Goal: Transaction & Acquisition: Purchase product/service

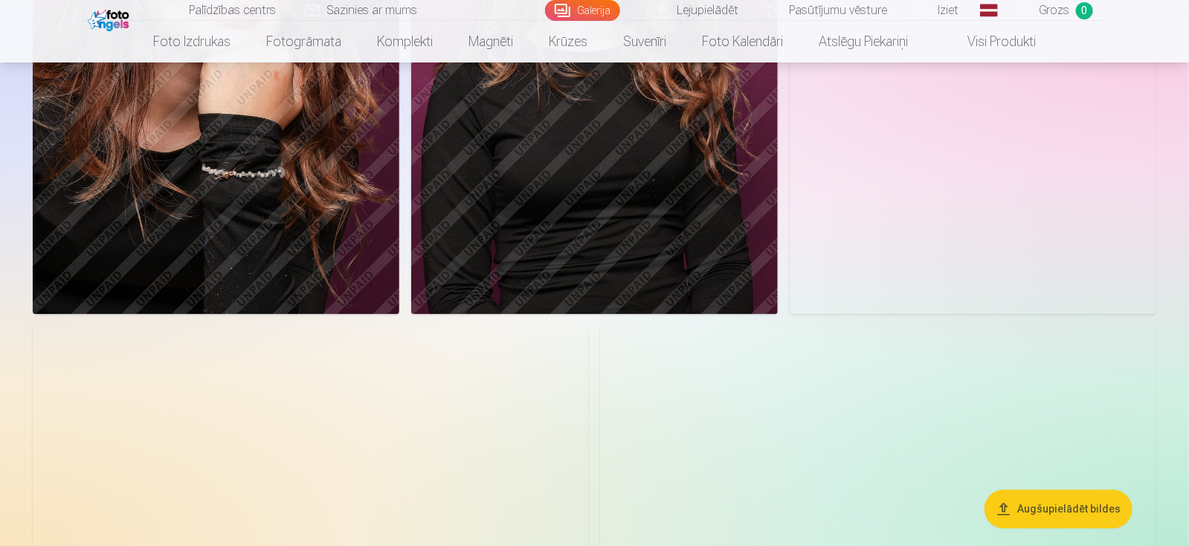
scroll to position [1412, 0]
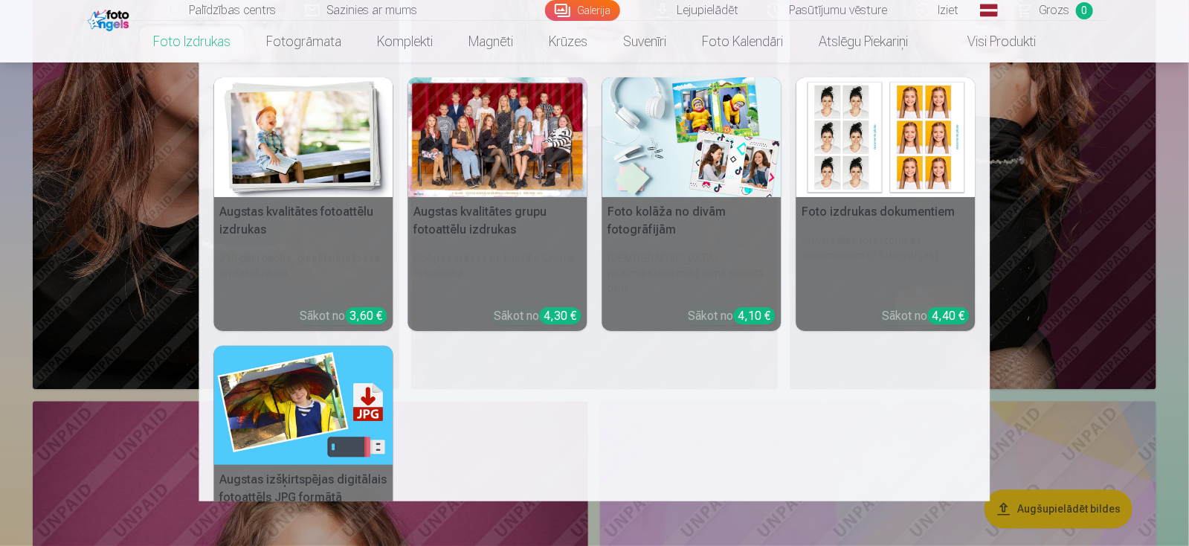
click at [190, 48] on link "Foto izdrukas" at bounding box center [191, 42] width 113 height 42
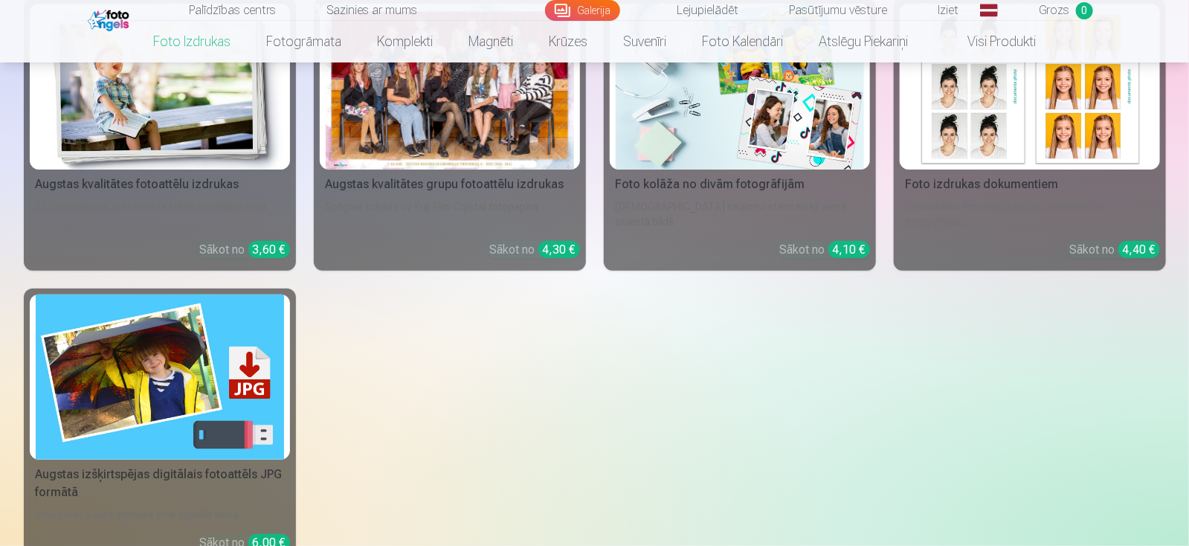
scroll to position [372, 0]
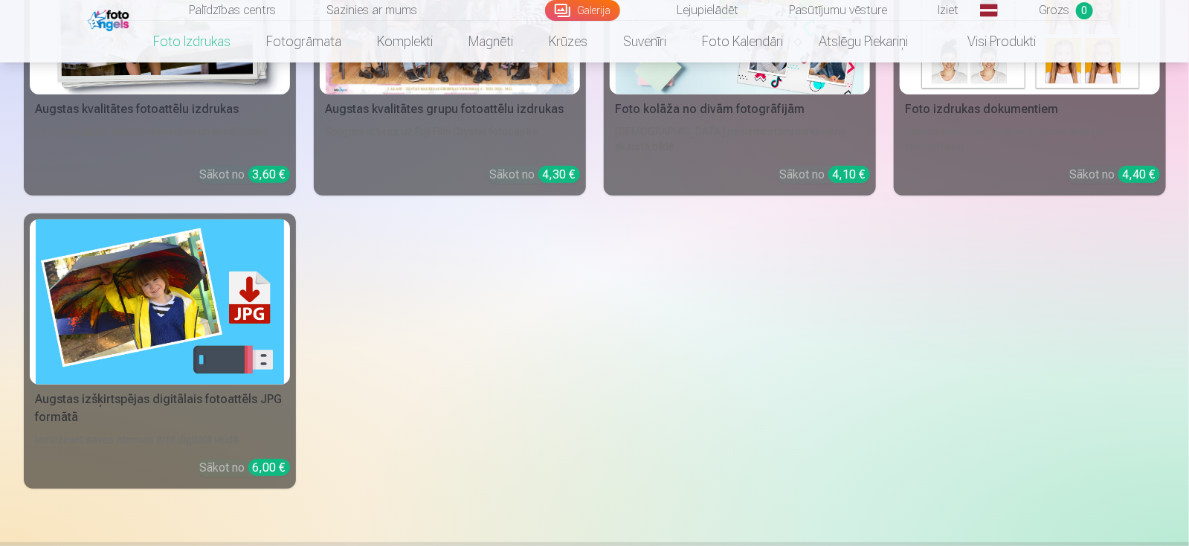
click at [443, 124] on div "Spilgtas krāsas uz Fuji Film Crystal fotopapīra" at bounding box center [450, 139] width 260 height 30
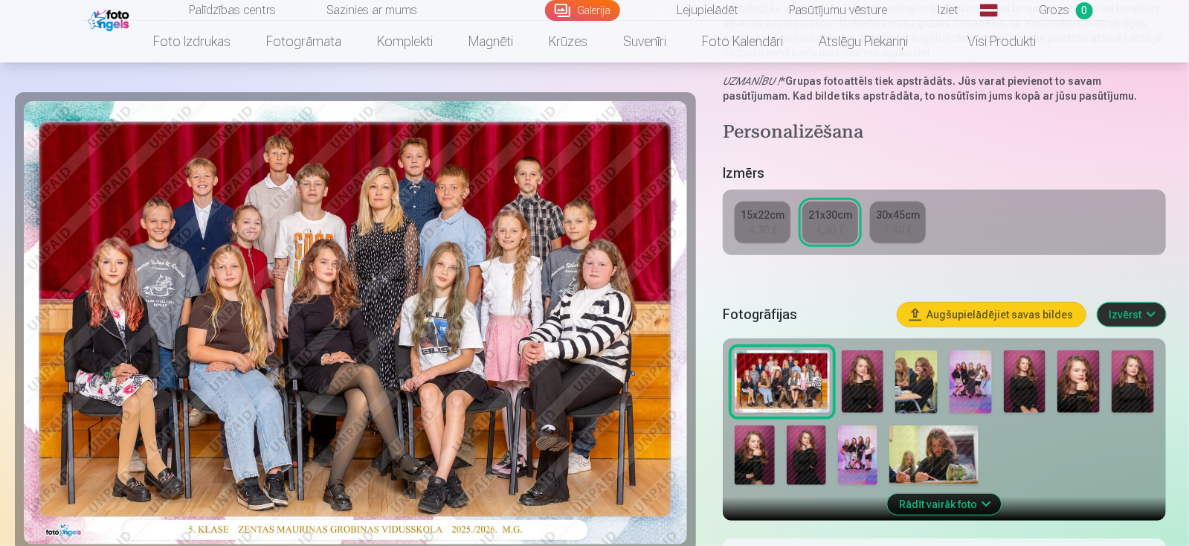
scroll to position [372, 0]
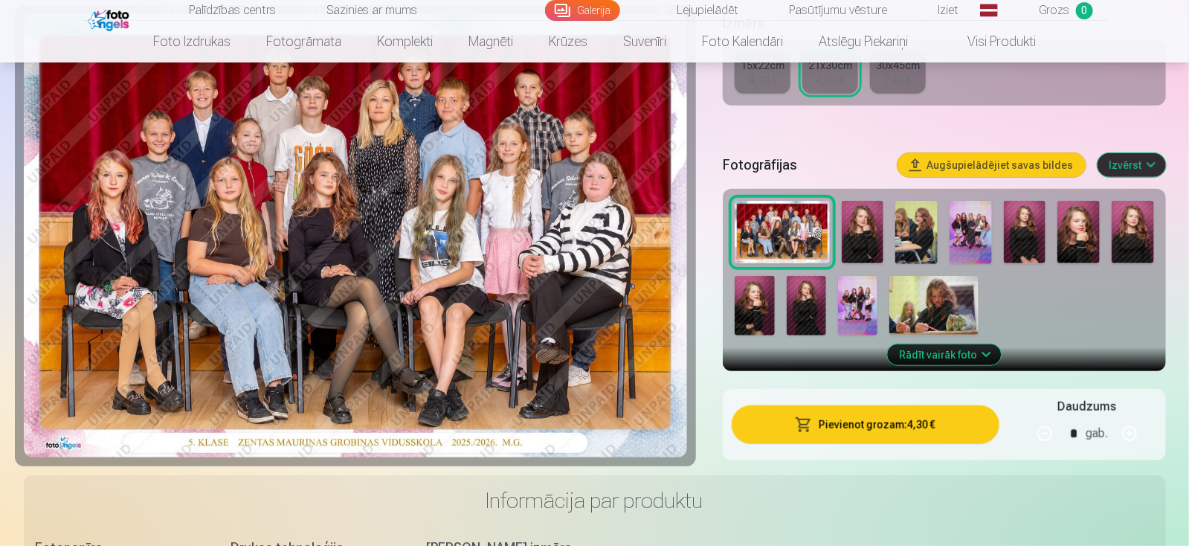
click at [912, 420] on button "Pievienot grozam : 4,30 €" at bounding box center [865, 424] width 267 height 39
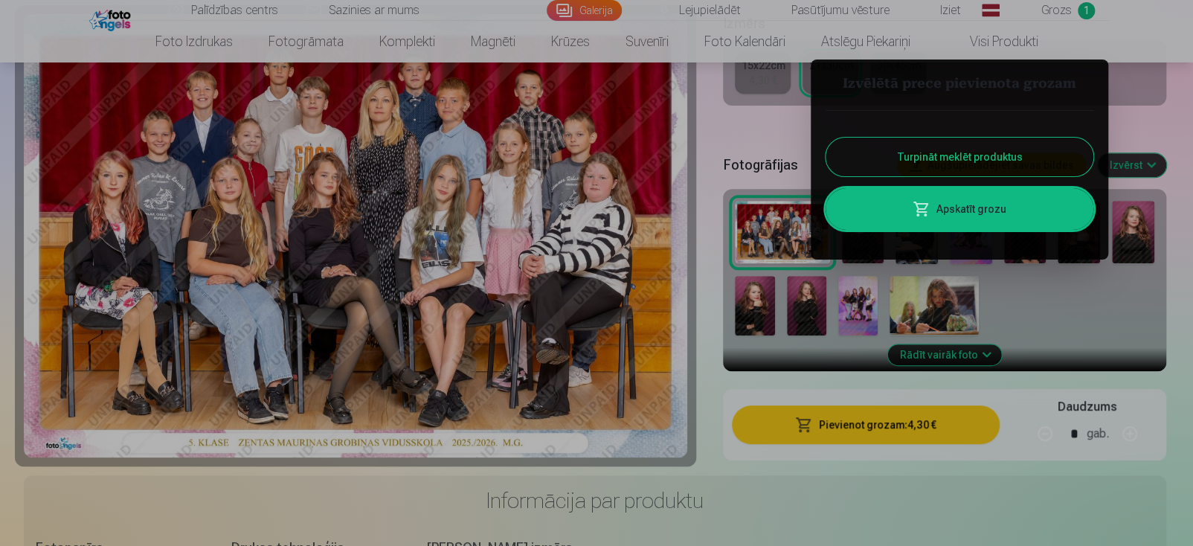
click at [918, 164] on button "Turpināt meklēt produktus" at bounding box center [959, 157] width 268 height 39
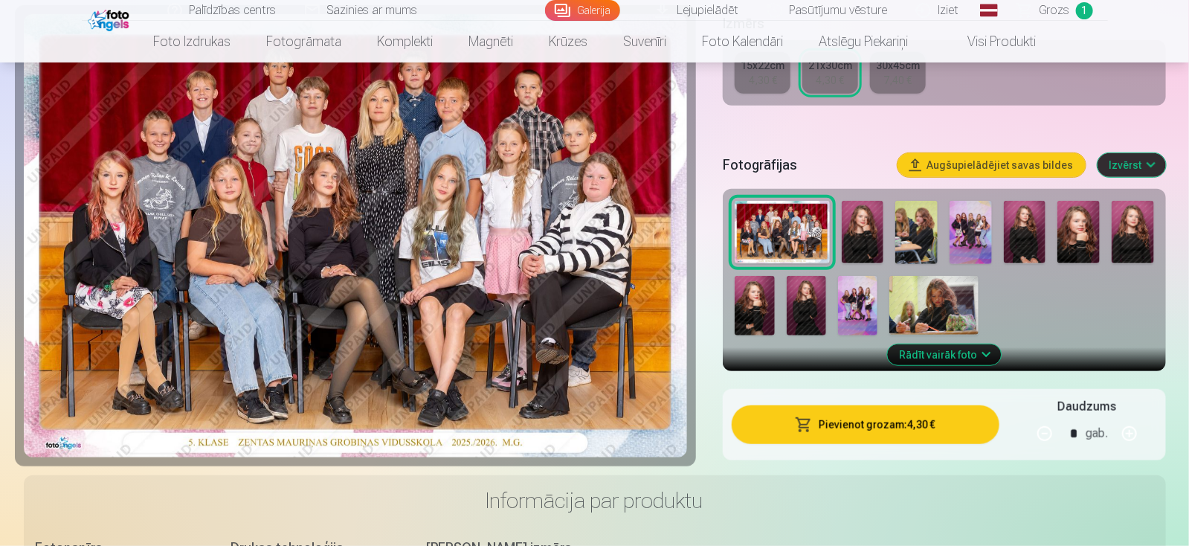
click at [860, 241] on img at bounding box center [863, 232] width 42 height 63
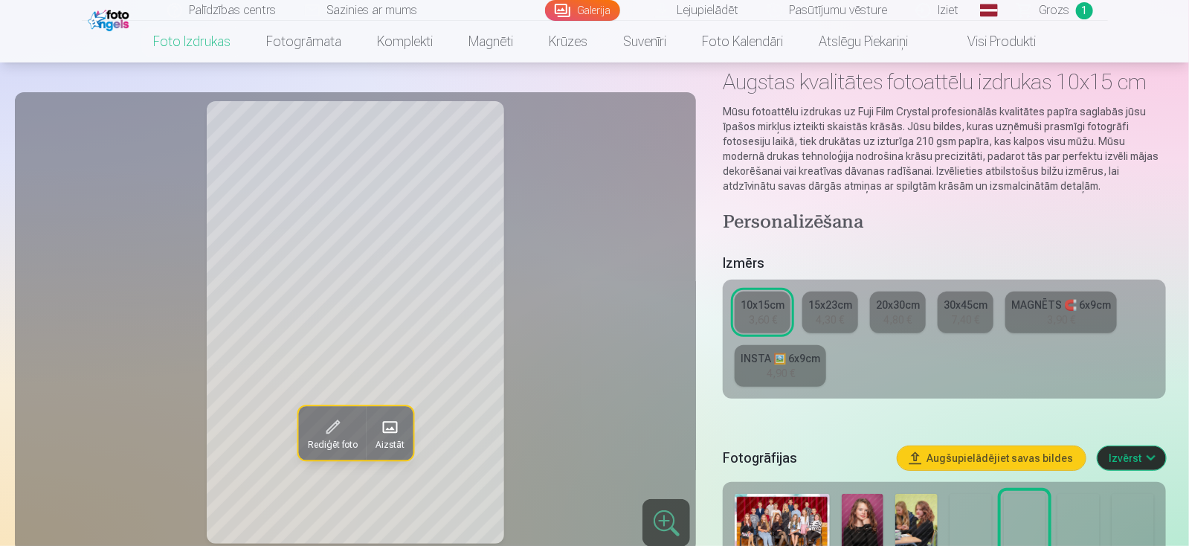
scroll to position [149, 0]
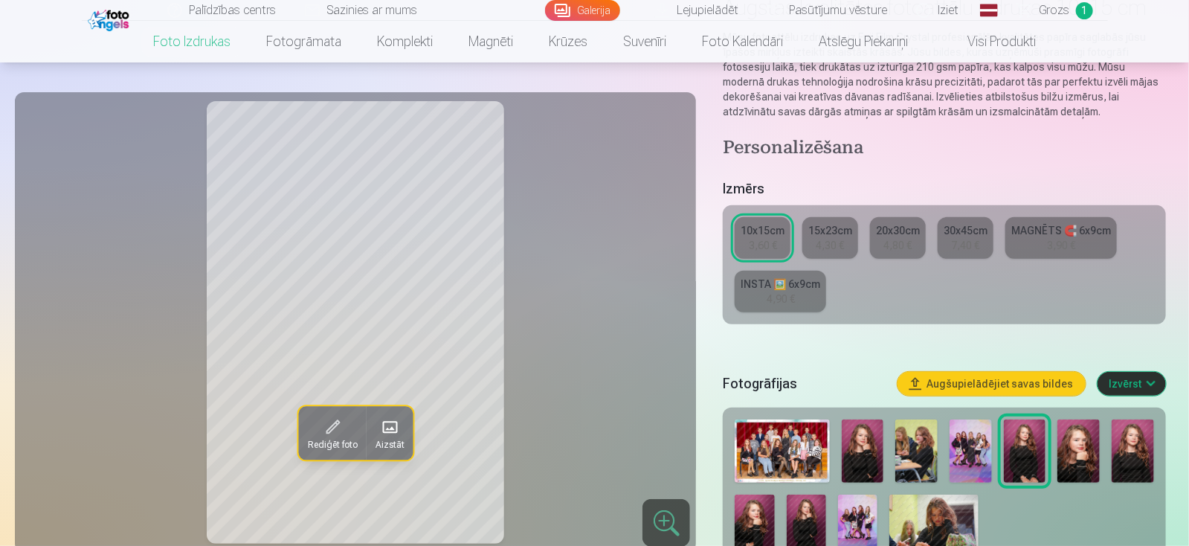
click at [859, 460] on img at bounding box center [863, 450] width 42 height 63
click at [908, 460] on img at bounding box center [916, 450] width 42 height 63
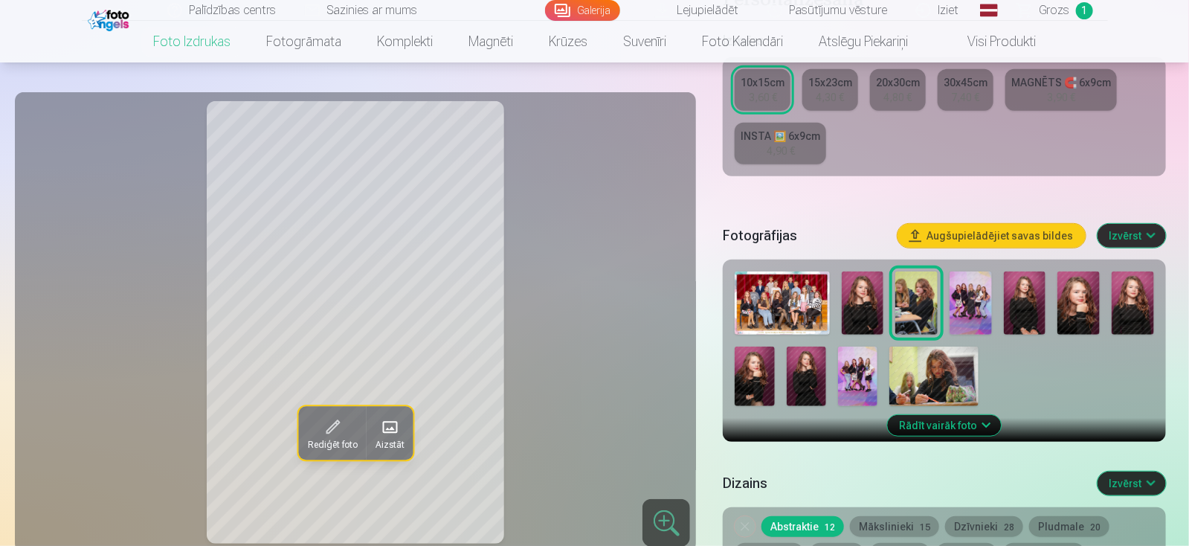
click at [983, 422] on button "Rādīt vairāk foto" at bounding box center [944, 425] width 114 height 21
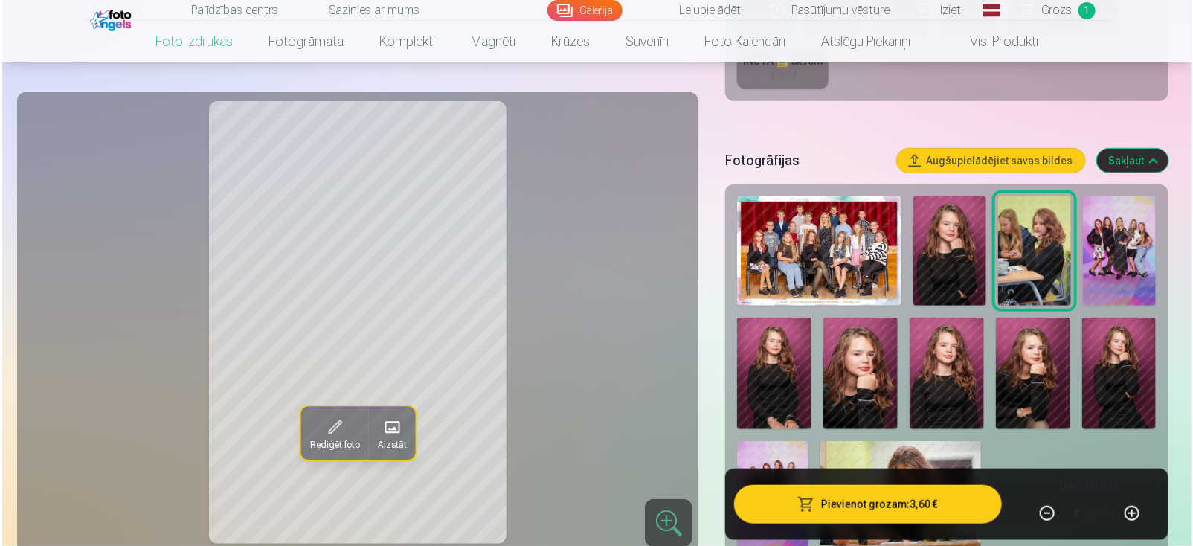
scroll to position [446, 0]
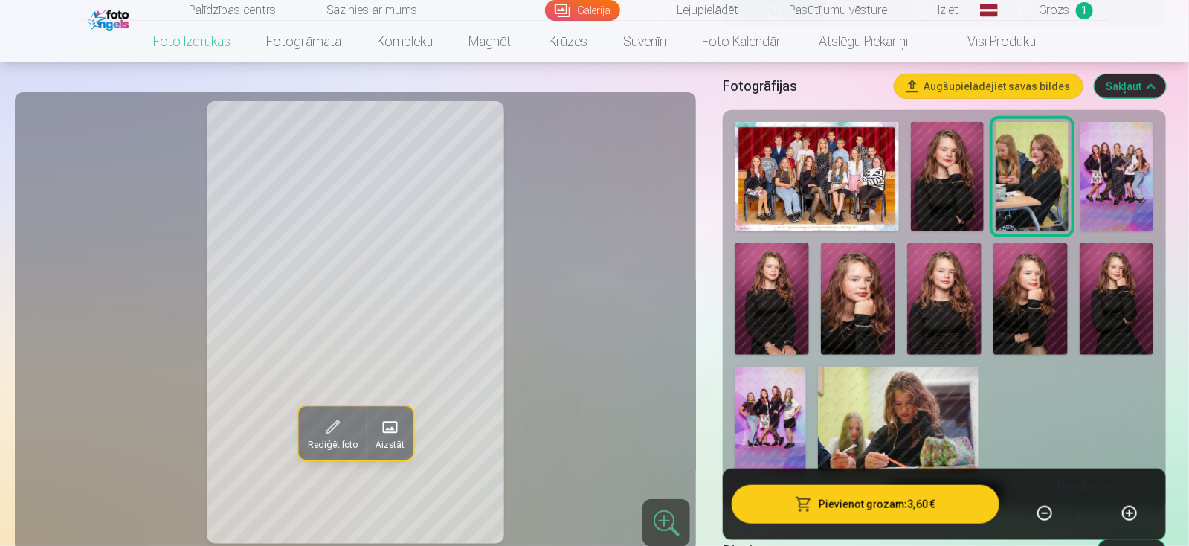
click at [1123, 195] on img at bounding box center [1117, 176] width 73 height 109
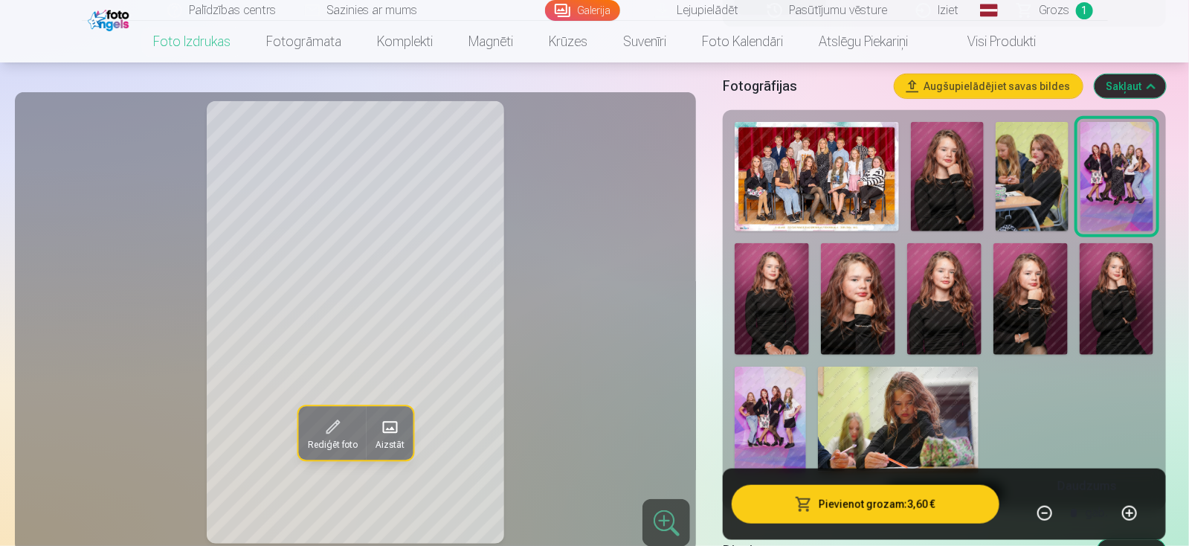
click at [1034, 193] on img at bounding box center [1032, 176] width 73 height 109
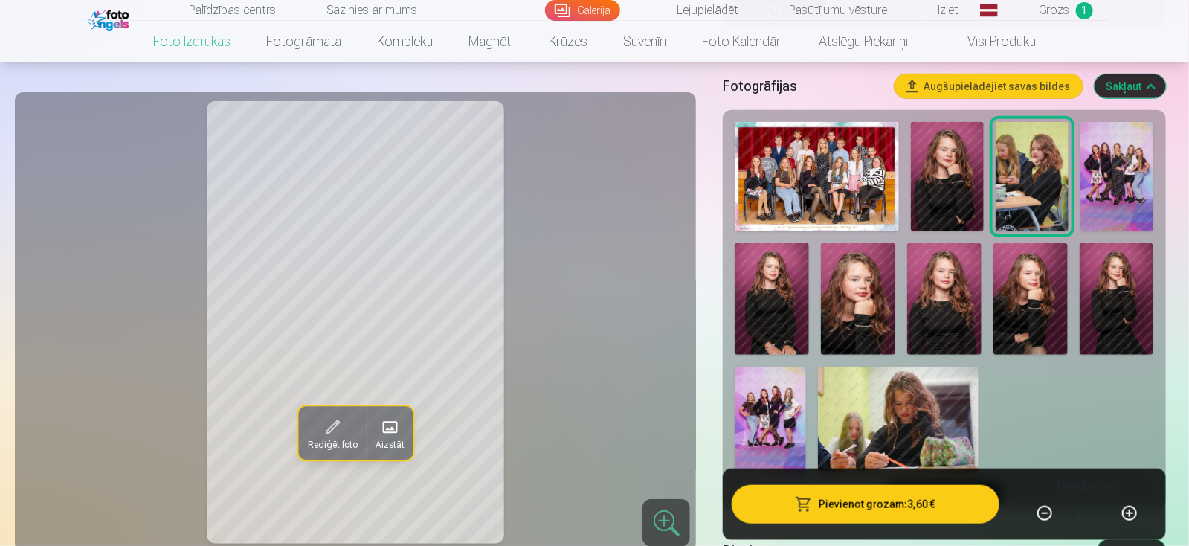
click at [773, 316] on img at bounding box center [772, 299] width 74 height 112
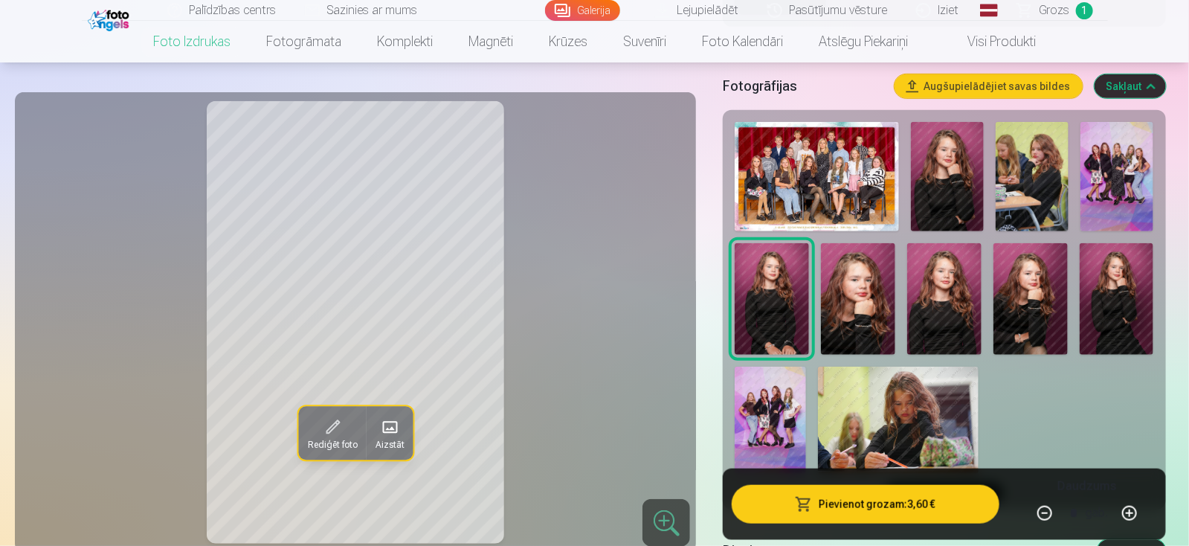
click at [922, 508] on button "Pievienot grozam : 3,60 €" at bounding box center [865, 504] width 267 height 39
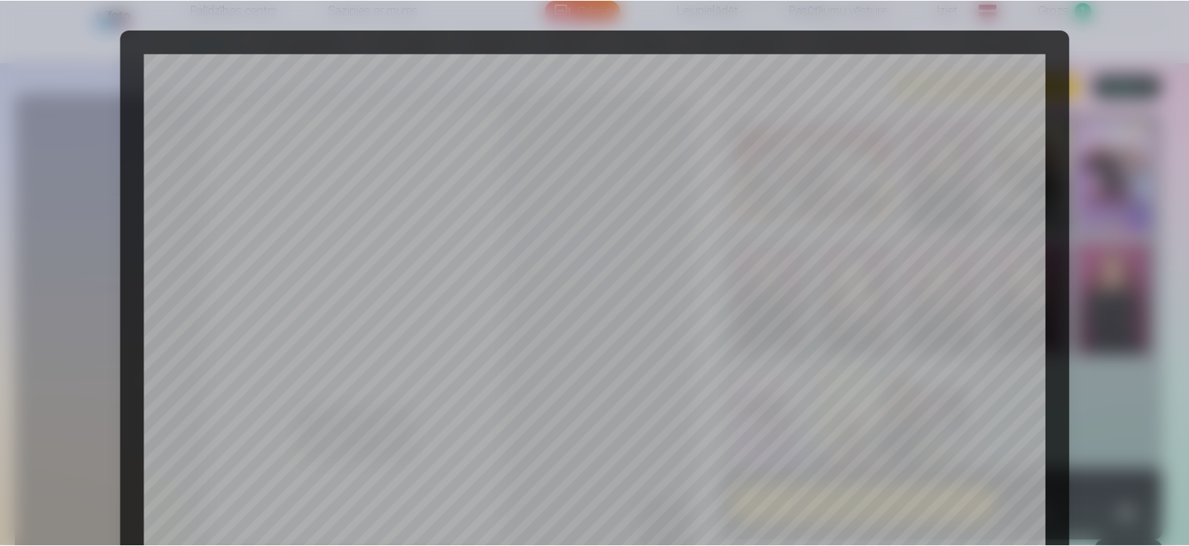
scroll to position [525, 0]
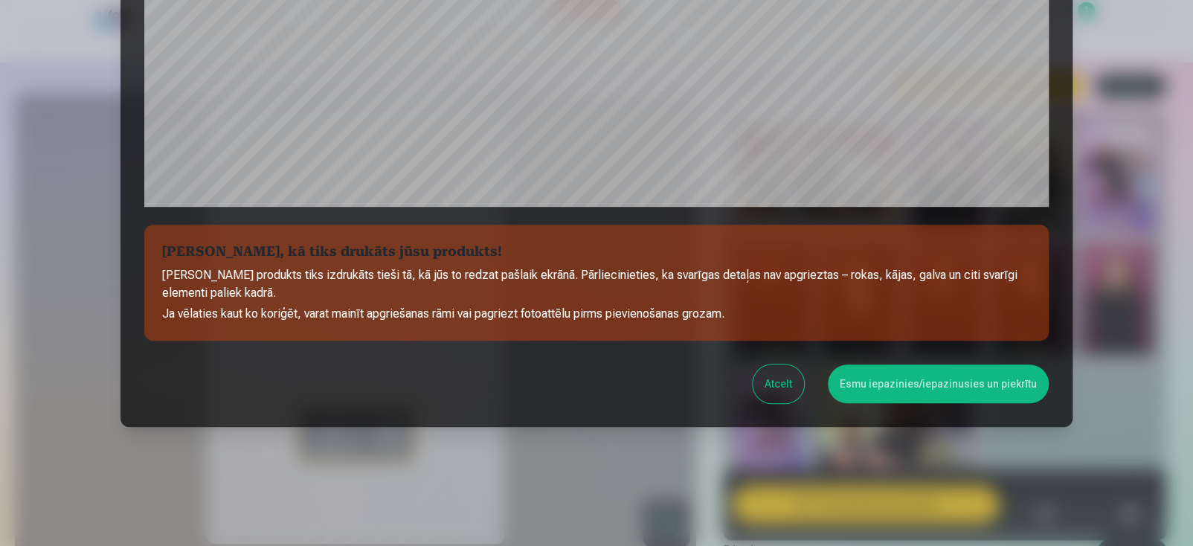
click at [883, 386] on button "Esmu iepazinies/iepazinusies un piekrītu" at bounding box center [938, 383] width 221 height 39
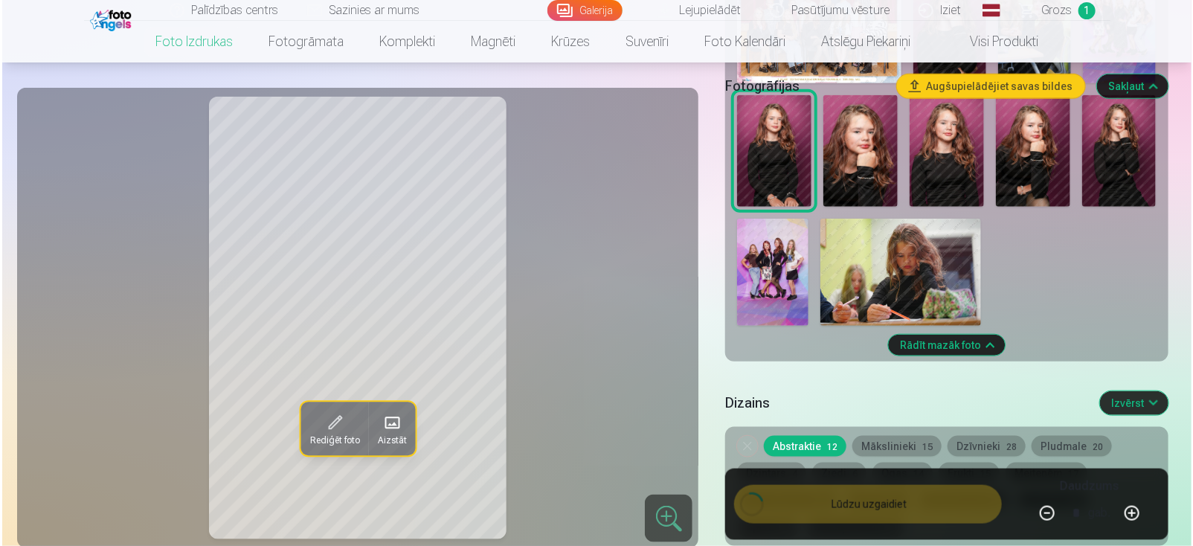
scroll to position [521, 0]
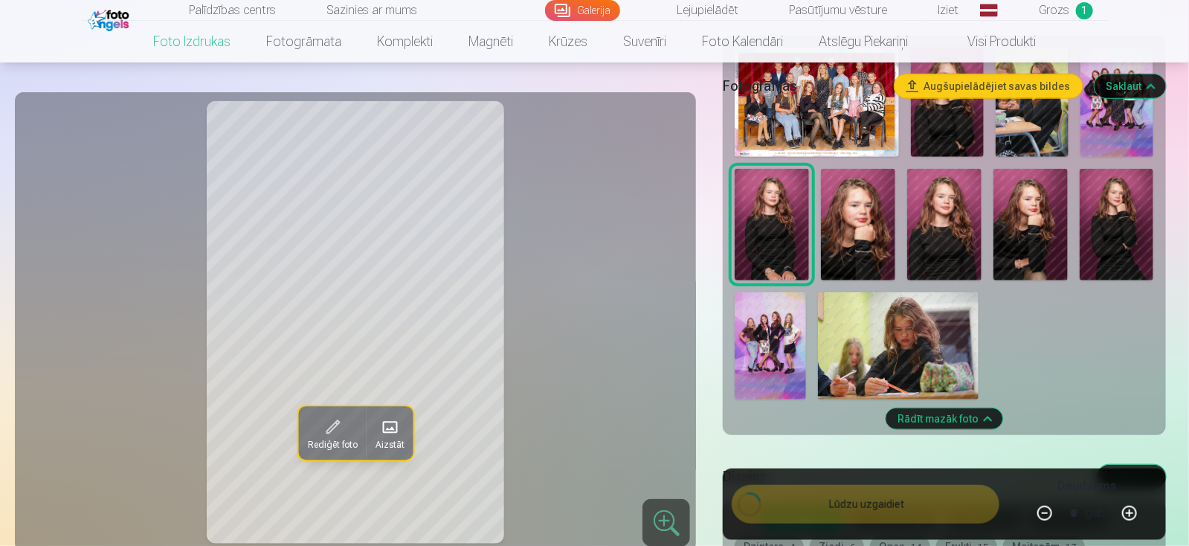
click at [1055, 132] on img at bounding box center [1032, 102] width 73 height 109
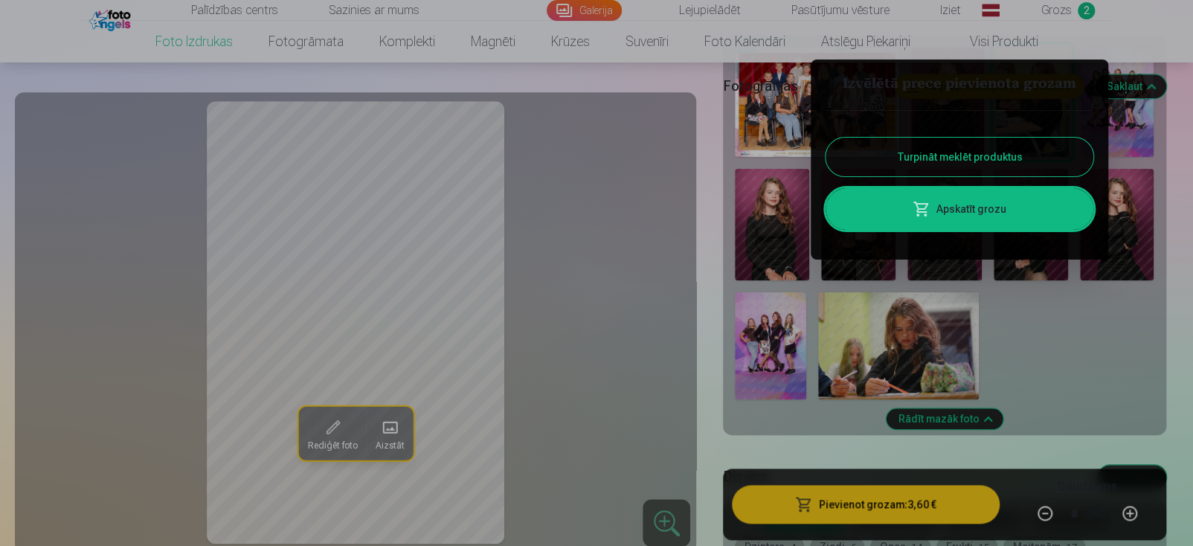
click at [987, 163] on button "Turpināt meklēt produktus" at bounding box center [959, 157] width 268 height 39
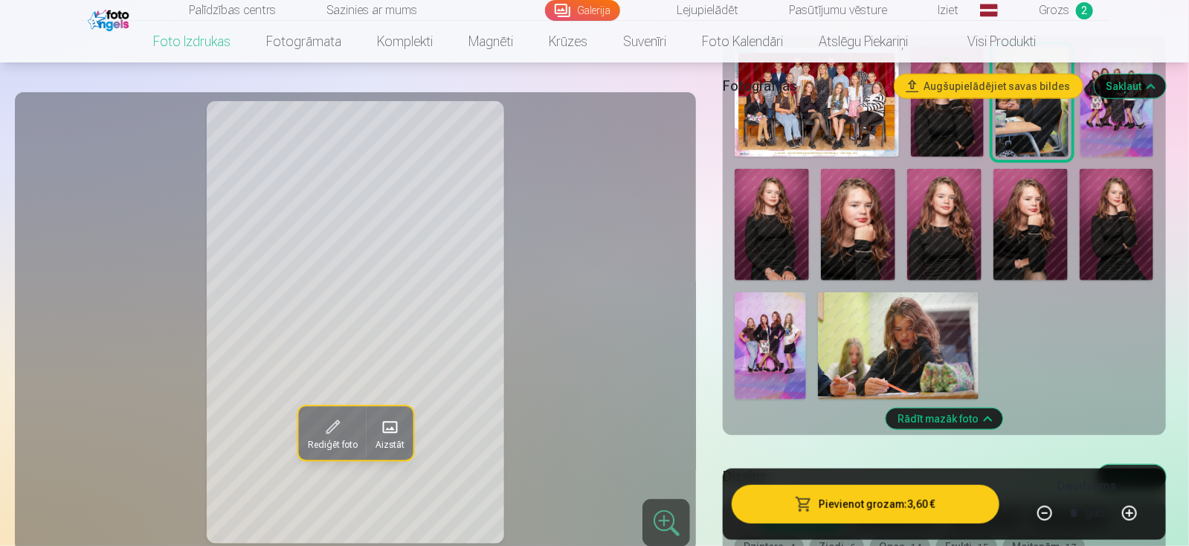
click at [883, 507] on button "Pievienot grozam : 3,60 €" at bounding box center [865, 504] width 267 height 39
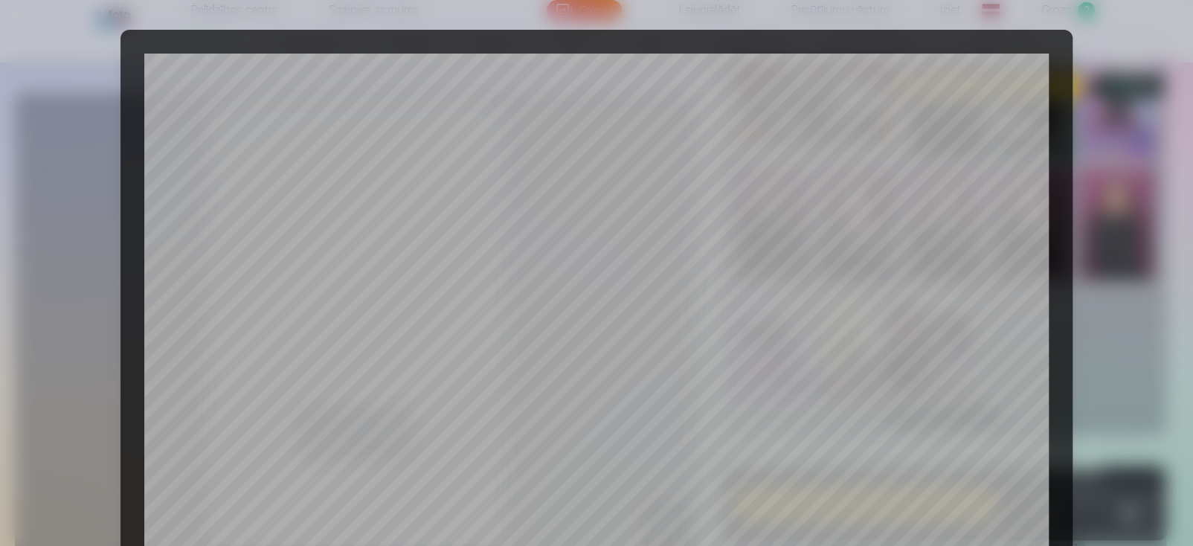
scroll to position [525, 0]
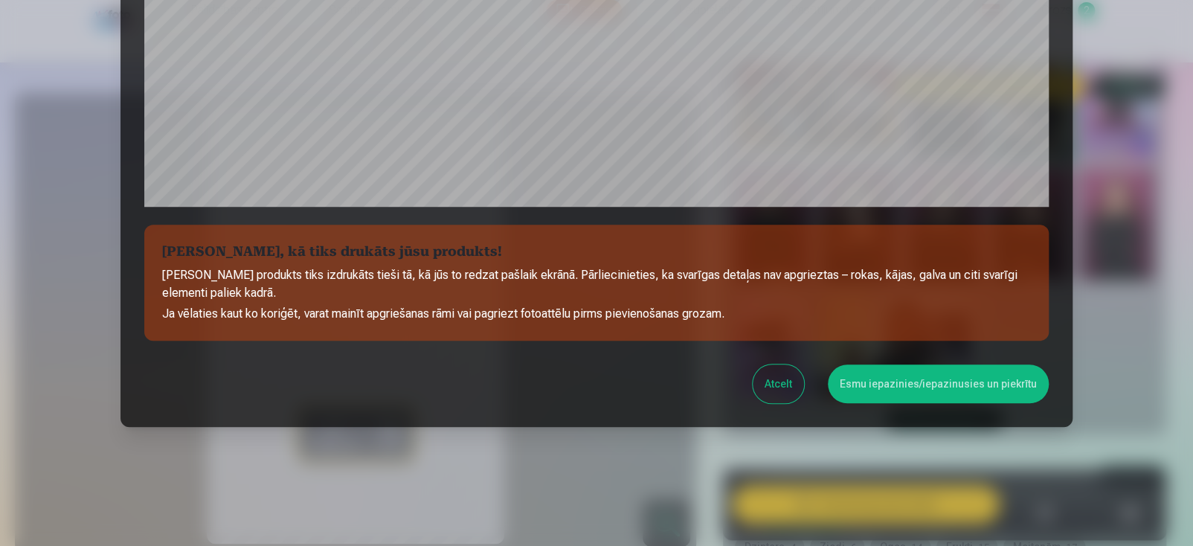
click at [921, 387] on button "Esmu iepazinies/iepazinusies un piekrītu" at bounding box center [938, 383] width 221 height 39
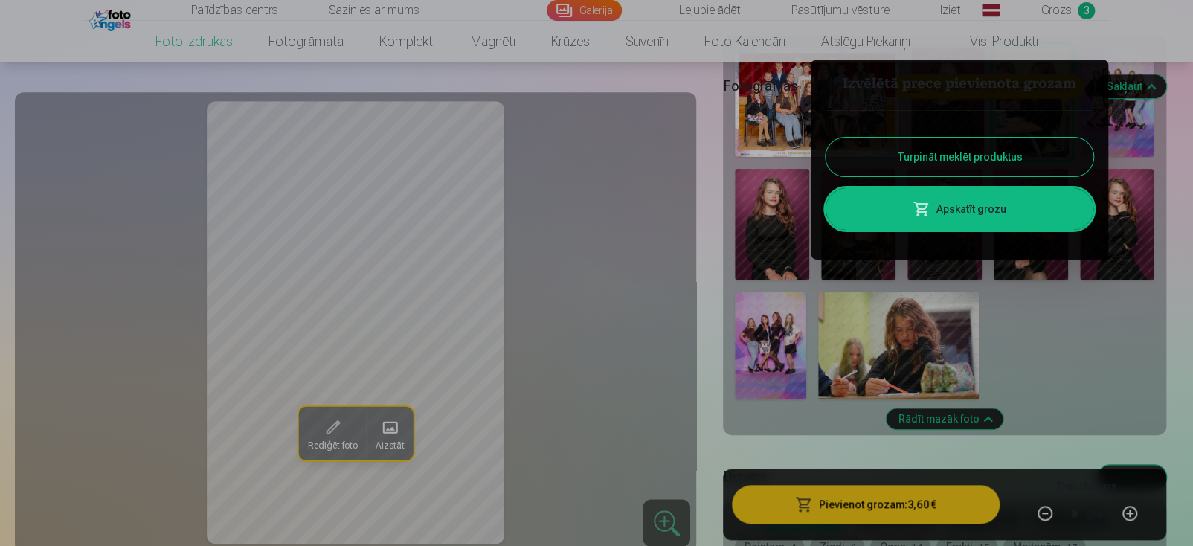
click at [1025, 155] on button "Turpināt meklēt produktus" at bounding box center [959, 157] width 268 height 39
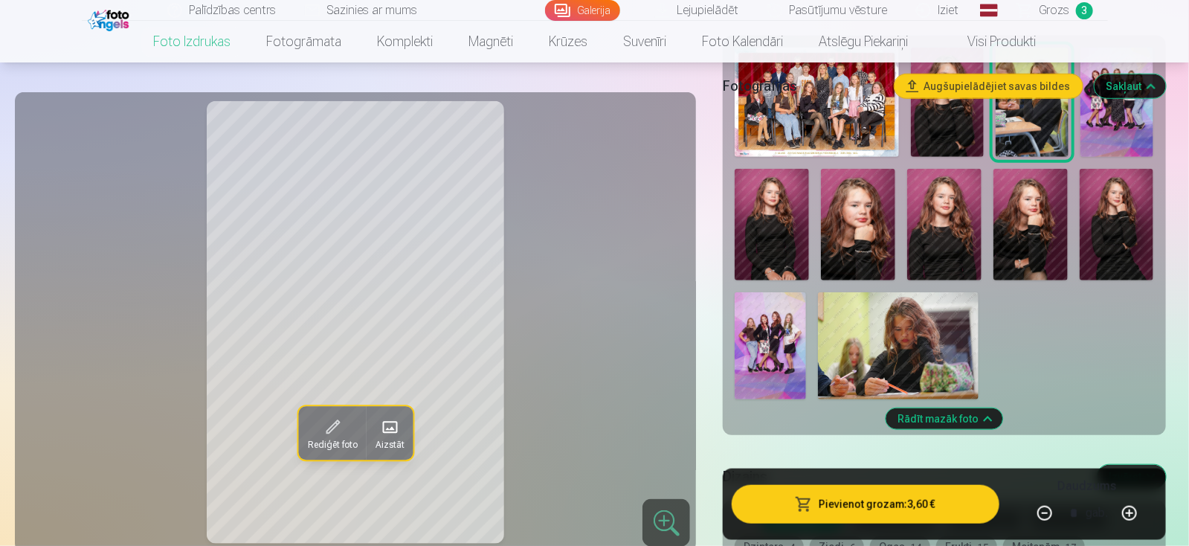
click at [1118, 129] on img at bounding box center [1117, 102] width 73 height 109
click at [909, 506] on button "Pievienot grozam : 3,60 €" at bounding box center [865, 504] width 267 height 39
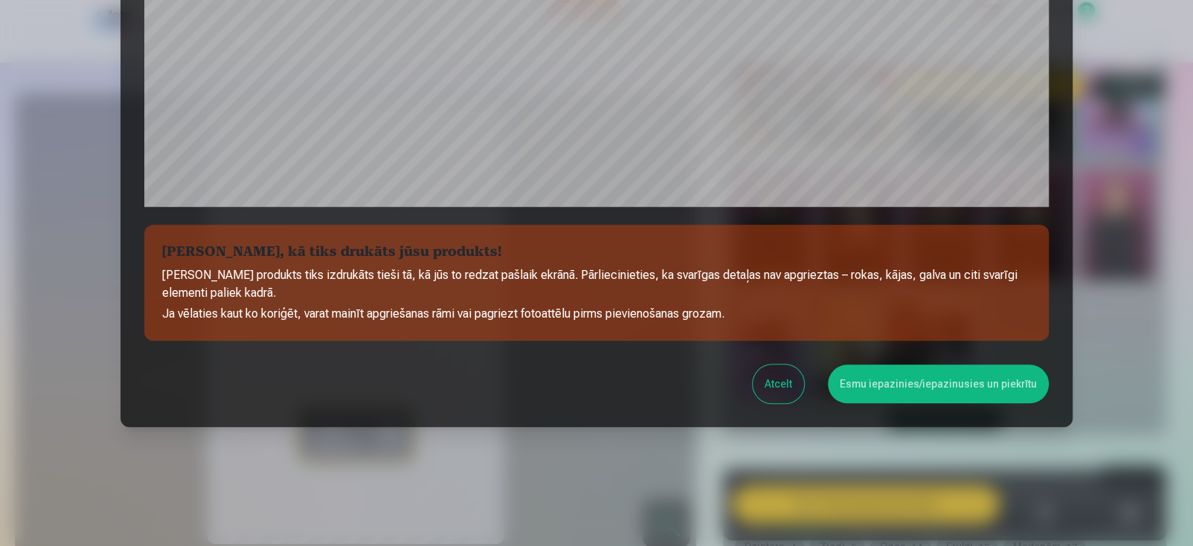
click at [875, 385] on button "Esmu iepazinies/iepazinusies un piekrītu" at bounding box center [938, 383] width 221 height 39
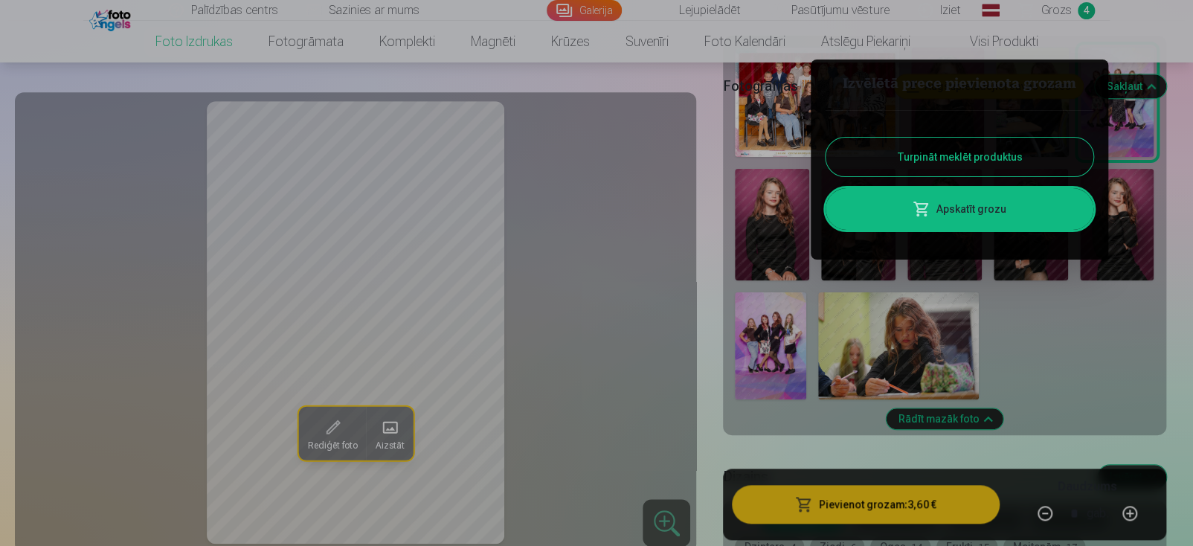
click at [1019, 163] on button "Turpināt meklēt produktus" at bounding box center [959, 157] width 268 height 39
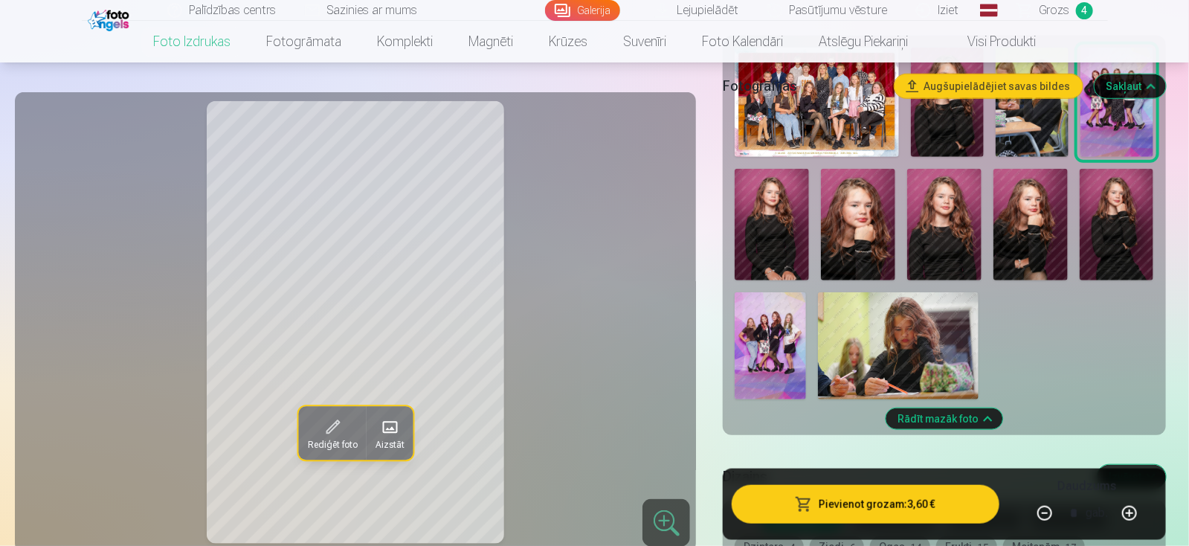
click at [777, 254] on img at bounding box center [772, 225] width 74 height 112
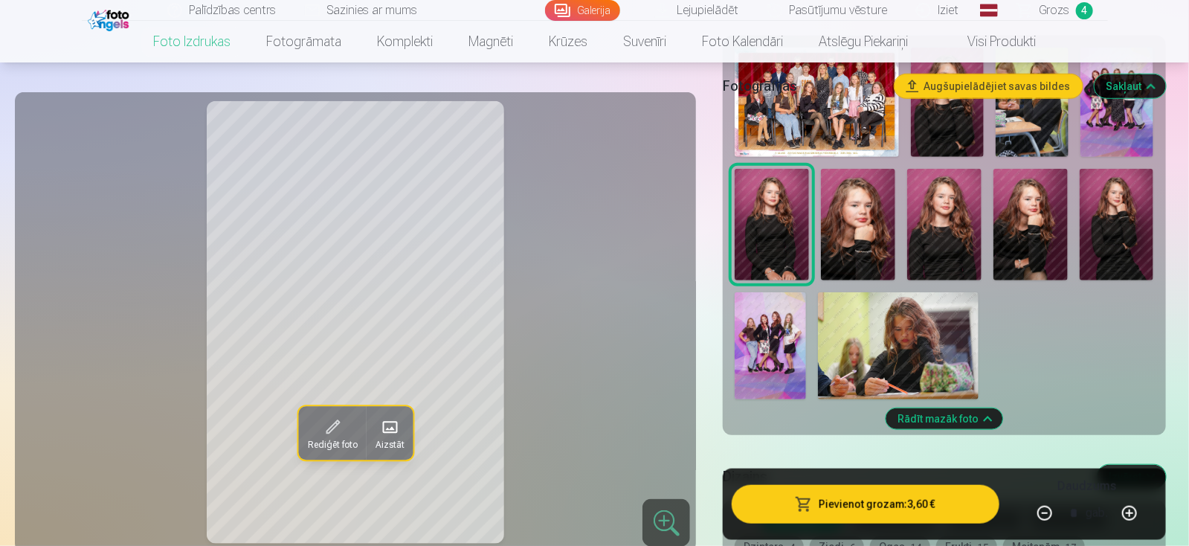
click at [880, 241] on img at bounding box center [858, 225] width 74 height 112
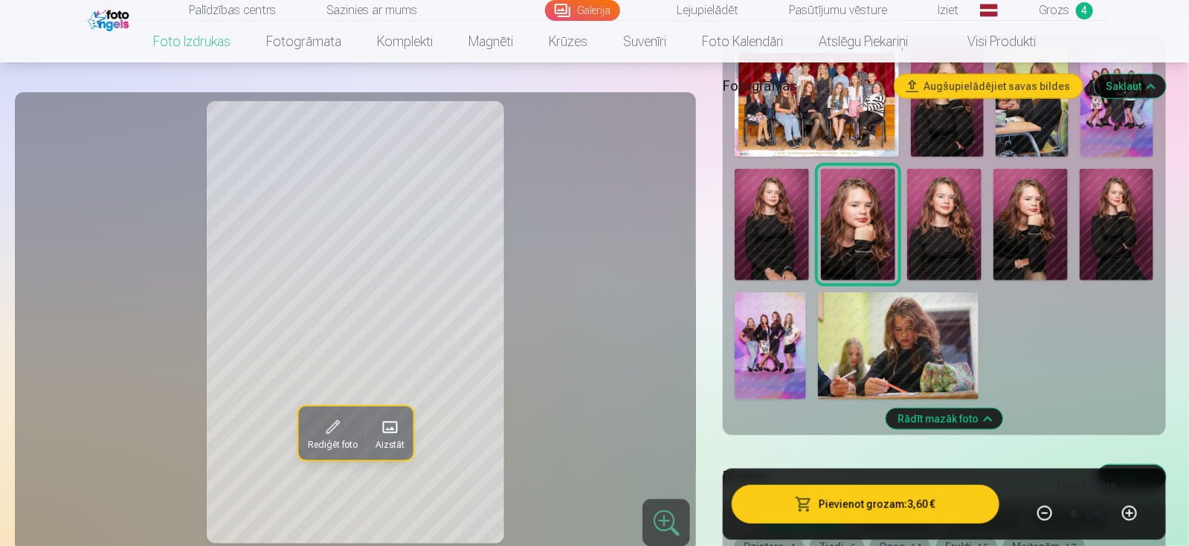
click at [969, 237] on img at bounding box center [944, 225] width 74 height 112
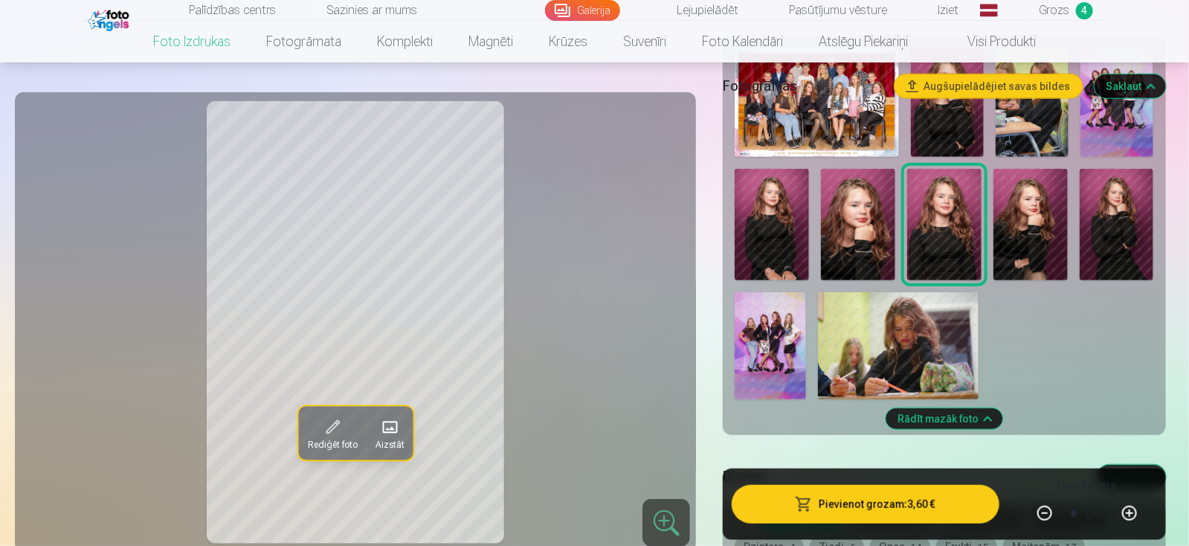
click at [793, 248] on img at bounding box center [772, 225] width 74 height 112
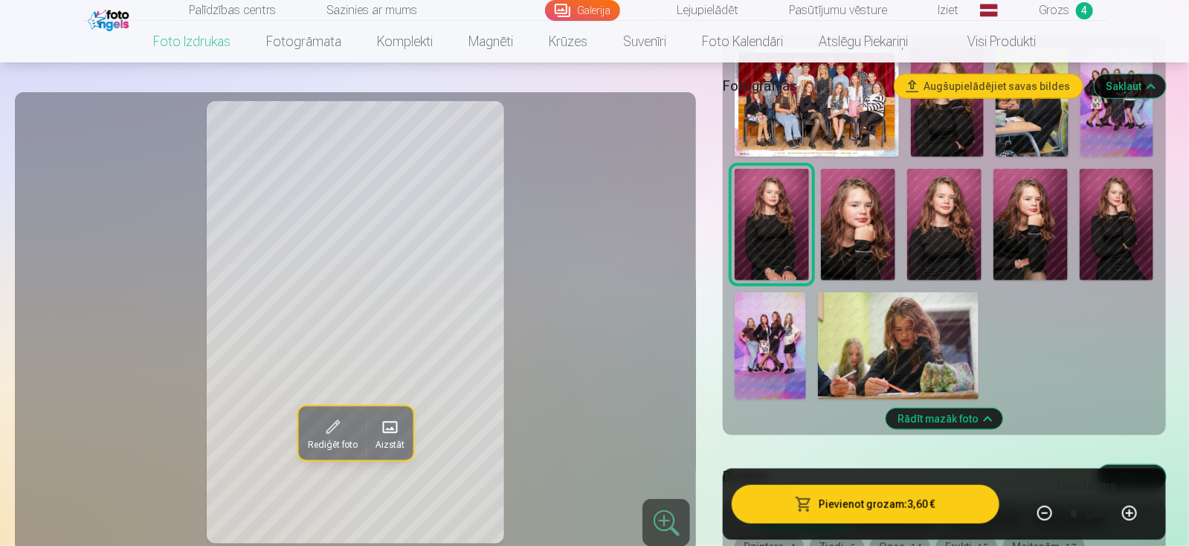
click at [927, 233] on img at bounding box center [944, 225] width 74 height 112
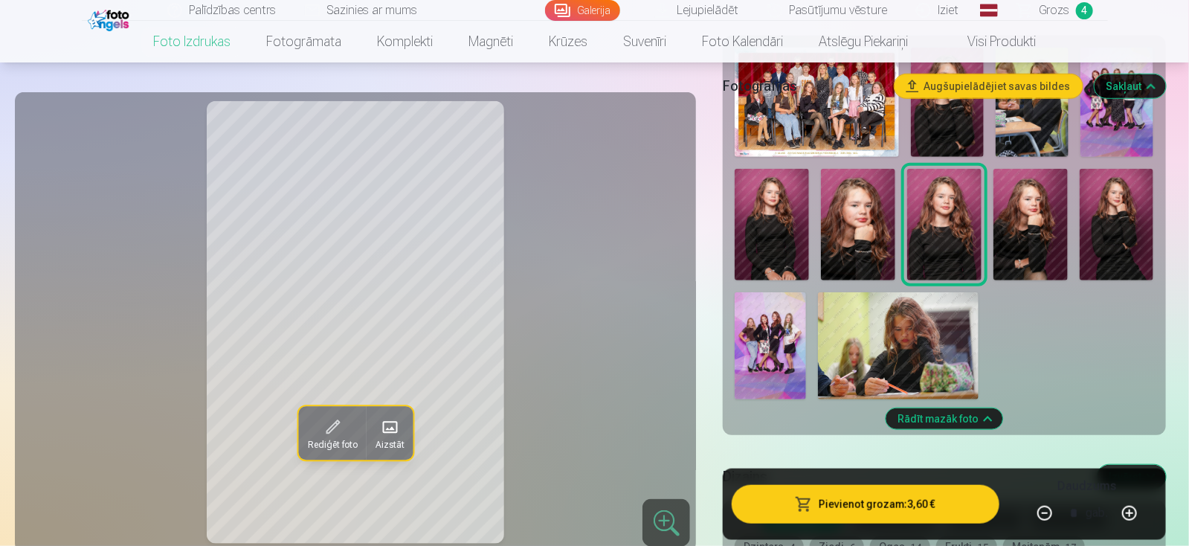
click at [1115, 239] on img at bounding box center [1117, 225] width 74 height 112
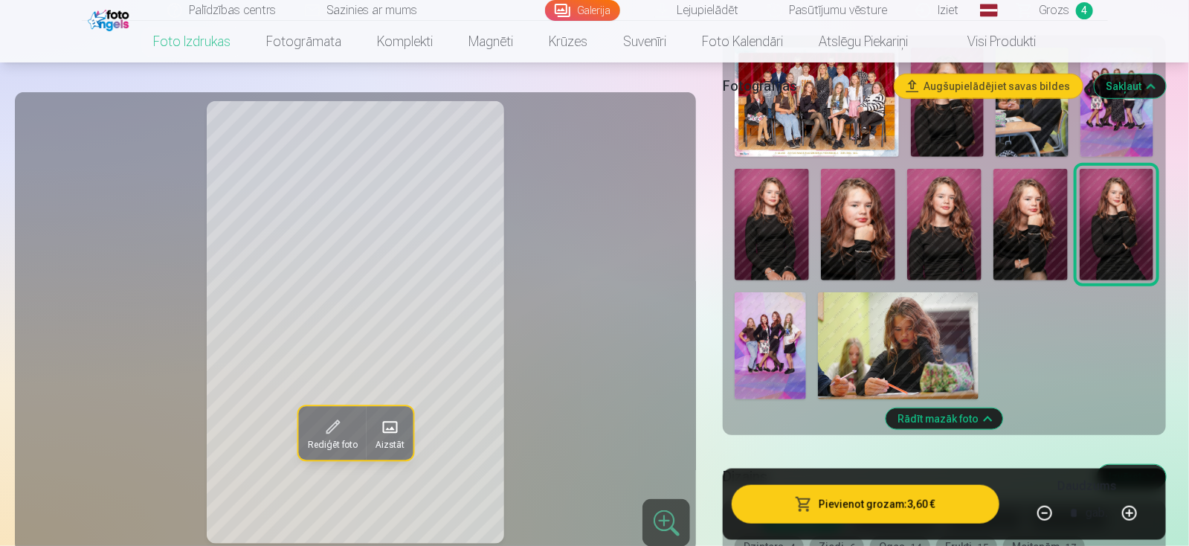
click at [782, 374] on img at bounding box center [770, 345] width 71 height 107
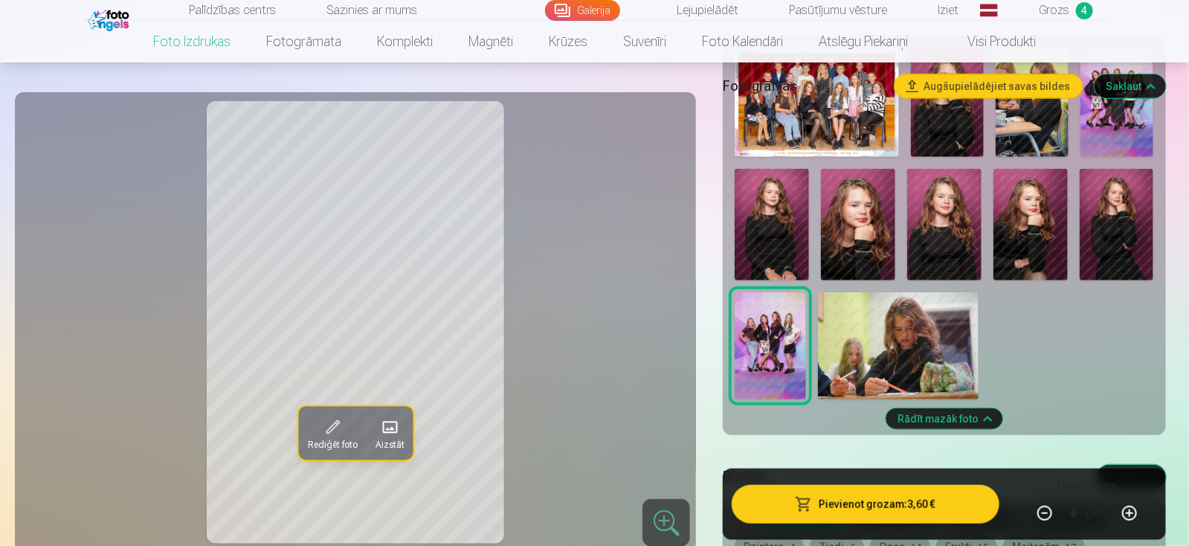
click at [798, 507] on span "button" at bounding box center [804, 504] width 18 height 15
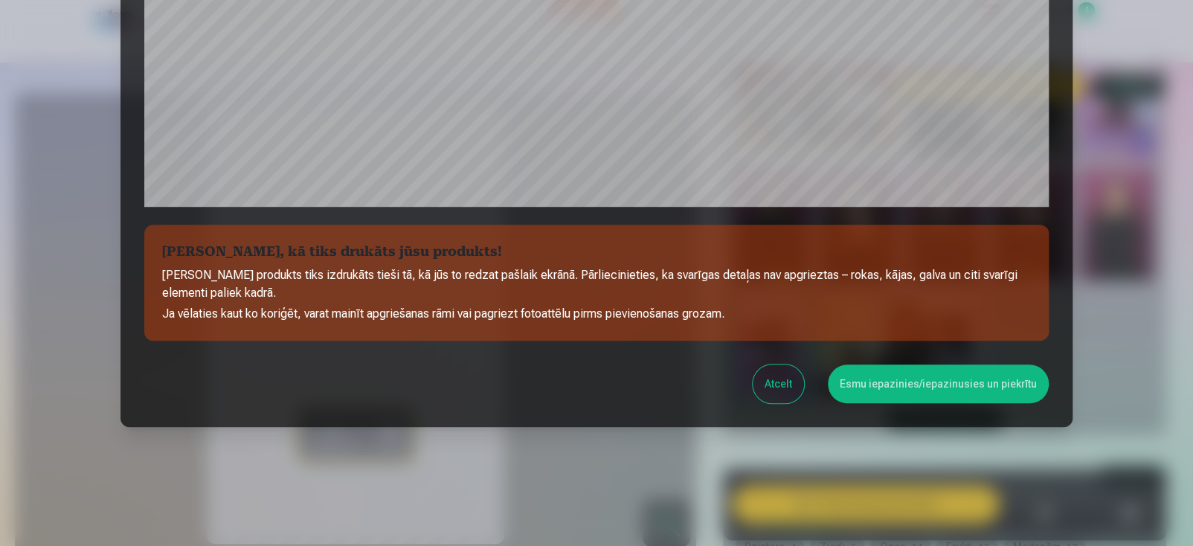
click at [909, 391] on button "Esmu iepazinies/iepazinusies un piekrītu" at bounding box center [938, 383] width 221 height 39
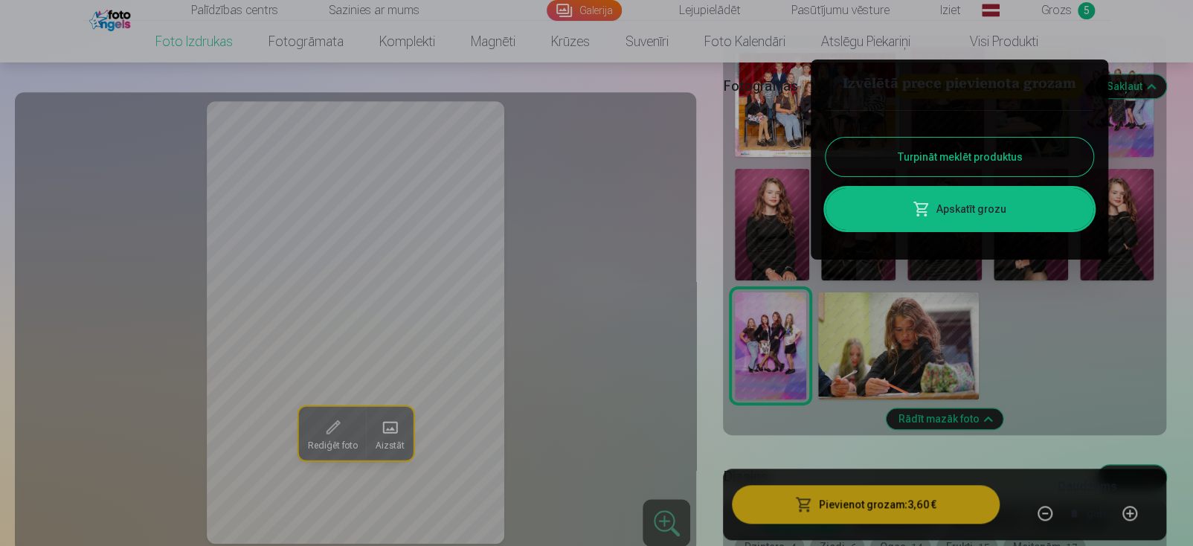
click at [976, 158] on button "Turpināt meklēt produktus" at bounding box center [959, 157] width 268 height 39
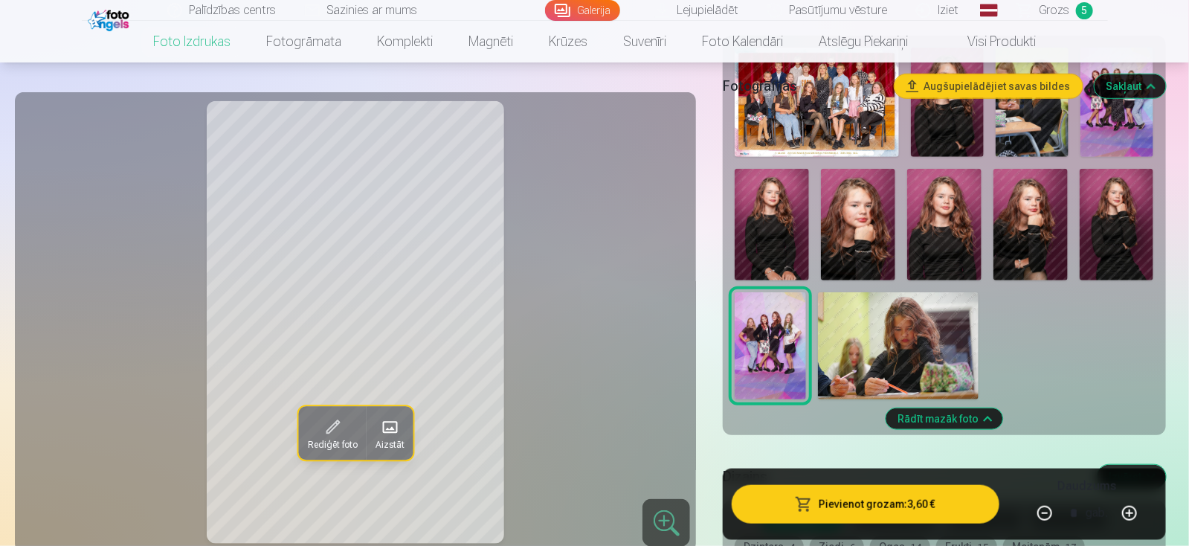
click at [892, 335] on img at bounding box center [898, 345] width 161 height 107
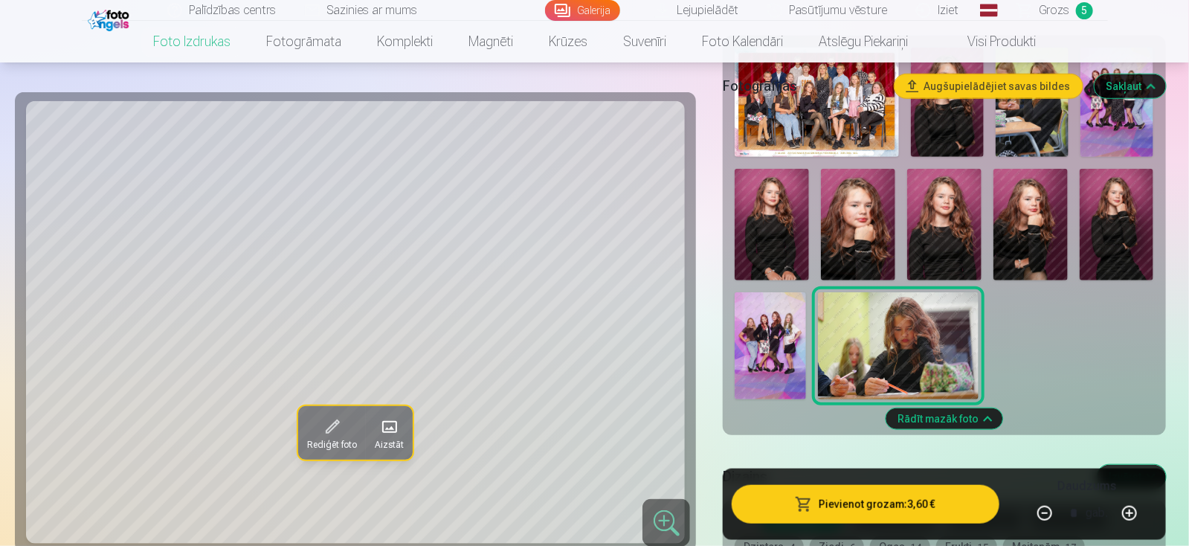
click at [342, 440] on span "Rediģēt foto" at bounding box center [332, 445] width 50 height 12
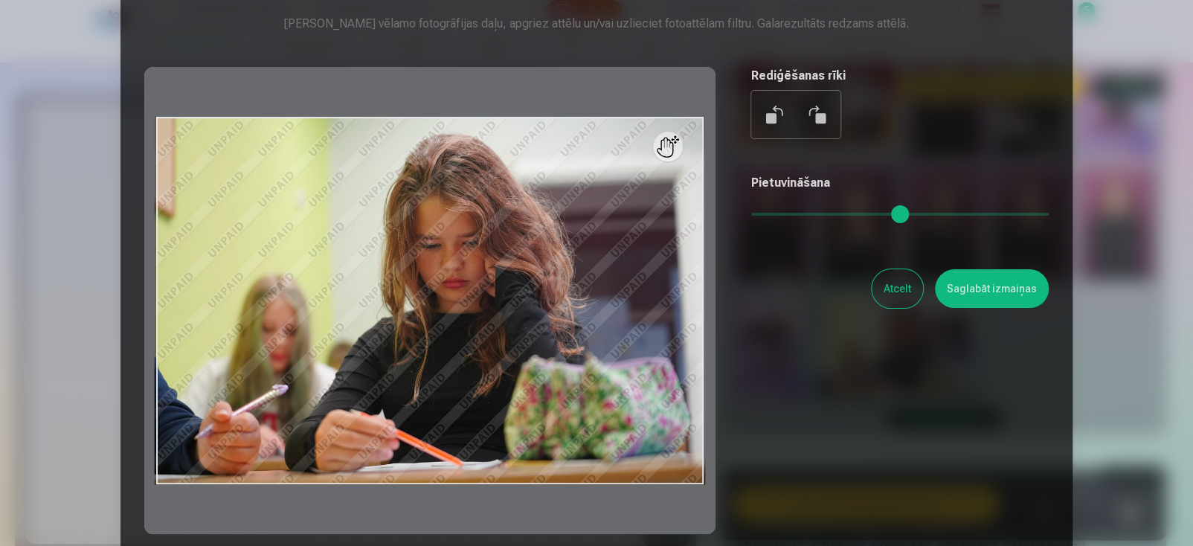
scroll to position [149, 0]
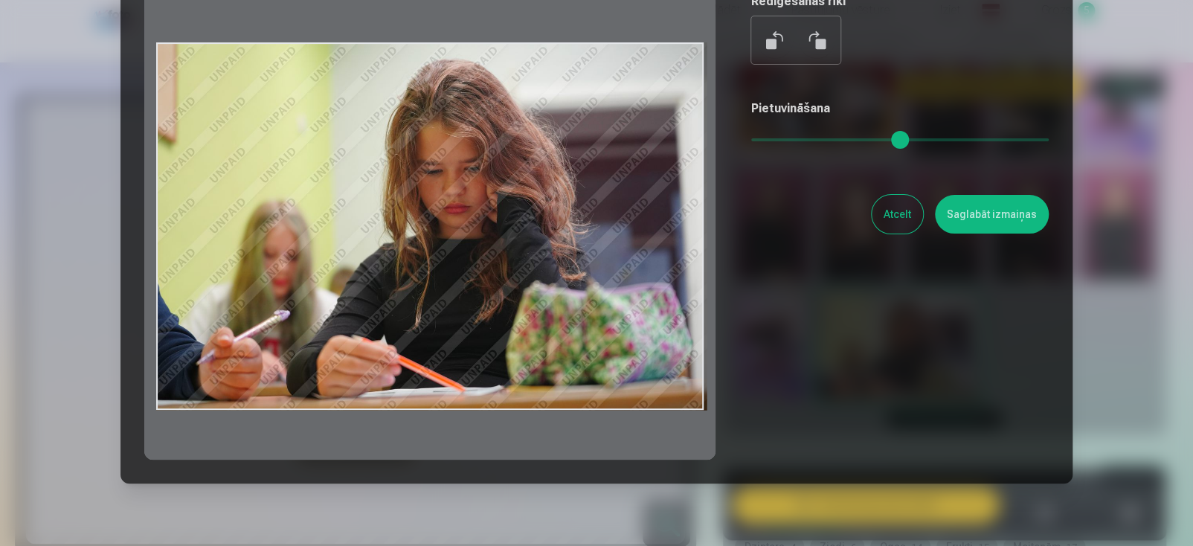
drag, startPoint x: 155, startPoint y: 179, endPoint x: 206, endPoint y: 175, distance: 50.8
click at [206, 175] on div at bounding box center [429, 226] width 571 height 467
drag, startPoint x: 300, startPoint y: 62, endPoint x: 421, endPoint y: 219, distance: 198.9
click at [470, 300] on div at bounding box center [429, 226] width 571 height 467
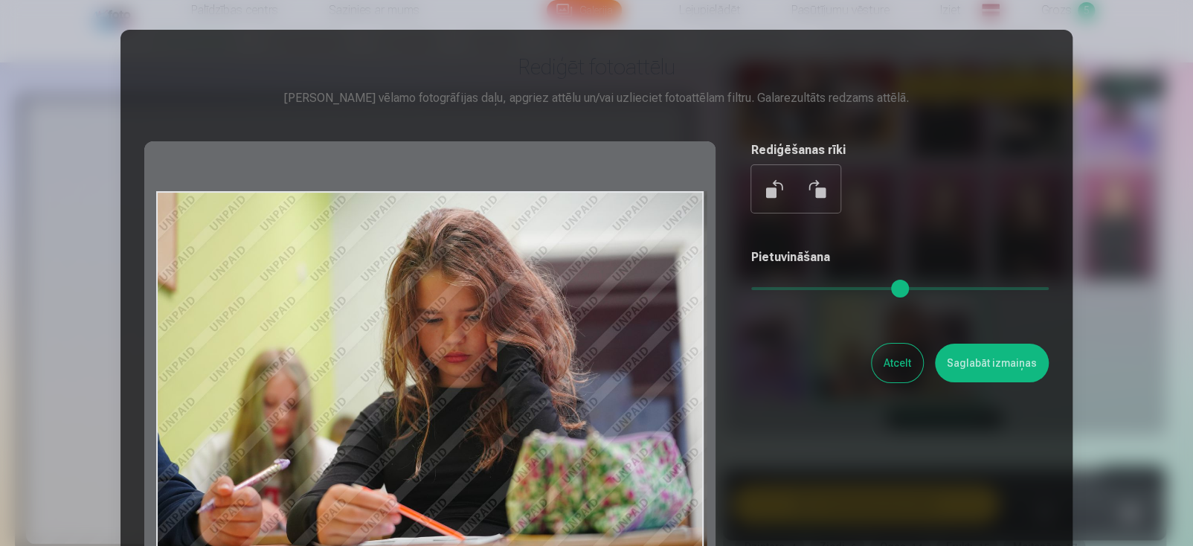
scroll to position [74, 0]
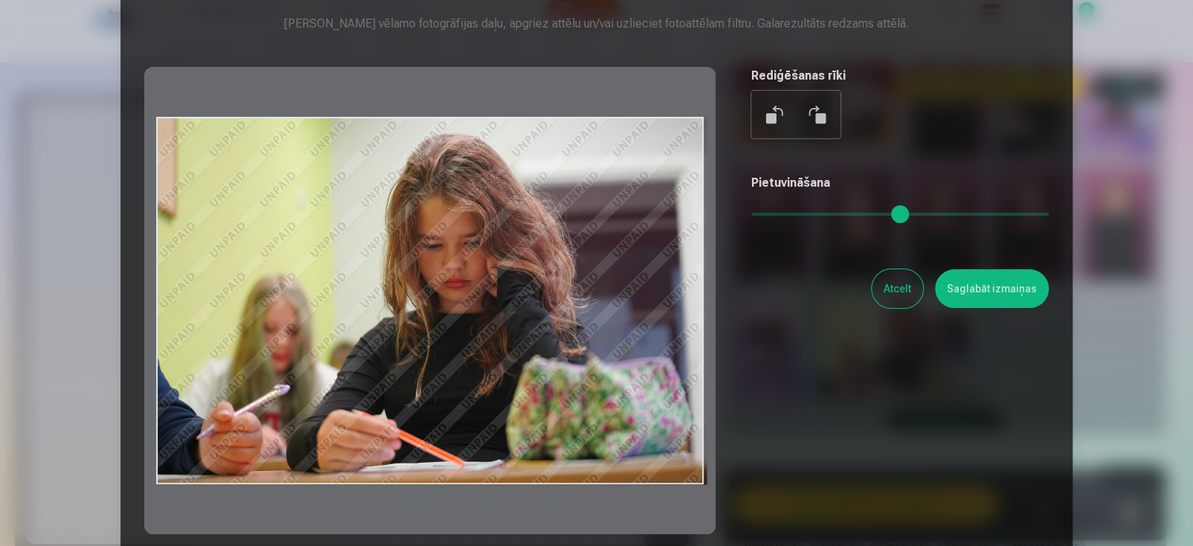
drag, startPoint x: 314, startPoint y: 138, endPoint x: 579, endPoint y: 410, distance: 379.7
click at [579, 419] on div at bounding box center [429, 300] width 571 height 467
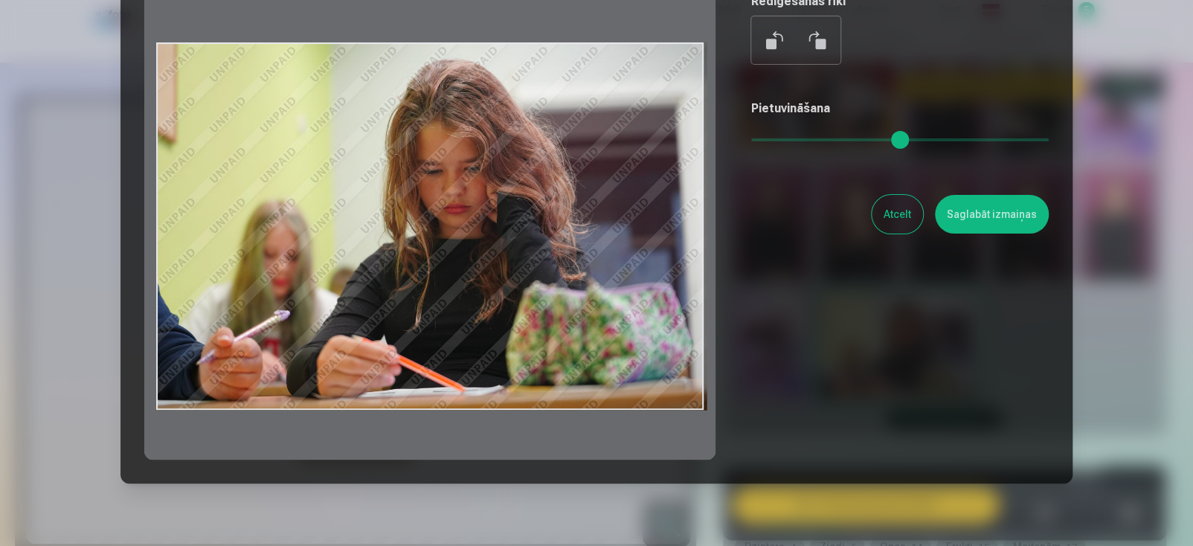
drag, startPoint x: 702, startPoint y: 486, endPoint x: 573, endPoint y: 428, distance: 141.8
click at [573, 428] on div "​ Rediģēt fotoattēlu Pietuvini vēlamo fotogrāfijas daļu, apgriez attēlu un/vai …" at bounding box center [596, 226] width 1193 height 751
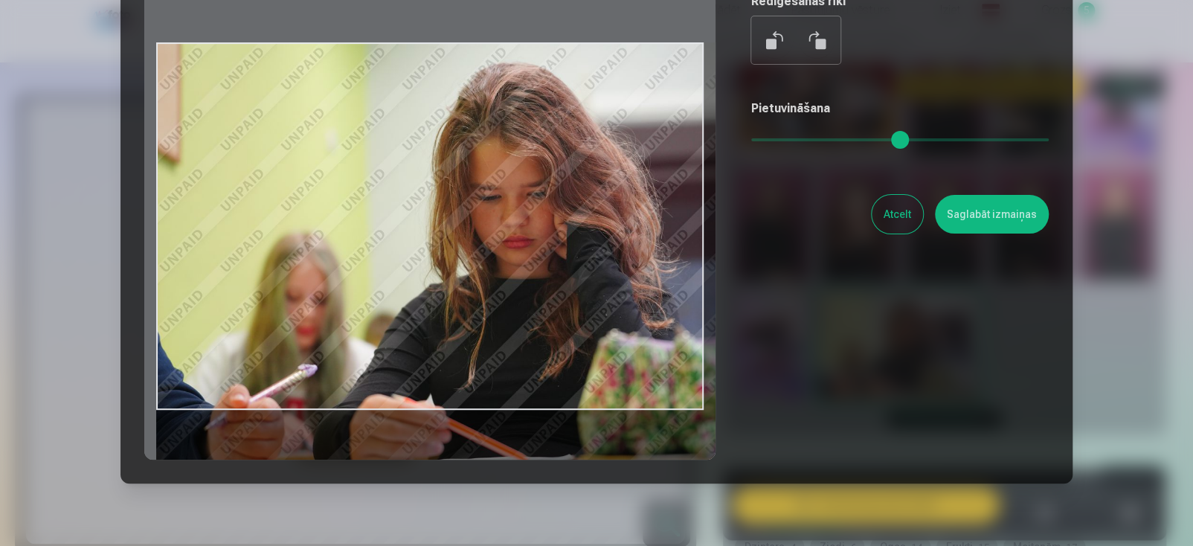
drag, startPoint x: 760, startPoint y: 136, endPoint x: 785, endPoint y: 137, distance: 25.3
click at [785, 138] on input "range" at bounding box center [899, 139] width 297 height 3
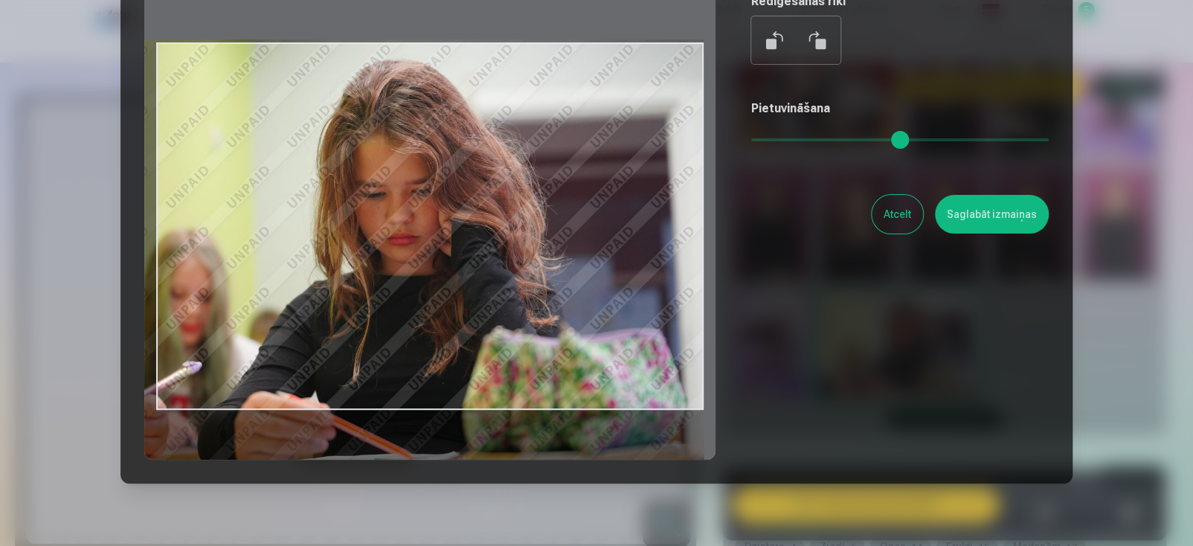
drag, startPoint x: 589, startPoint y: 214, endPoint x: 397, endPoint y: 211, distance: 191.9
click at [397, 211] on div at bounding box center [429, 226] width 571 height 467
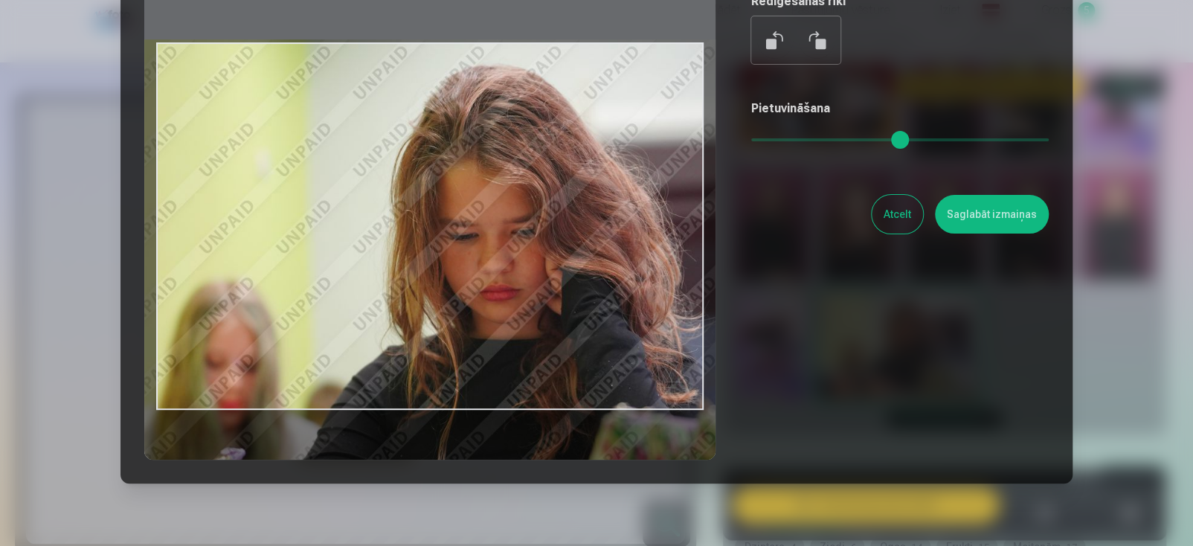
drag, startPoint x: 789, startPoint y: 139, endPoint x: 831, endPoint y: 137, distance: 41.7
click at [831, 138] on input "range" at bounding box center [899, 139] width 297 height 3
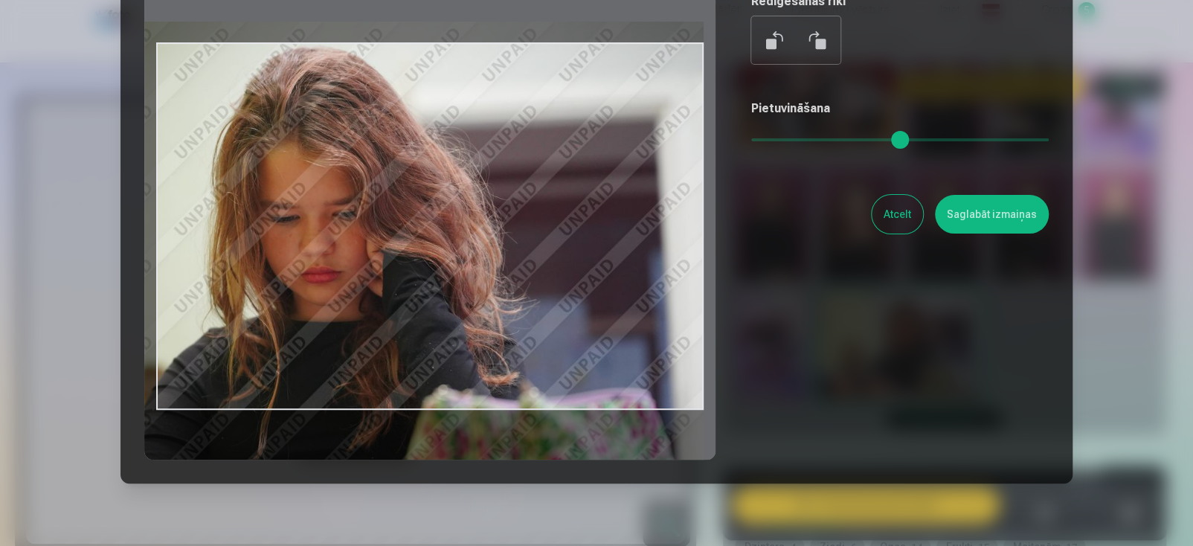
drag, startPoint x: 573, startPoint y: 270, endPoint x: 379, endPoint y: 251, distance: 194.2
click at [379, 251] on div at bounding box center [429, 226] width 571 height 467
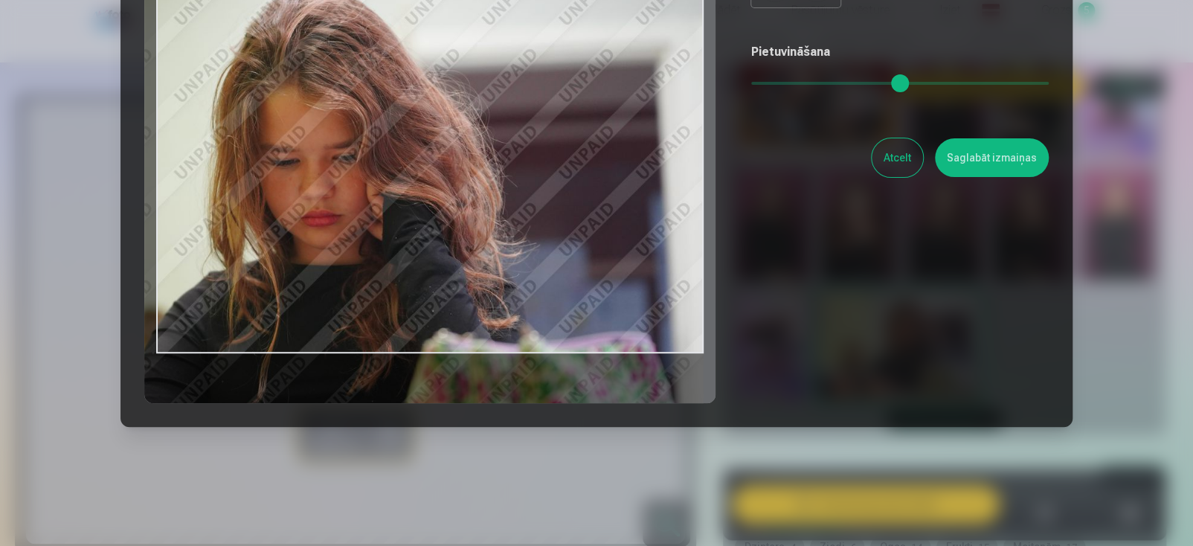
scroll to position [131, 0]
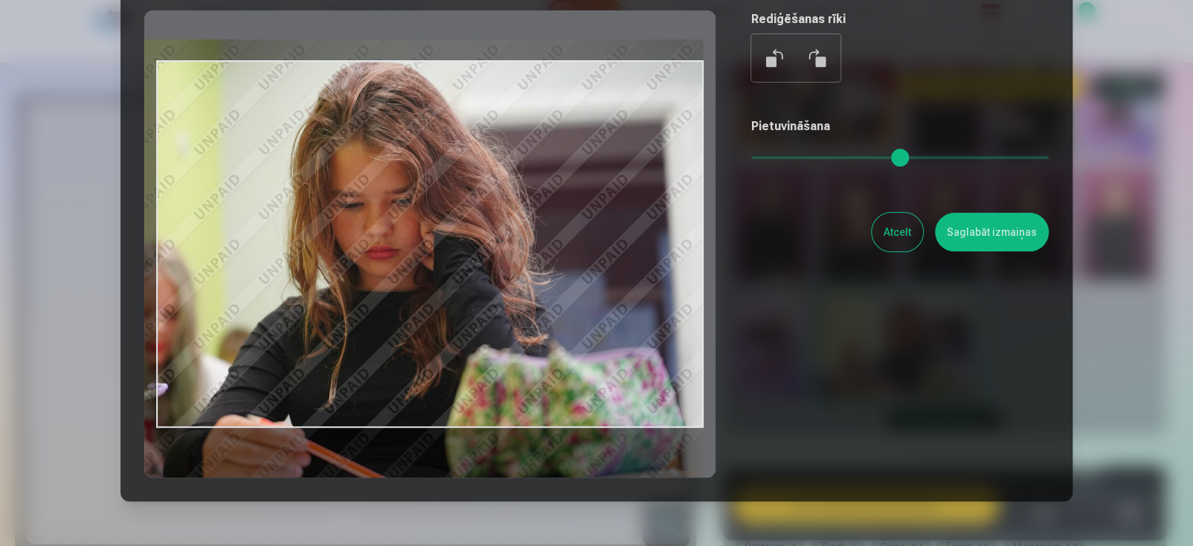
drag, startPoint x: 830, startPoint y: 156, endPoint x: 796, endPoint y: 160, distance: 33.7
click at [796, 159] on input "range" at bounding box center [899, 157] width 297 height 3
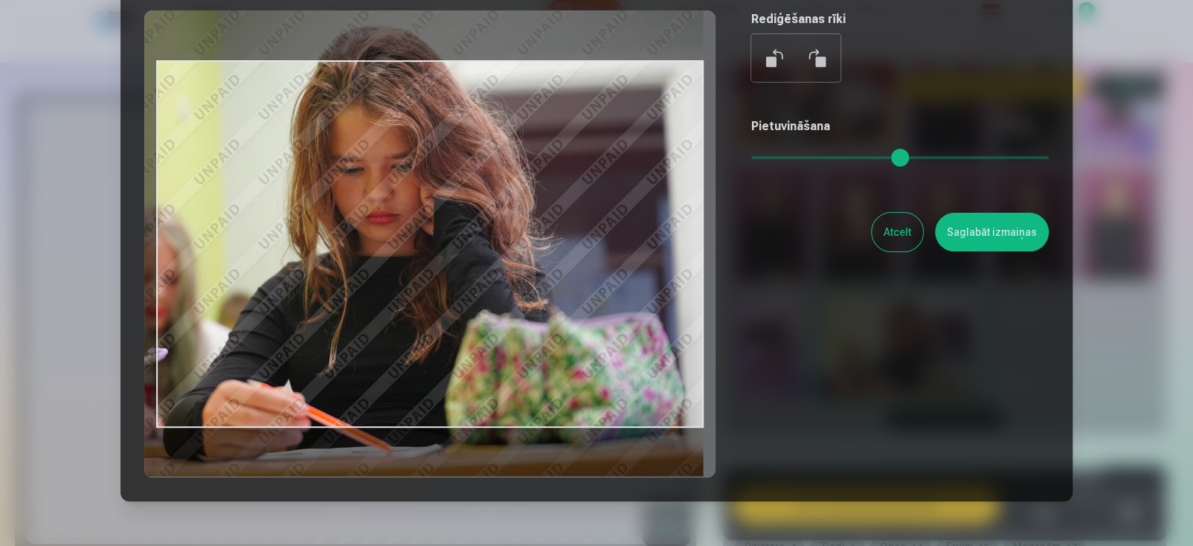
drag, startPoint x: 527, startPoint y: 350, endPoint x: 436, endPoint y: 315, distance: 97.9
click at [436, 315] on div at bounding box center [429, 243] width 571 height 467
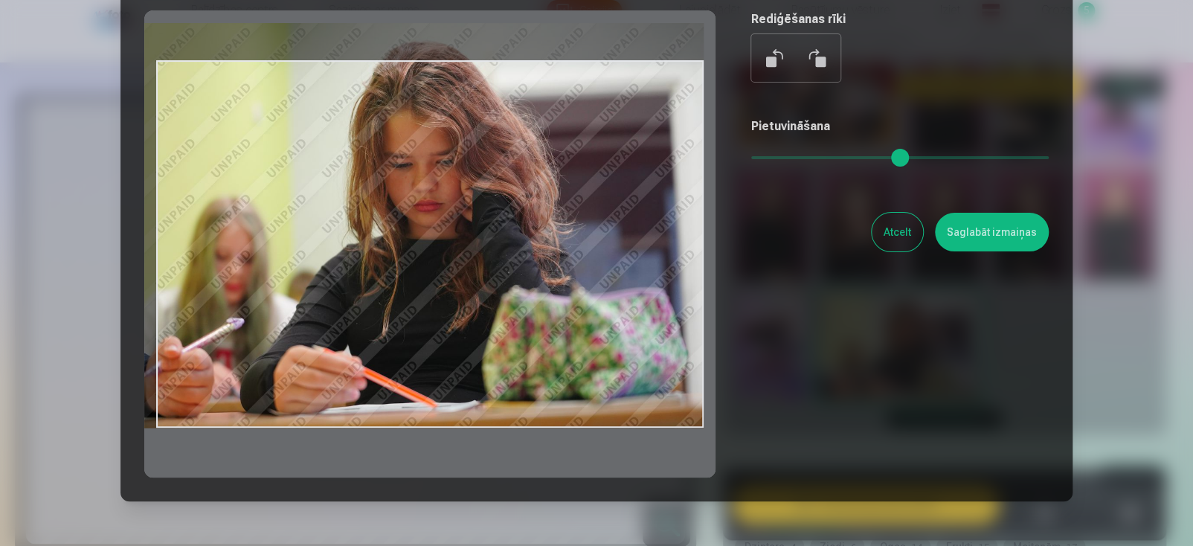
drag, startPoint x: 790, startPoint y: 155, endPoint x: 773, endPoint y: 158, distance: 17.4
click at [773, 158] on input "range" at bounding box center [899, 157] width 297 height 3
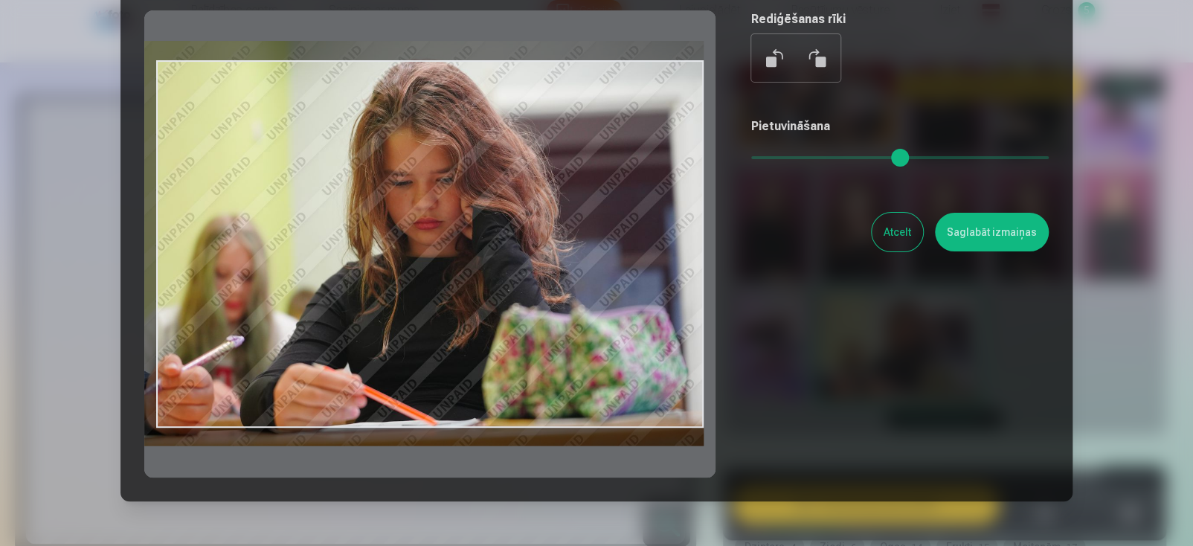
drag, startPoint x: 606, startPoint y: 254, endPoint x: 488, endPoint y: 271, distance: 119.4
click at [486, 271] on div at bounding box center [429, 243] width 571 height 467
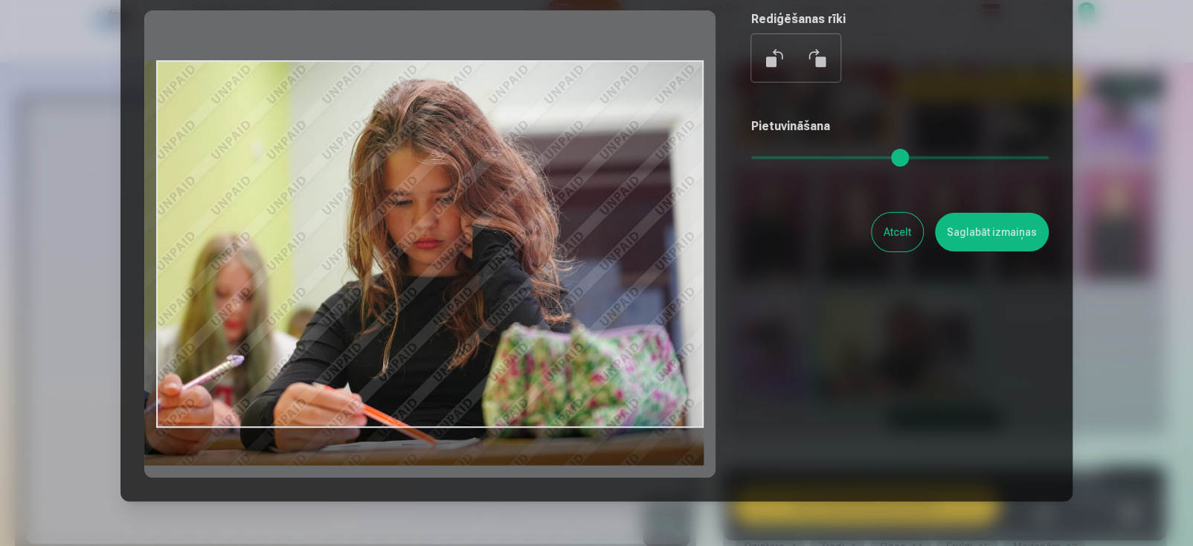
drag, startPoint x: 518, startPoint y: 216, endPoint x: 361, endPoint y: 258, distance: 161.8
click at [361, 258] on div at bounding box center [429, 243] width 571 height 467
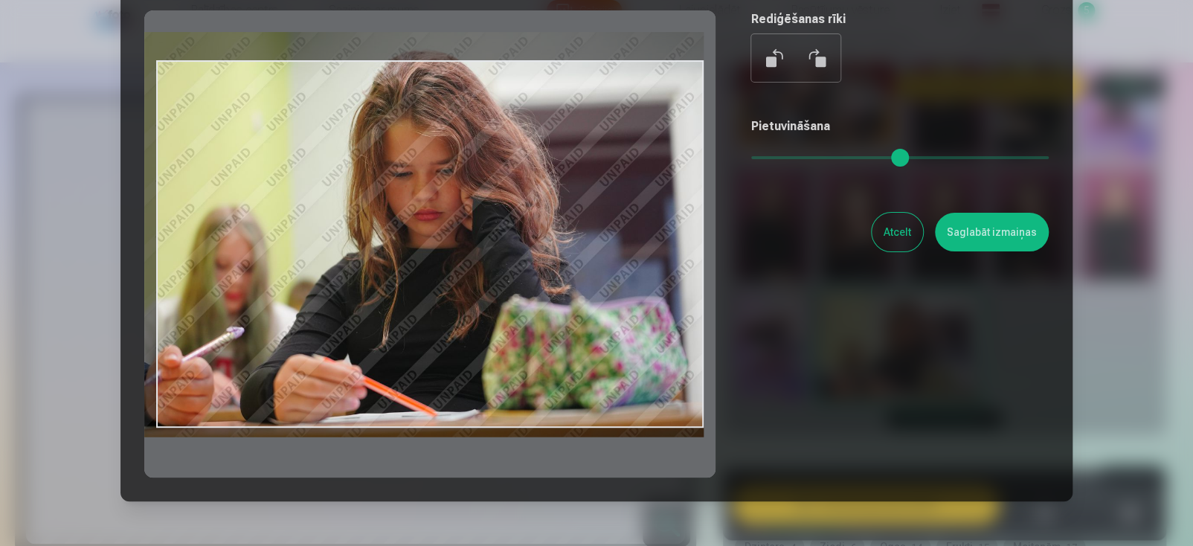
drag, startPoint x: 425, startPoint y: 259, endPoint x: 394, endPoint y: 231, distance: 41.1
click at [394, 231] on div at bounding box center [429, 243] width 571 height 467
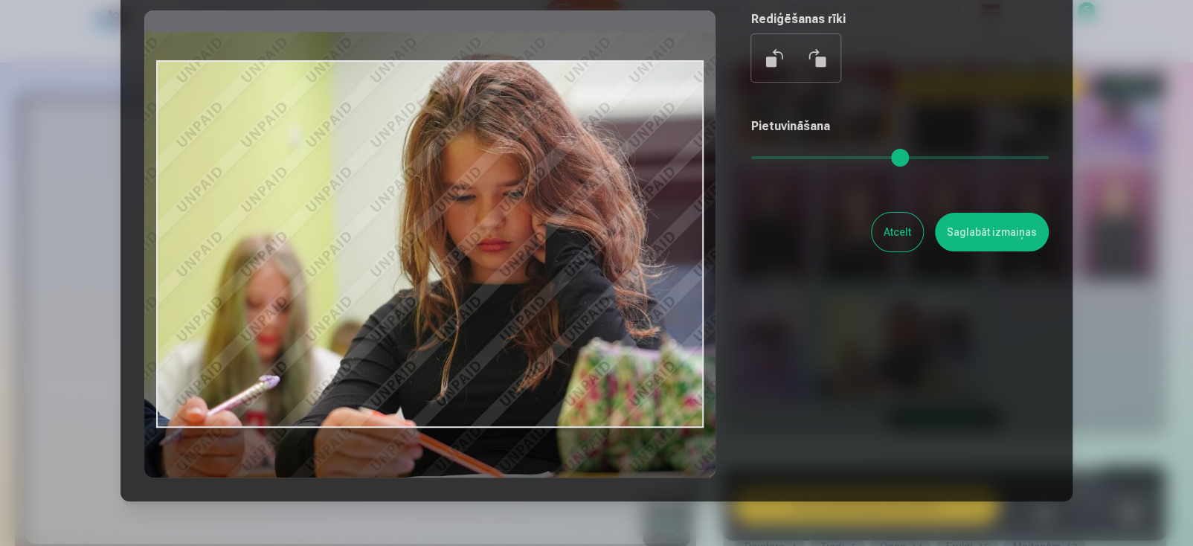
drag, startPoint x: 769, startPoint y: 158, endPoint x: 798, endPoint y: 155, distance: 29.2
click at [798, 156] on input "range" at bounding box center [899, 157] width 297 height 3
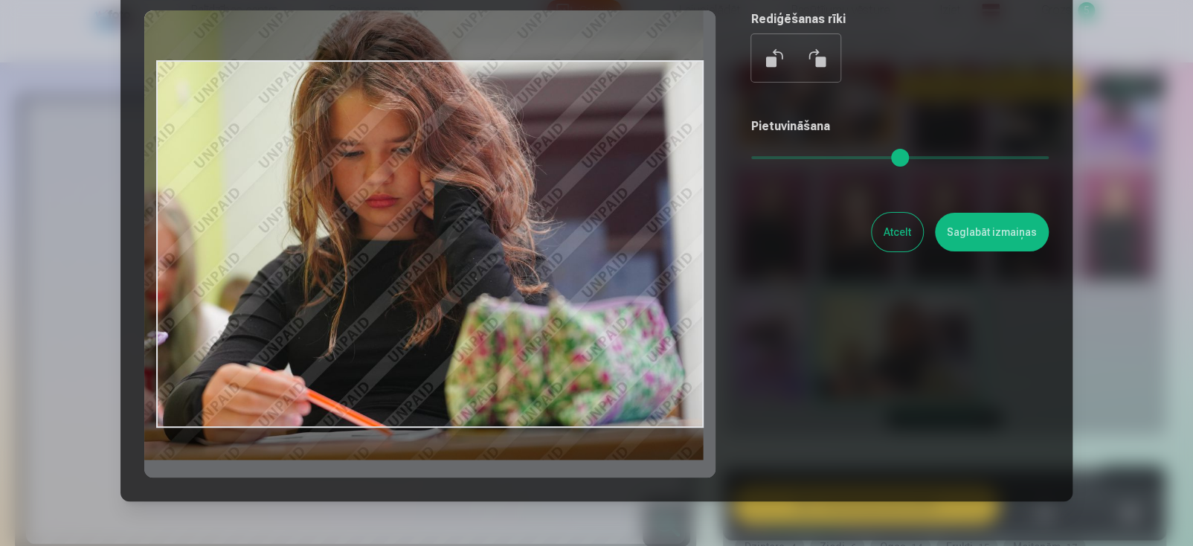
drag, startPoint x: 589, startPoint y: 241, endPoint x: 422, endPoint y: 198, distance: 172.8
click at [422, 198] on div at bounding box center [429, 243] width 571 height 467
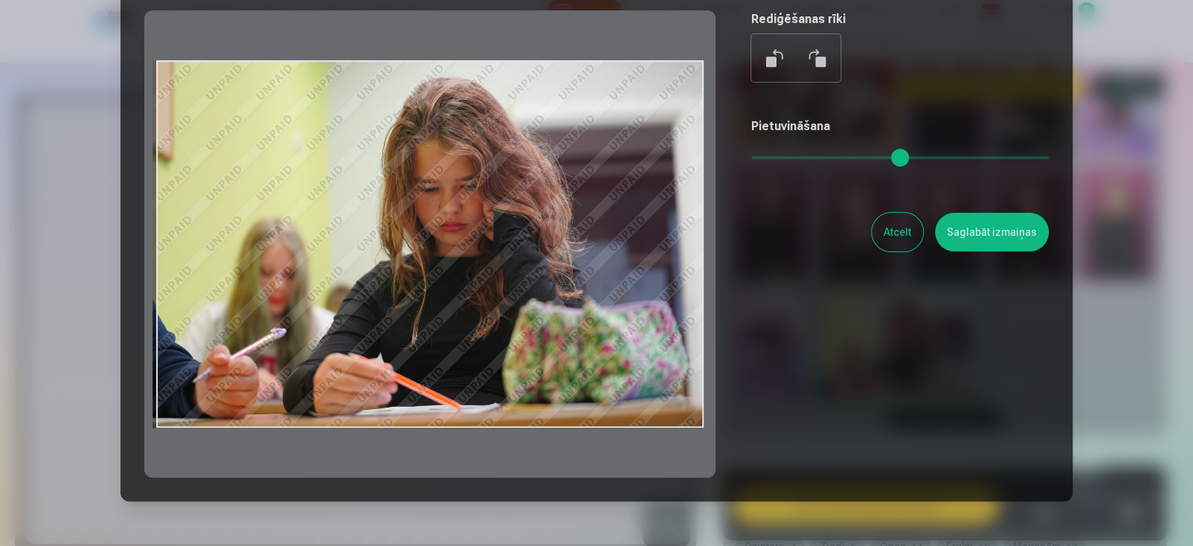
drag, startPoint x: 793, startPoint y: 155, endPoint x: 730, endPoint y: 165, distance: 63.2
type input "*"
click at [751, 159] on input "range" at bounding box center [899, 157] width 297 height 3
click at [987, 242] on button "Saglabāt izmaiņas" at bounding box center [992, 232] width 114 height 39
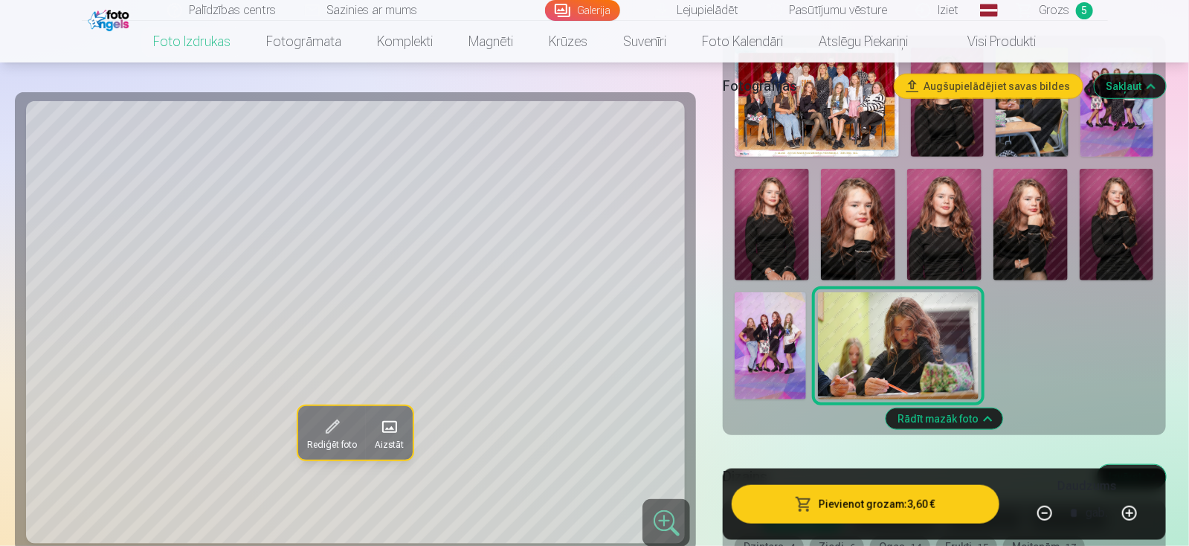
click at [894, 510] on button "Pievienot grozam : 3,60 €" at bounding box center [865, 504] width 267 height 39
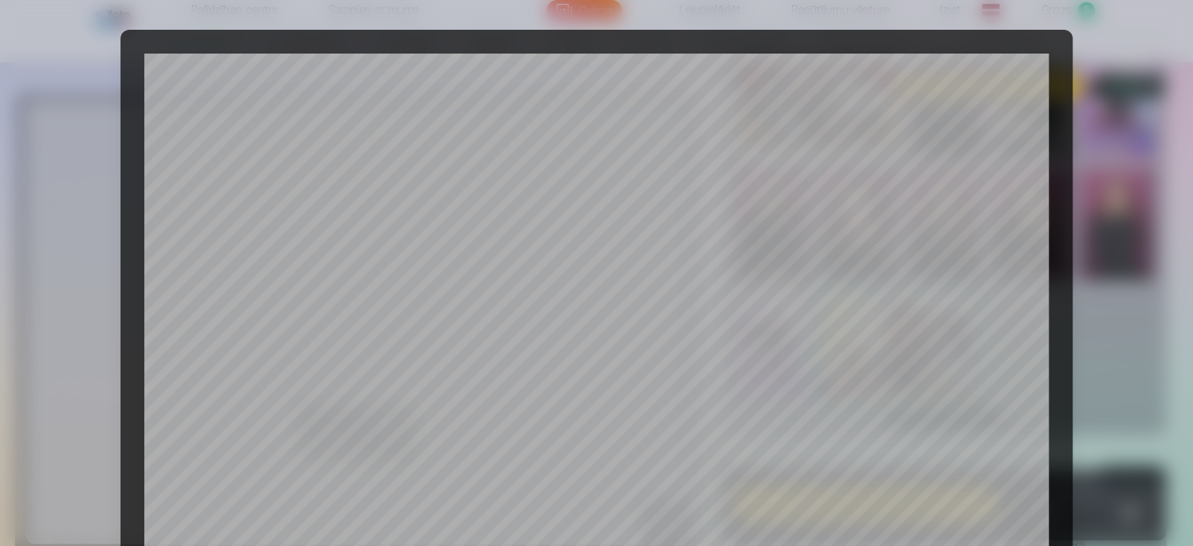
scroll to position [525, 0]
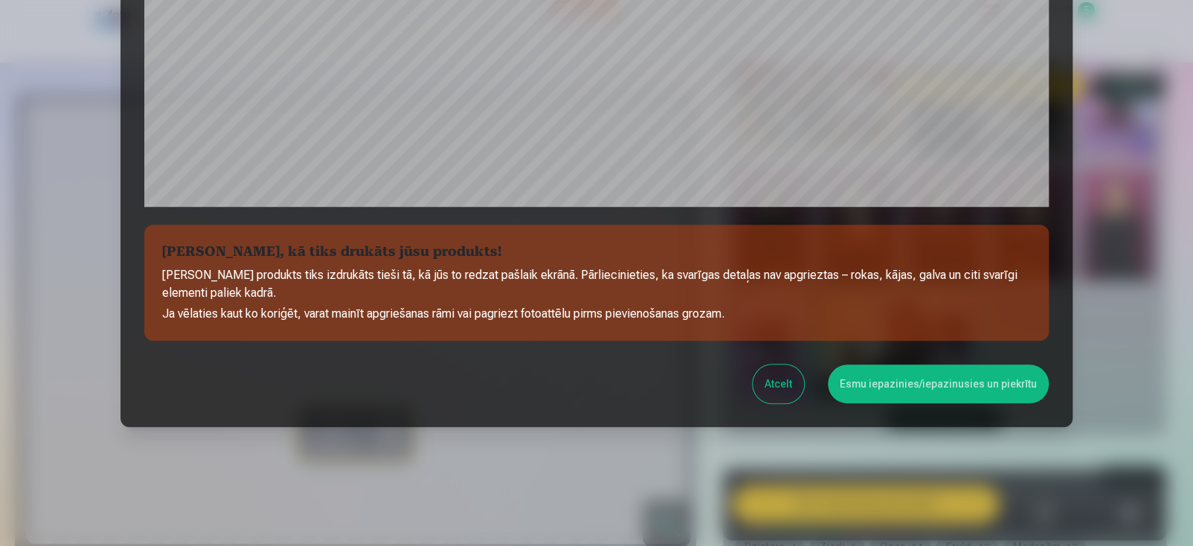
click at [988, 387] on button "Esmu iepazinies/iepazinusies un piekrītu" at bounding box center [938, 383] width 221 height 39
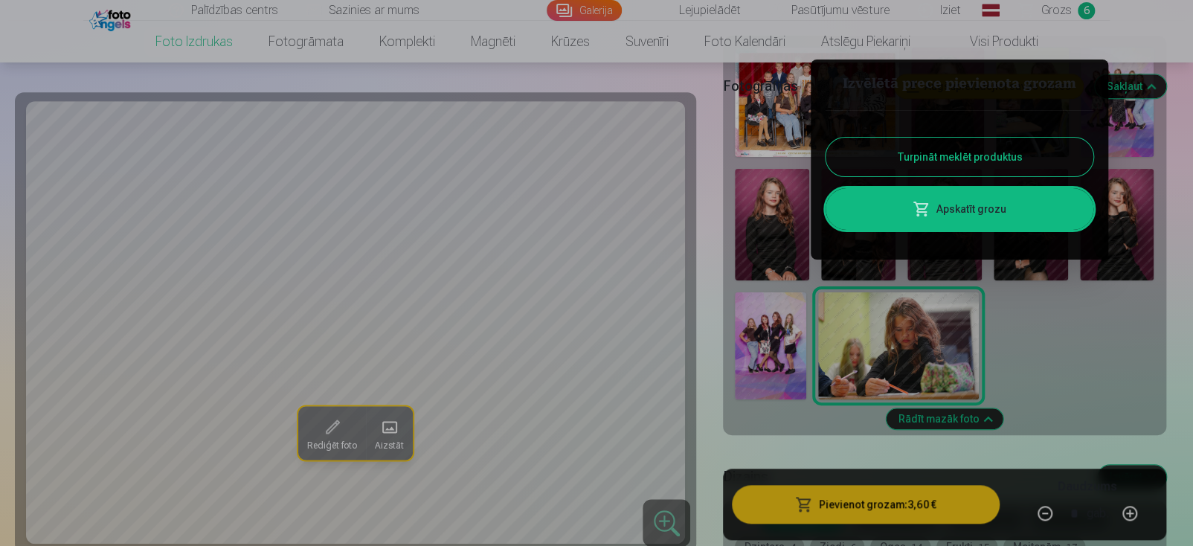
click at [959, 211] on link "Apskatīt grozu" at bounding box center [959, 209] width 268 height 42
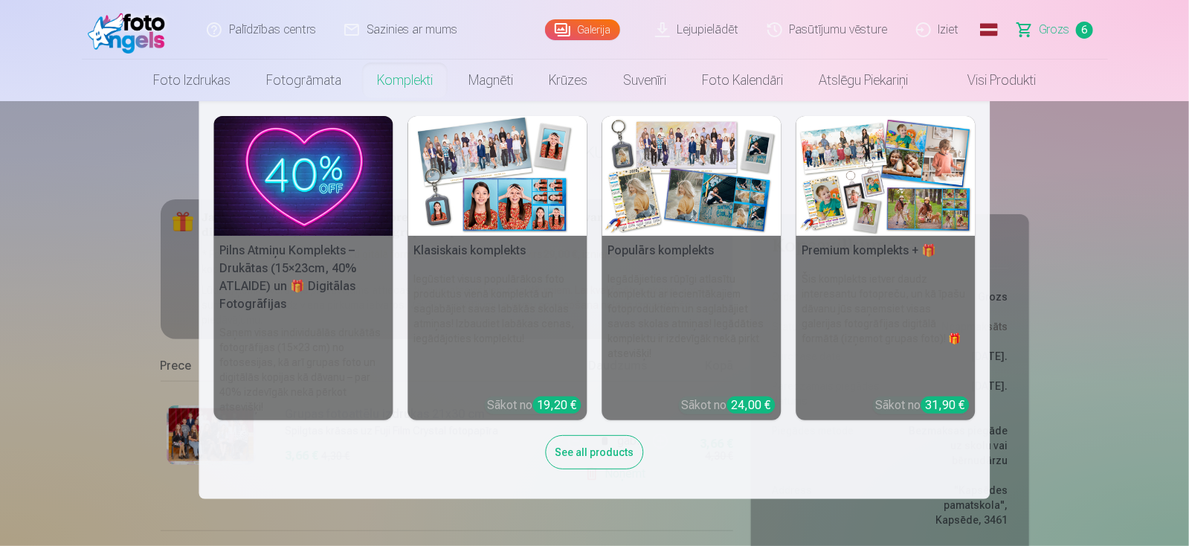
click at [275, 195] on img at bounding box center [303, 176] width 179 height 120
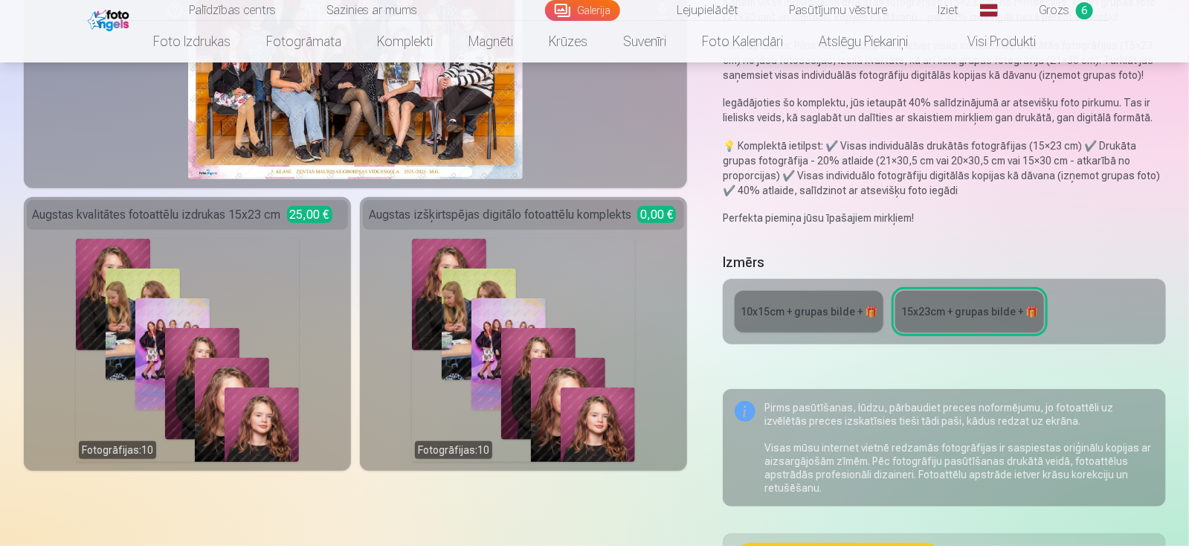
scroll to position [372, 0]
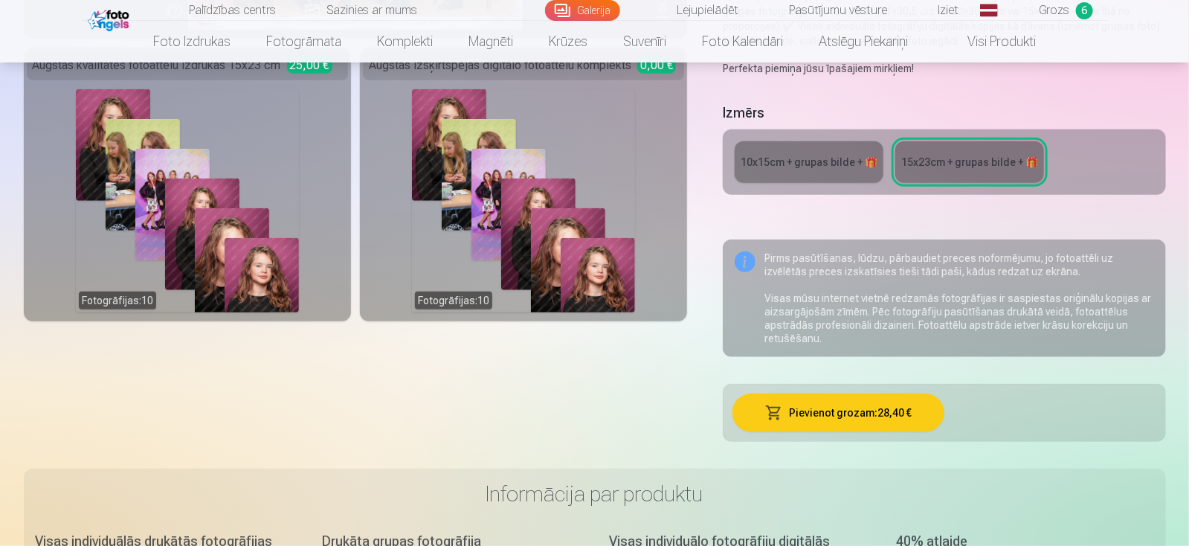
click at [819, 167] on div "10x15сm + grupas bilde + 🎁" at bounding box center [809, 162] width 137 height 15
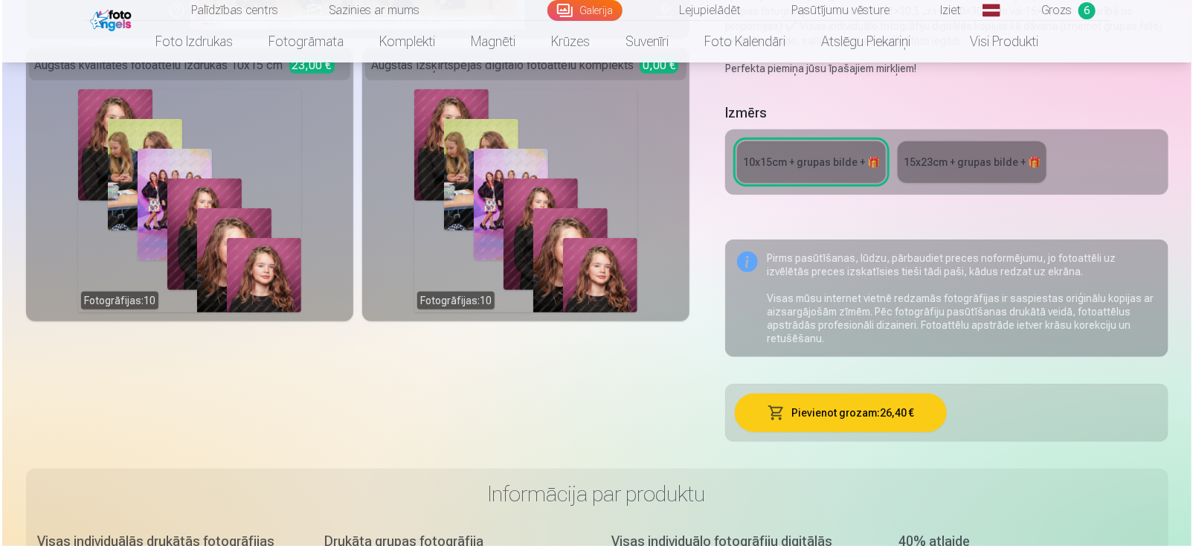
scroll to position [521, 0]
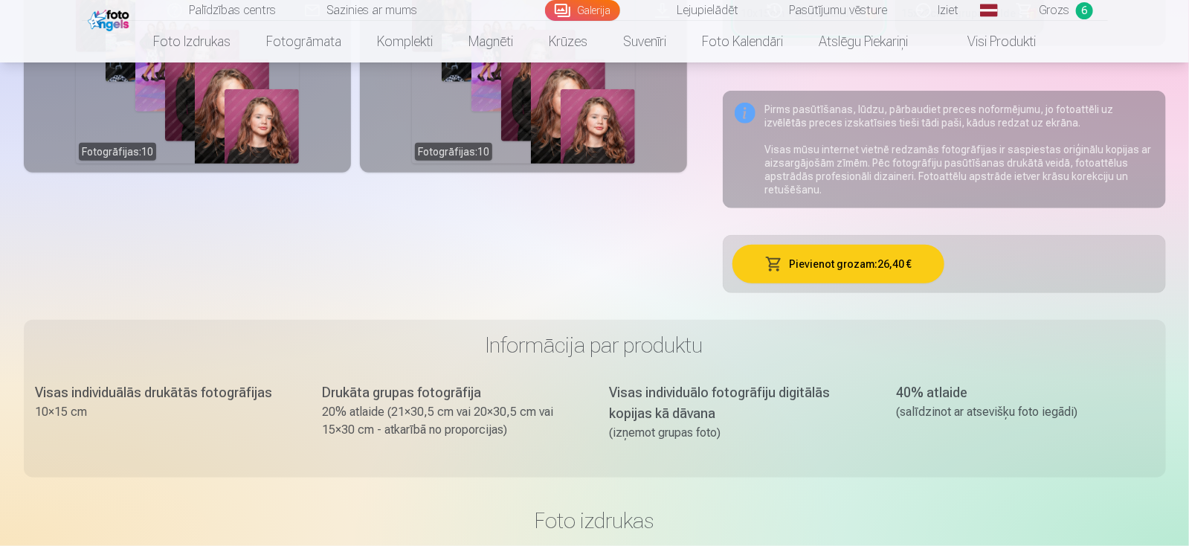
click at [825, 269] on button "Pievienot grozam : 26,40 €" at bounding box center [839, 264] width 212 height 39
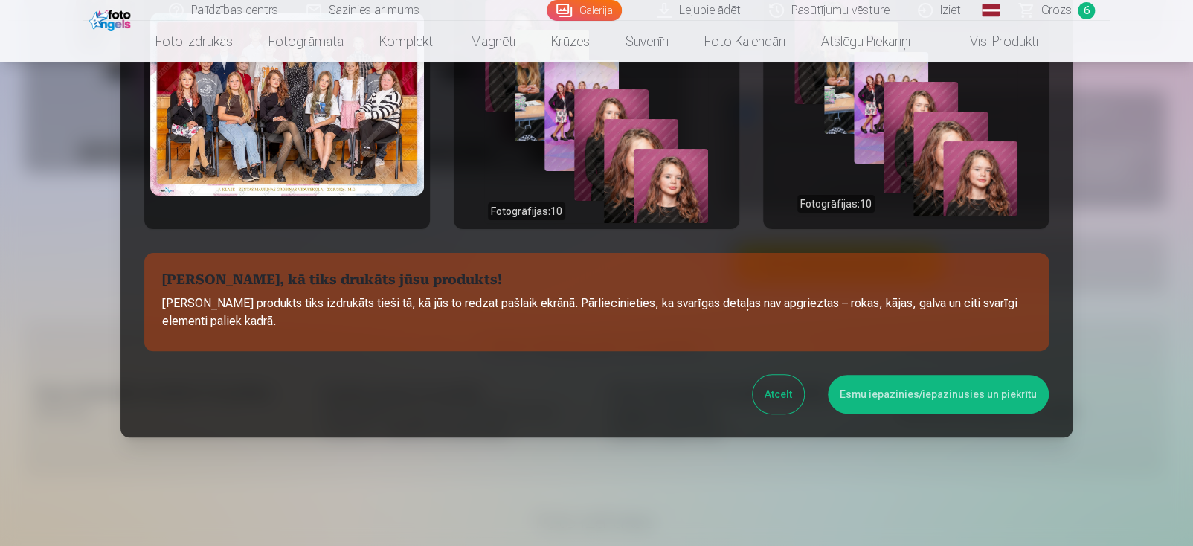
scroll to position [109, 0]
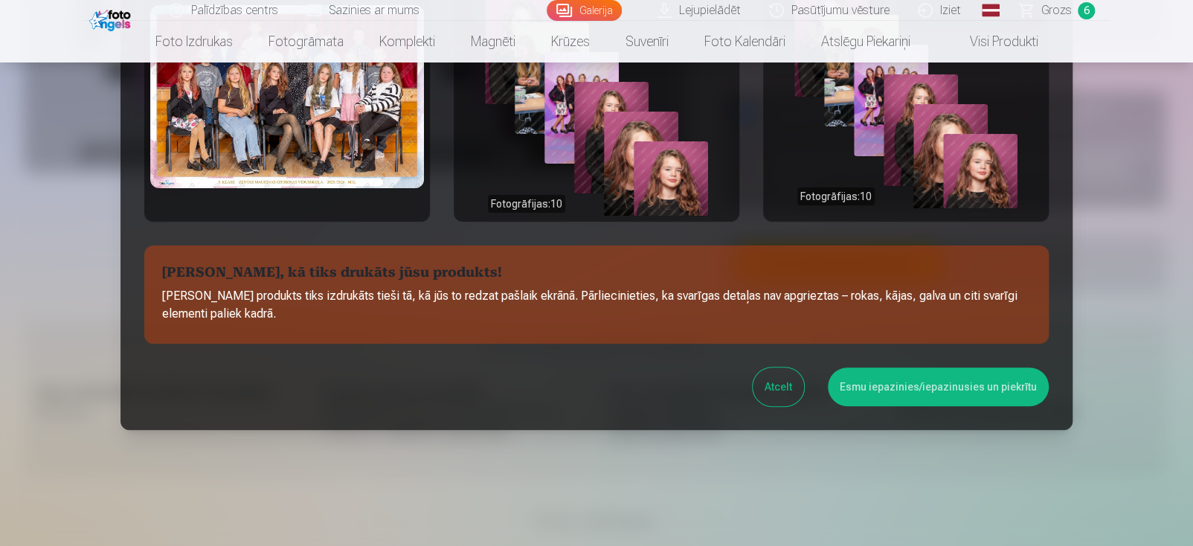
click at [922, 392] on button "Esmu iepazinies/iepazinusies un piekrītu" at bounding box center [938, 386] width 221 height 39
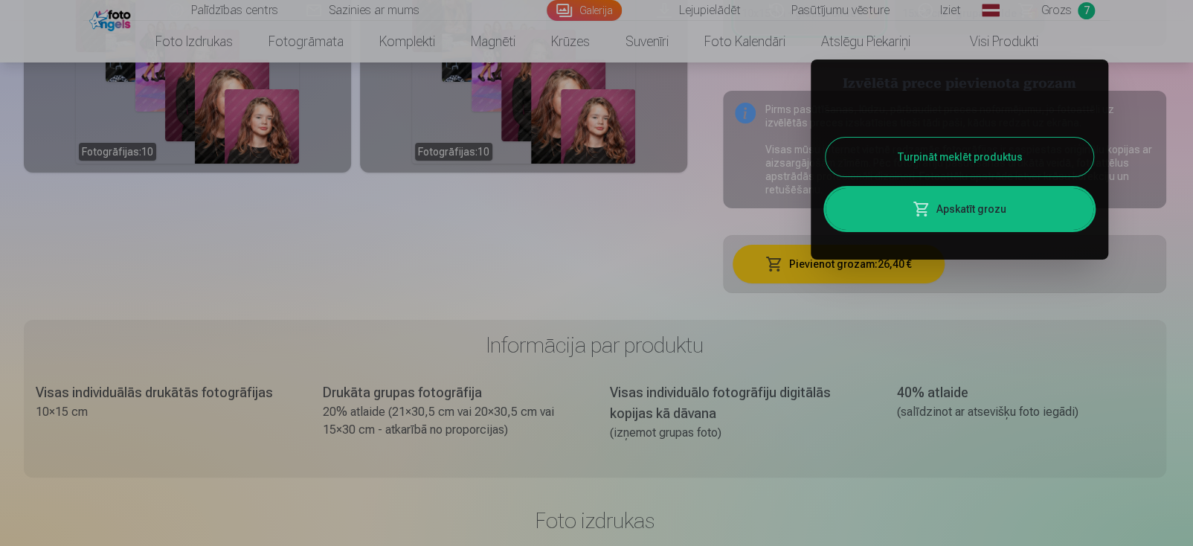
click at [984, 210] on link "Apskatīt grozu" at bounding box center [959, 209] width 268 height 42
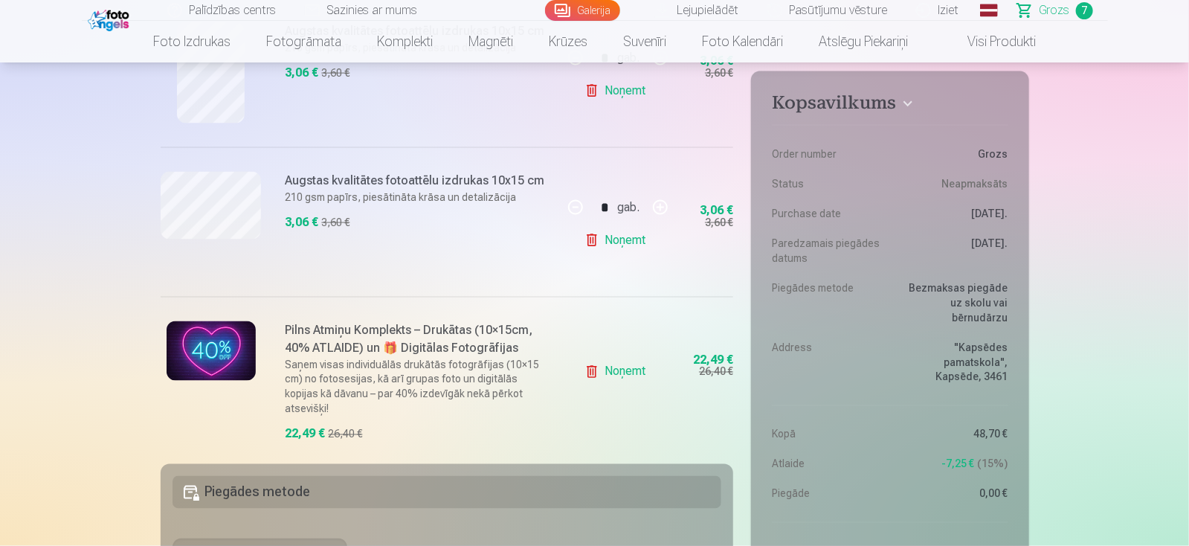
scroll to position [892, 0]
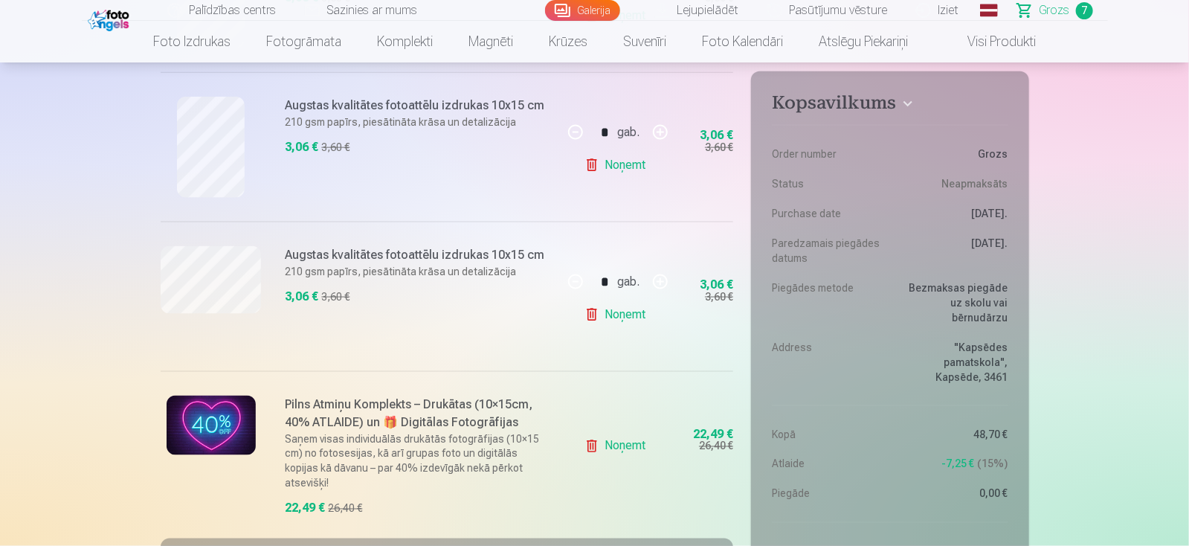
click at [662, 282] on button "button" at bounding box center [661, 282] width 36 height 36
type input "*"
click at [658, 289] on div "* gab." at bounding box center [618, 282] width 120 height 36
click at [609, 314] on link "Noņemt" at bounding box center [619, 315] width 68 height 30
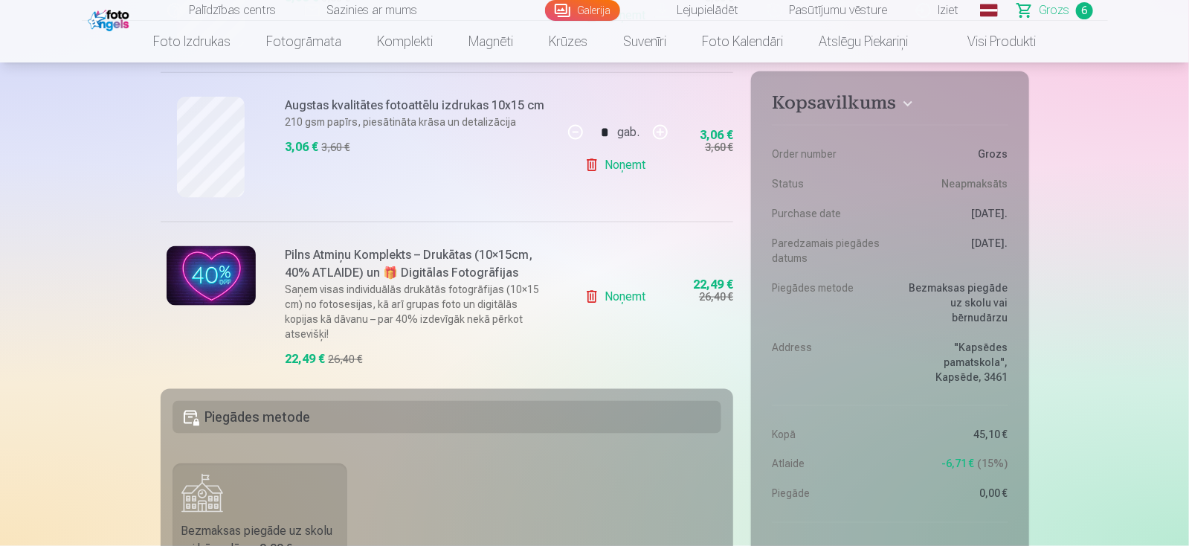
click at [627, 165] on link "Noņemt" at bounding box center [619, 165] width 68 height 30
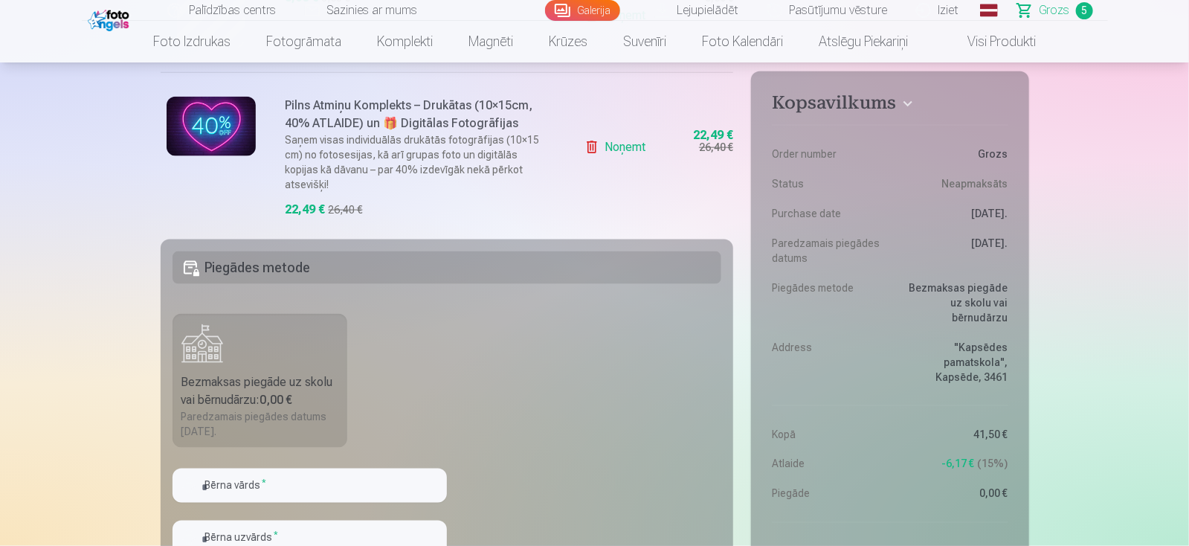
scroll to position [669, 0]
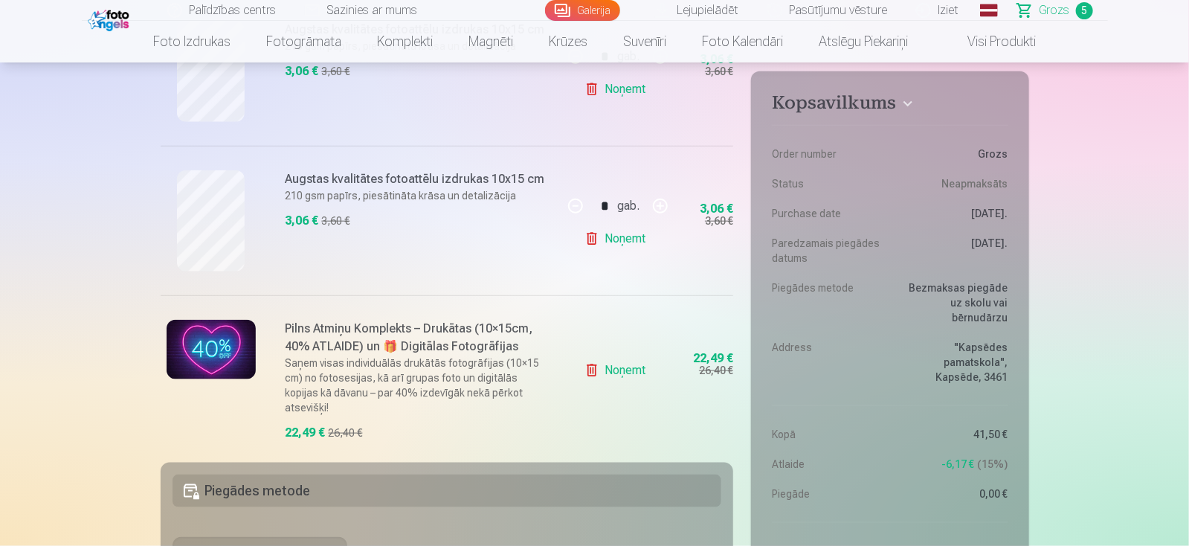
click at [631, 239] on link "Noņemt" at bounding box center [619, 239] width 68 height 30
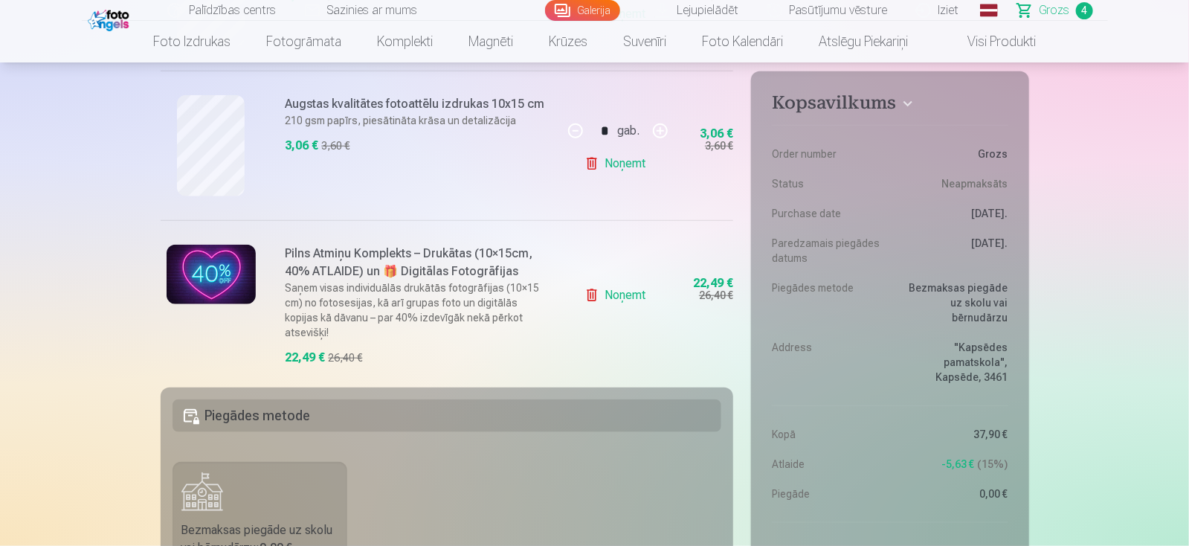
scroll to position [446, 0]
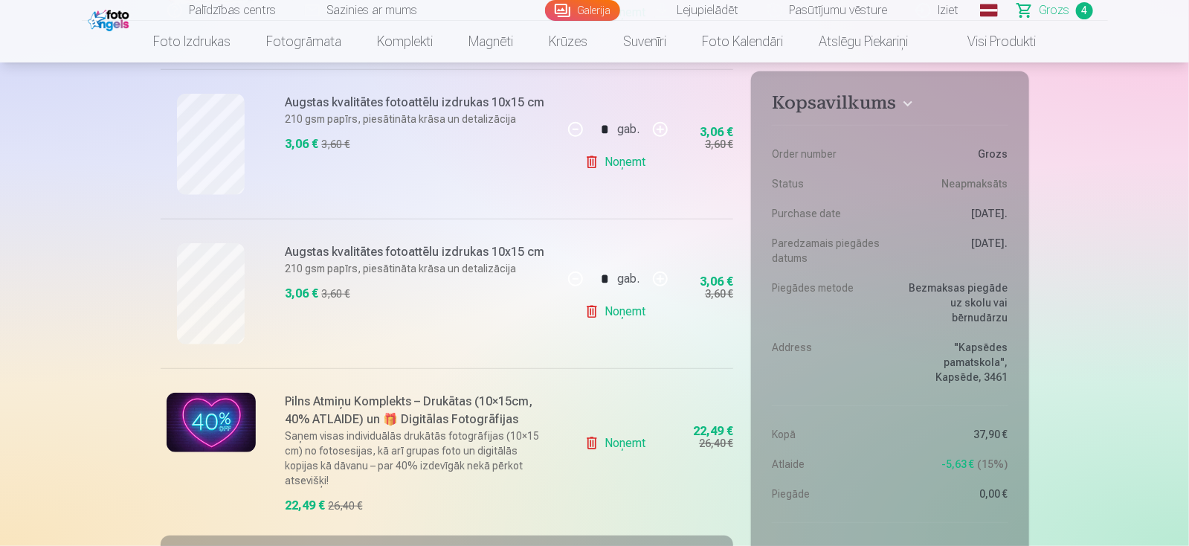
click at [628, 314] on link "Noņemt" at bounding box center [619, 312] width 68 height 30
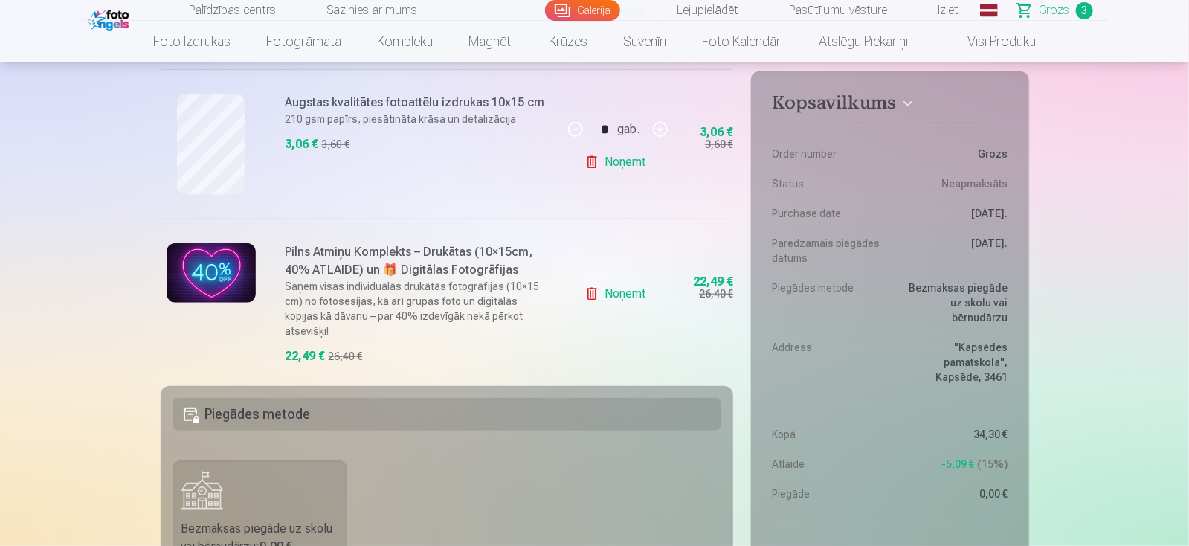
click at [623, 167] on link "Noņemt" at bounding box center [619, 162] width 68 height 30
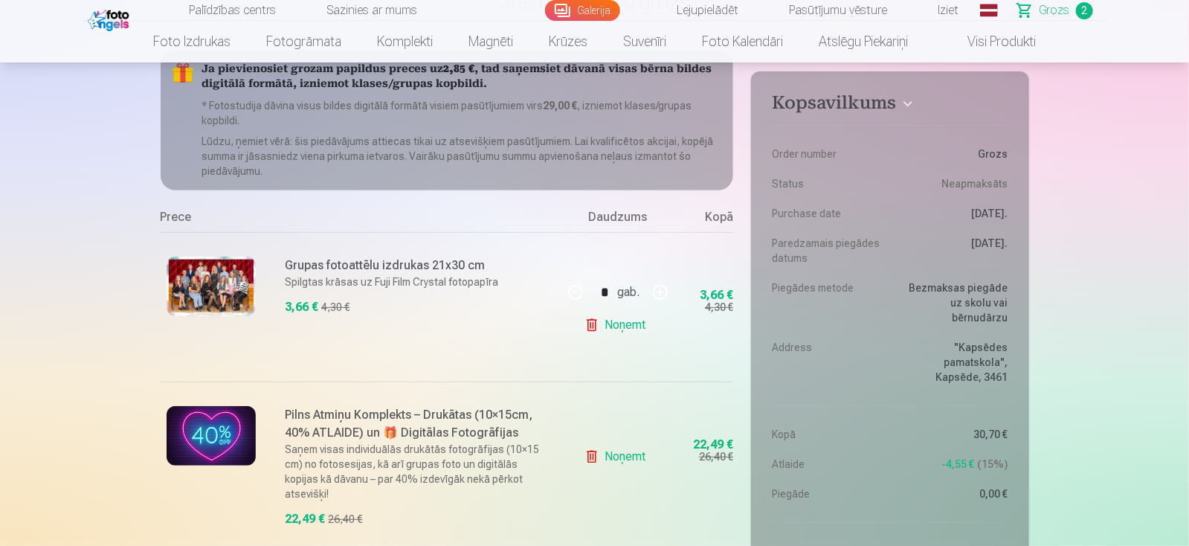
scroll to position [222, 0]
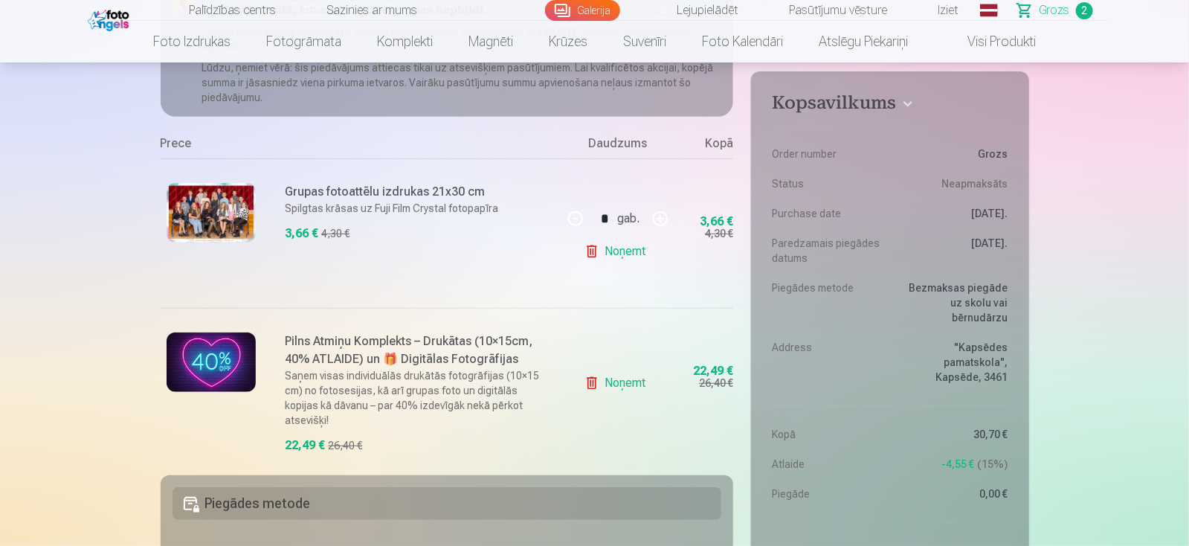
click at [620, 255] on link "Noņemt" at bounding box center [619, 251] width 68 height 30
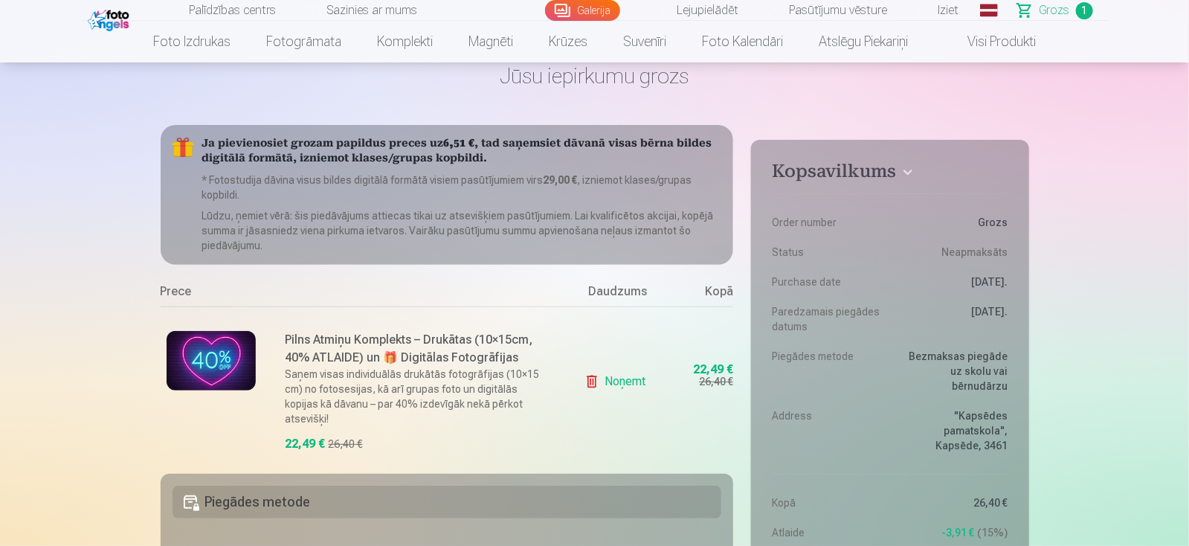
scroll to position [0, 0]
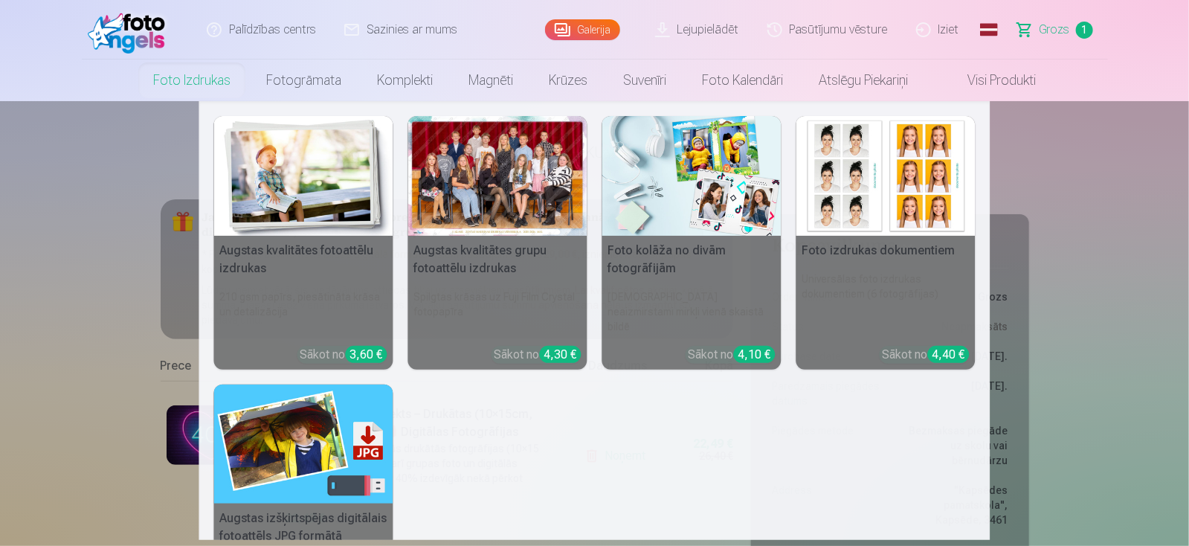
click at [864, 180] on img at bounding box center [885, 176] width 179 height 120
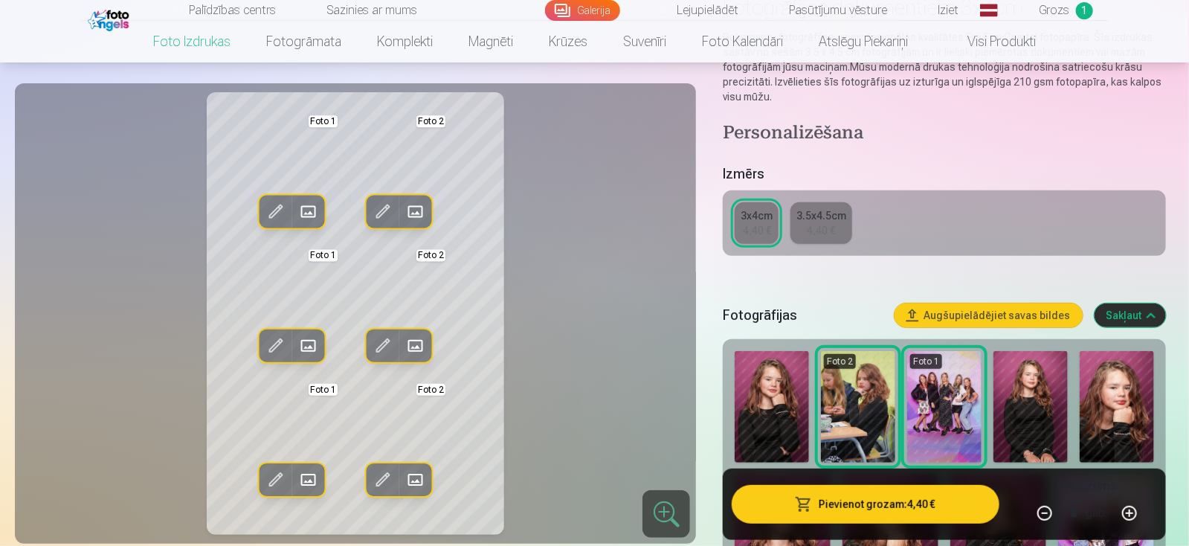
scroll to position [222, 0]
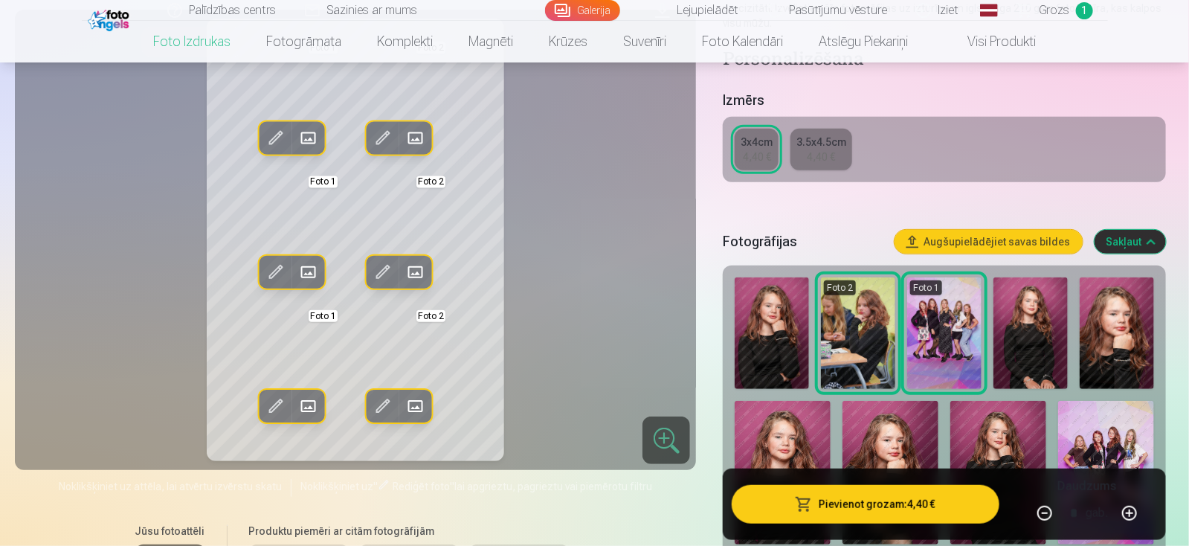
click at [767, 451] on img at bounding box center [783, 473] width 96 height 144
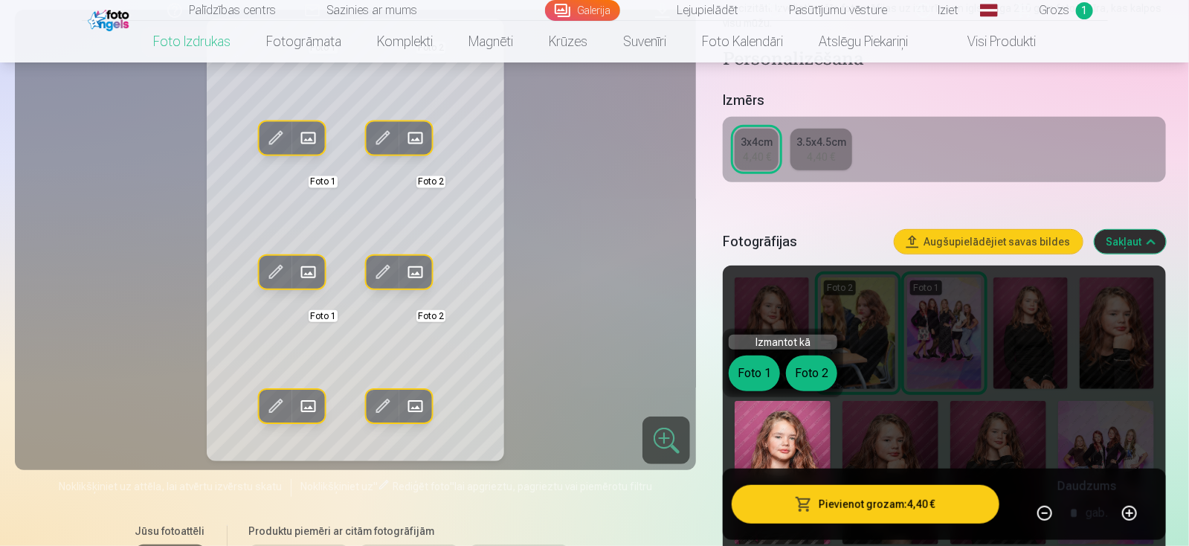
scroll to position [297, 0]
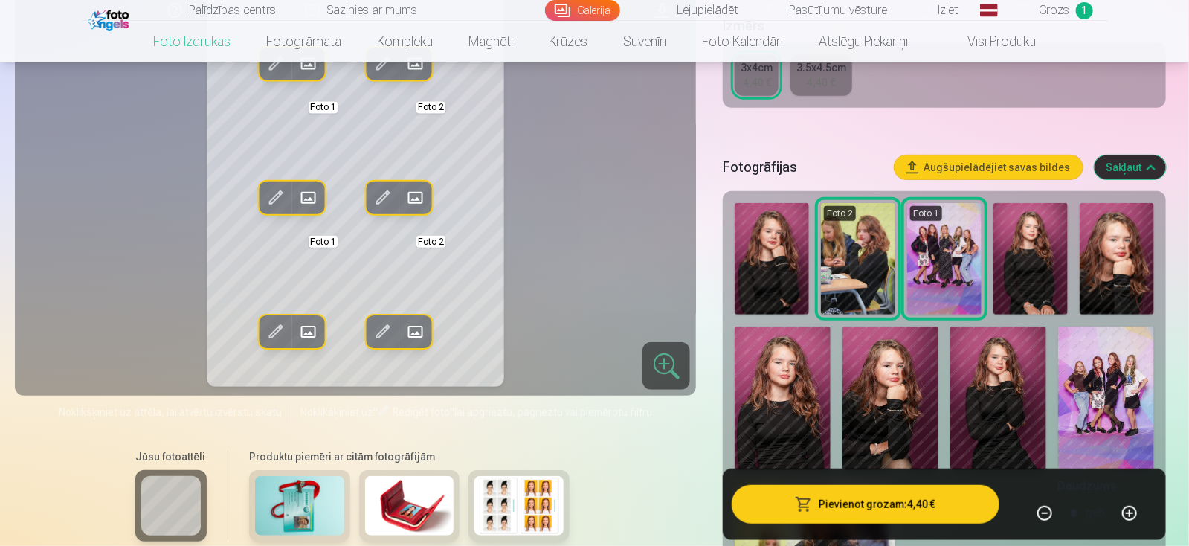
click at [774, 390] on img at bounding box center [783, 398] width 96 height 144
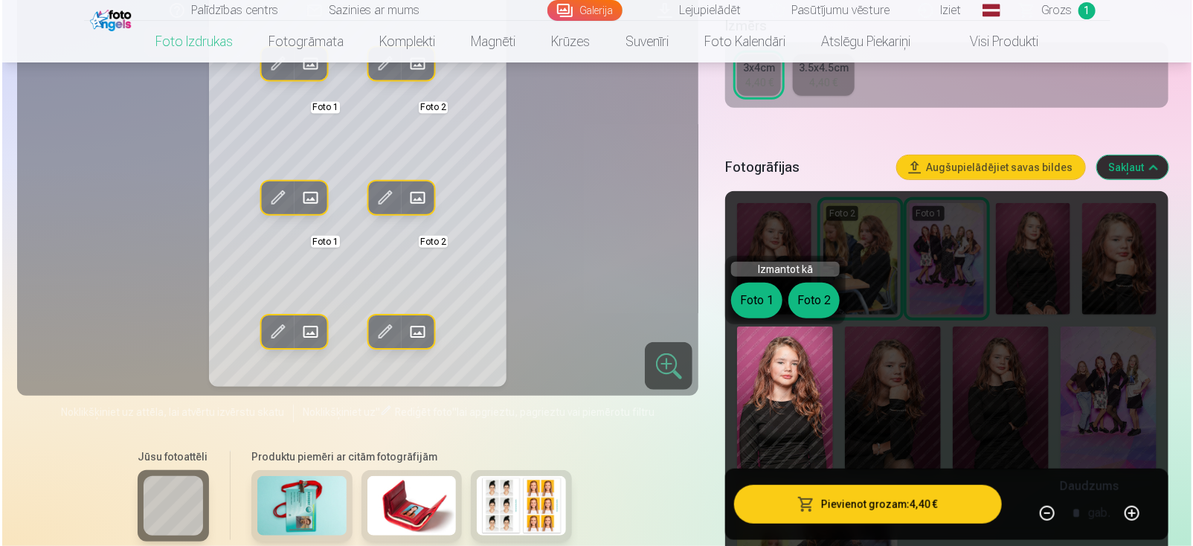
scroll to position [149, 0]
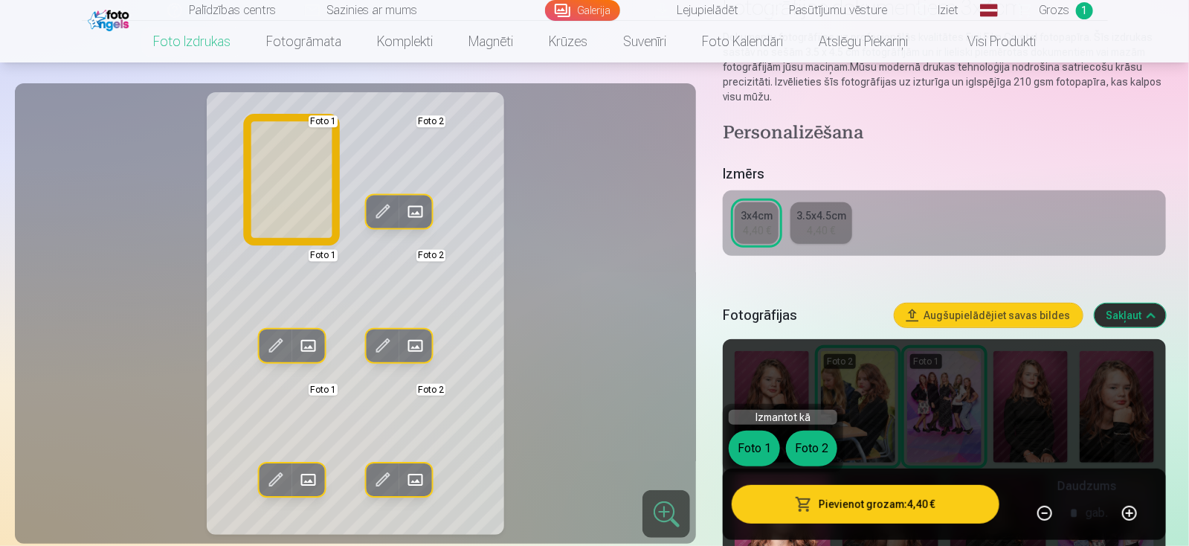
click at [761, 452] on button "Foto 1" at bounding box center [754, 449] width 51 height 36
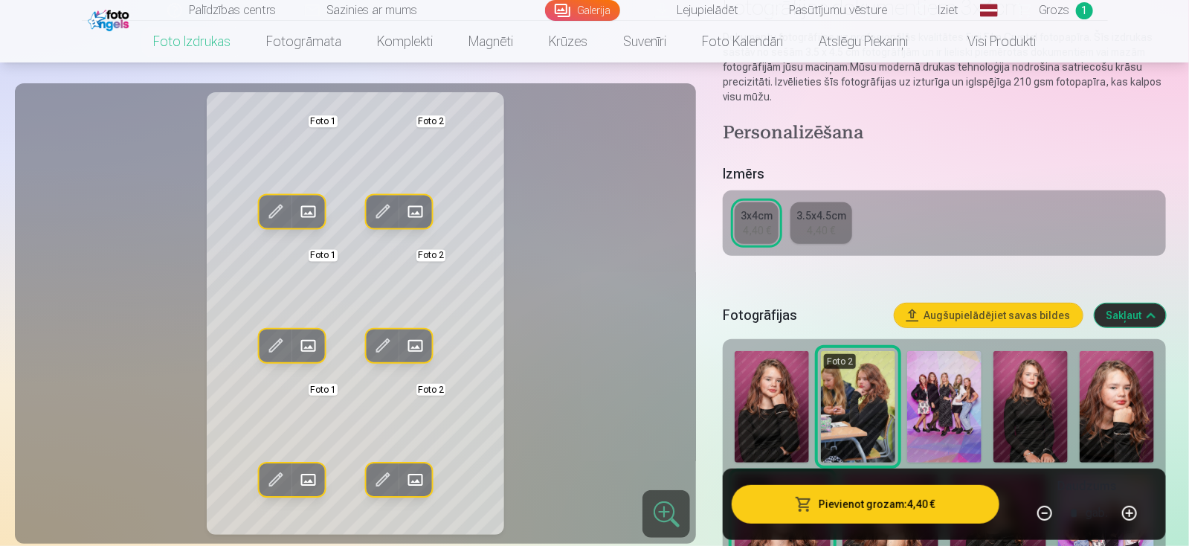
click at [309, 216] on span at bounding box center [308, 211] width 24 height 24
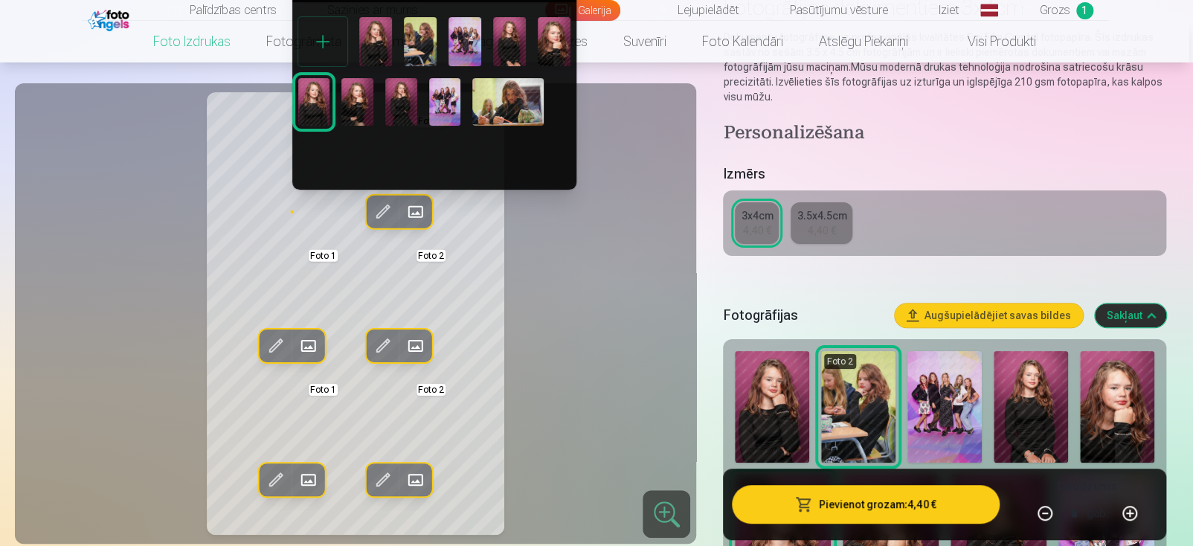
click at [266, 200] on div at bounding box center [596, 273] width 1193 height 546
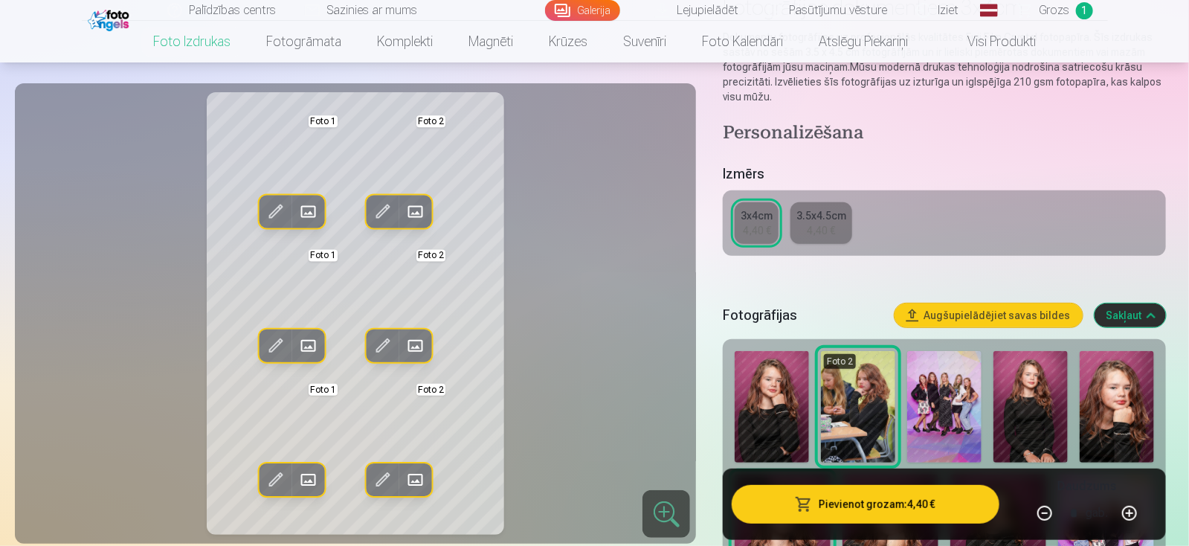
click at [311, 210] on span at bounding box center [308, 211] width 24 height 24
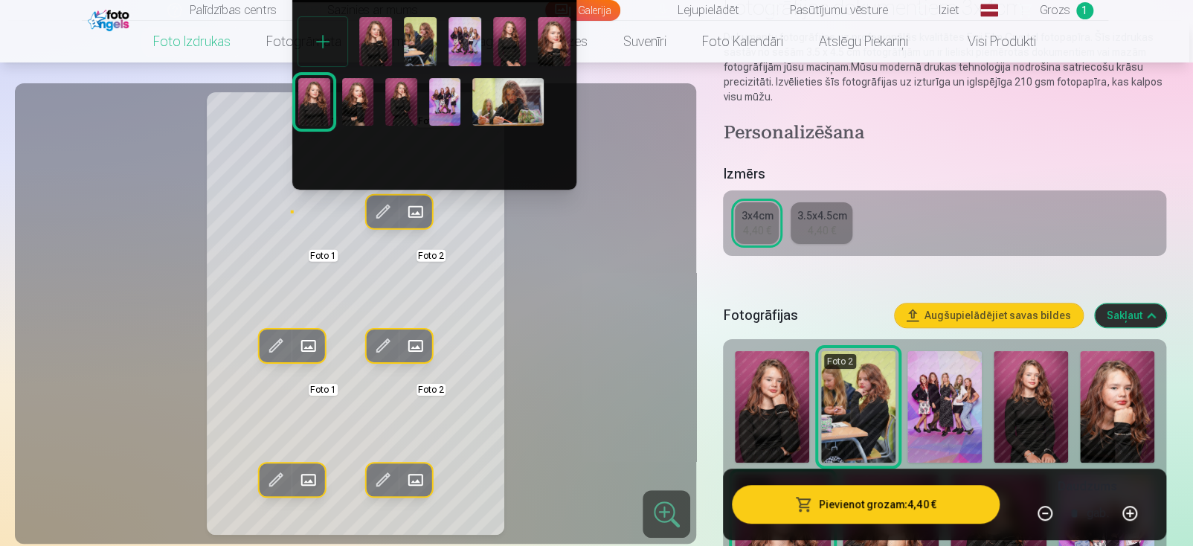
click at [291, 199] on div at bounding box center [596, 273] width 1193 height 546
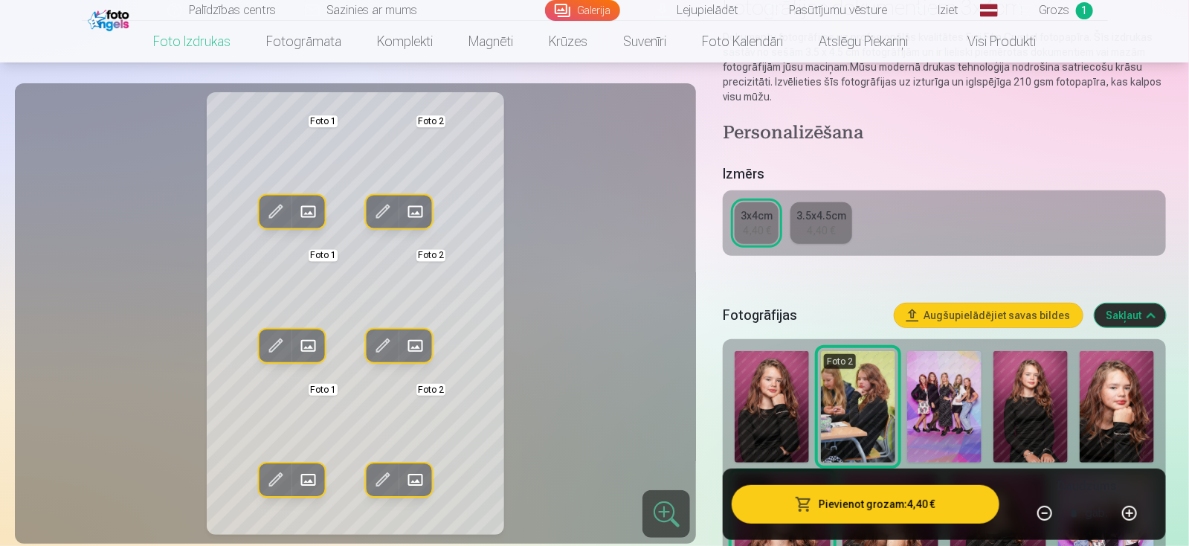
click at [268, 213] on span at bounding box center [275, 211] width 24 height 24
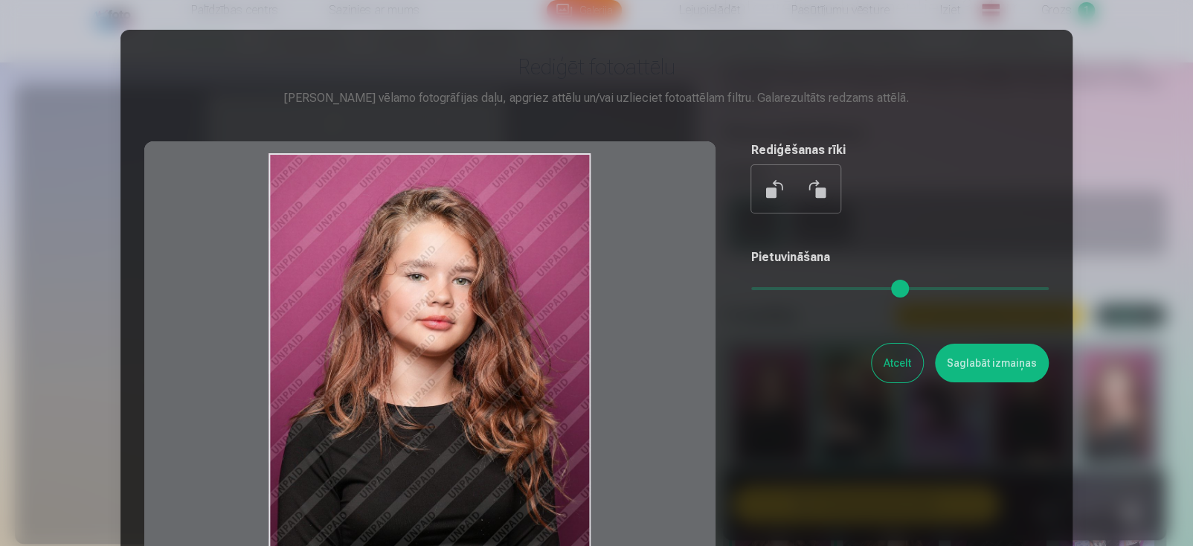
drag, startPoint x: 586, startPoint y: 161, endPoint x: 627, endPoint y: 227, distance: 77.8
click at [544, 181] on div at bounding box center [429, 374] width 571 height 467
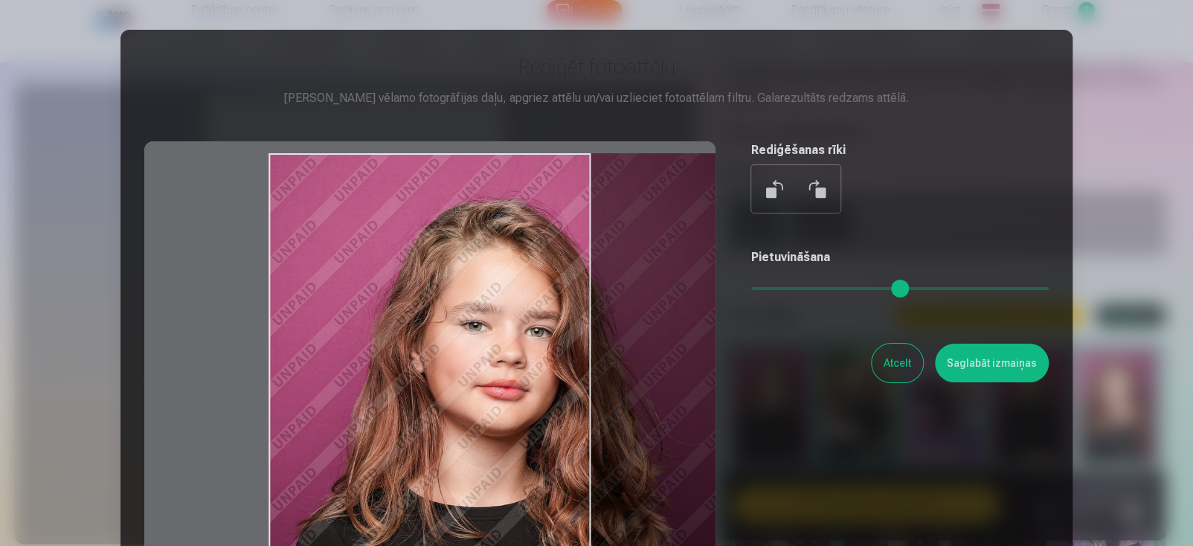
drag, startPoint x: 760, startPoint y: 286, endPoint x: 785, endPoint y: 286, distance: 25.3
click at [785, 287] on input "range" at bounding box center [899, 288] width 297 height 3
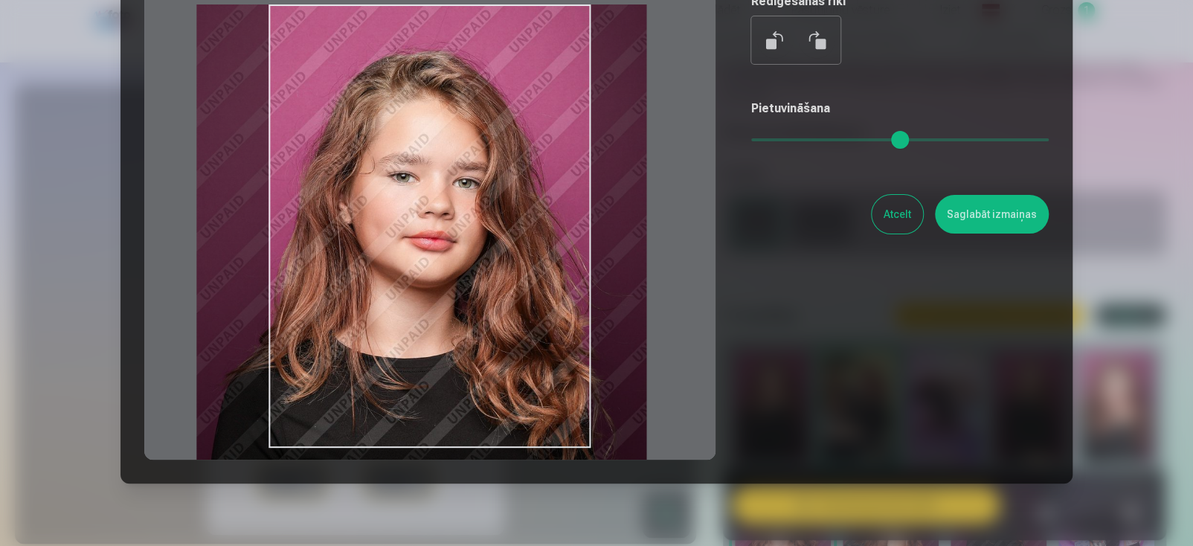
drag, startPoint x: 635, startPoint y: 244, endPoint x: 563, endPoint y: 255, distance: 73.0
click at [563, 255] on div at bounding box center [429, 226] width 571 height 467
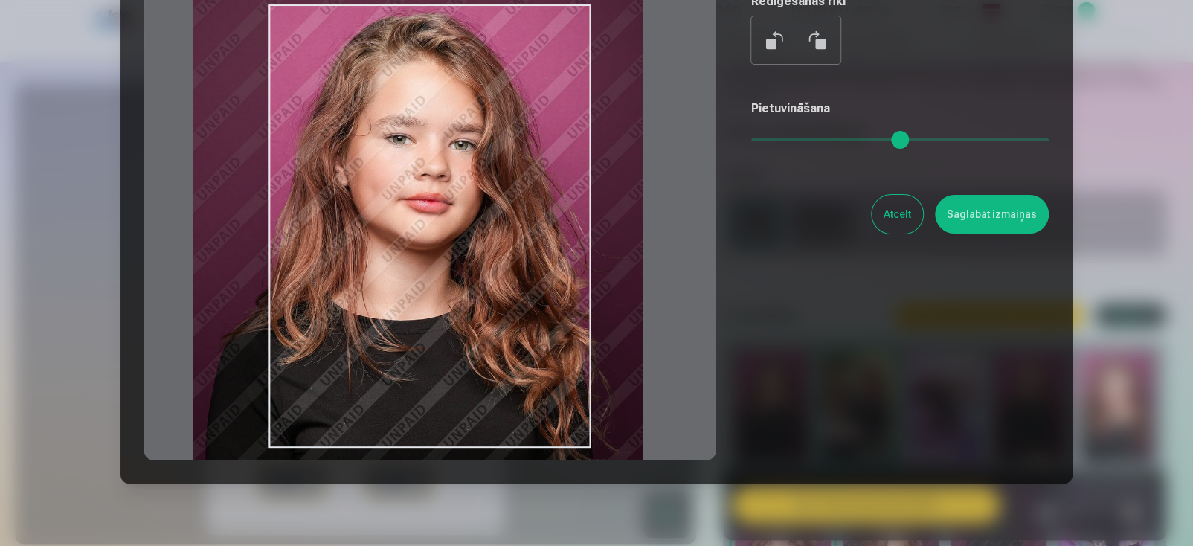
type input "***"
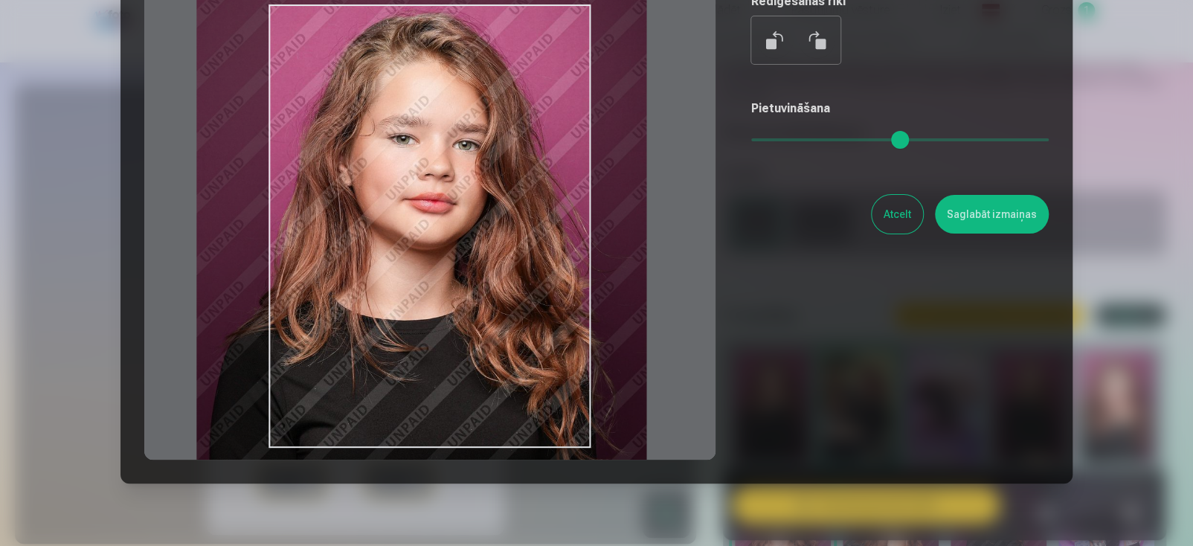
drag, startPoint x: 444, startPoint y: 281, endPoint x: 444, endPoint y: 243, distance: 37.9
click at [444, 243] on div at bounding box center [429, 226] width 571 height 467
click at [984, 222] on button "Saglabāt izmaiņas" at bounding box center [992, 214] width 114 height 39
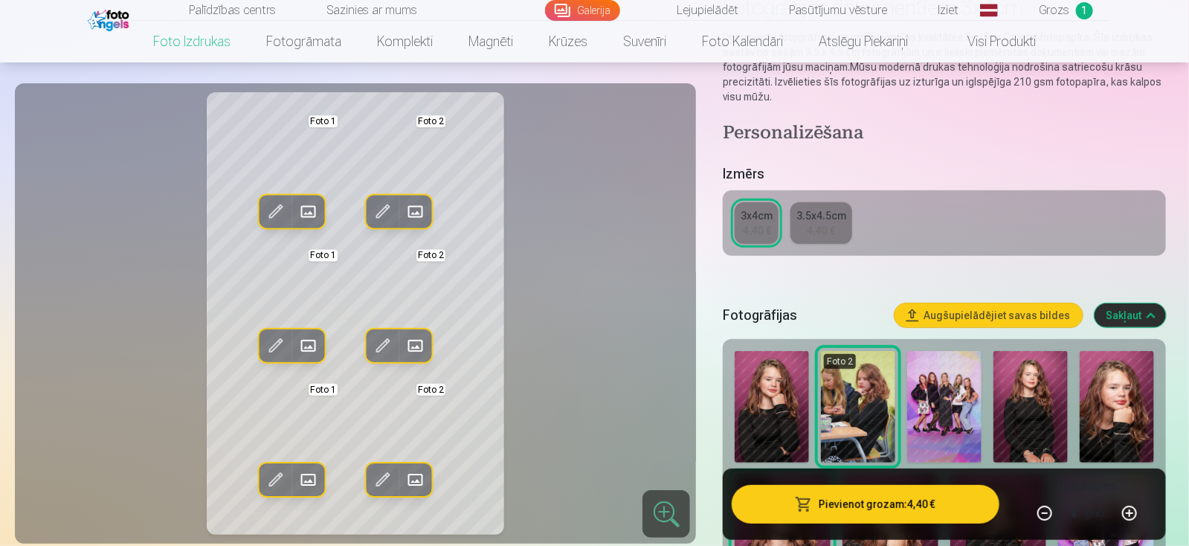
click at [268, 349] on span at bounding box center [275, 346] width 24 height 24
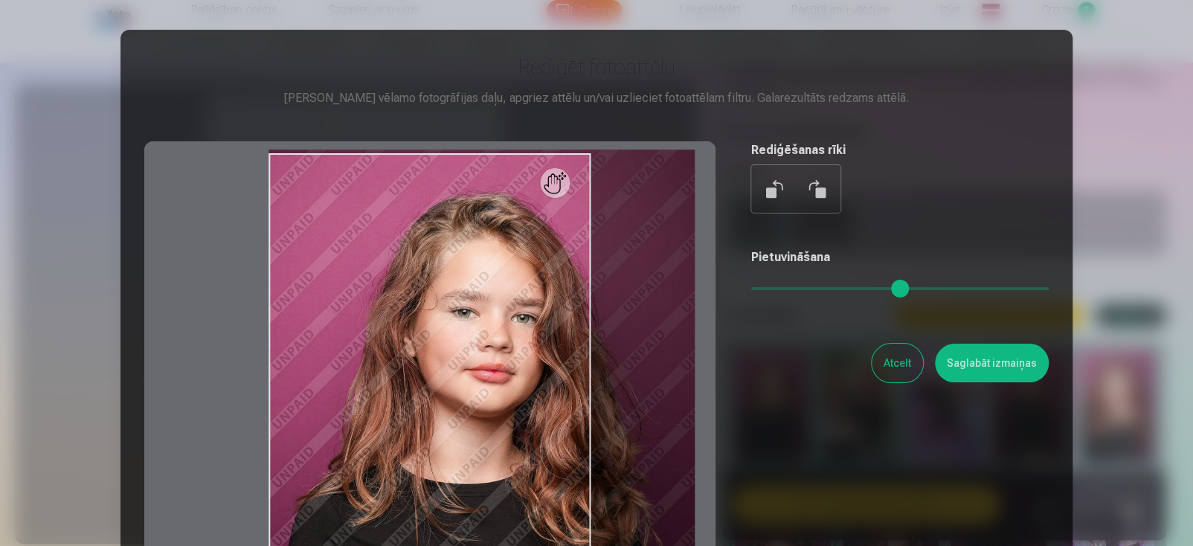
drag, startPoint x: 760, startPoint y: 293, endPoint x: 781, endPoint y: 293, distance: 20.8
click at [781, 290] on input "range" at bounding box center [899, 288] width 297 height 3
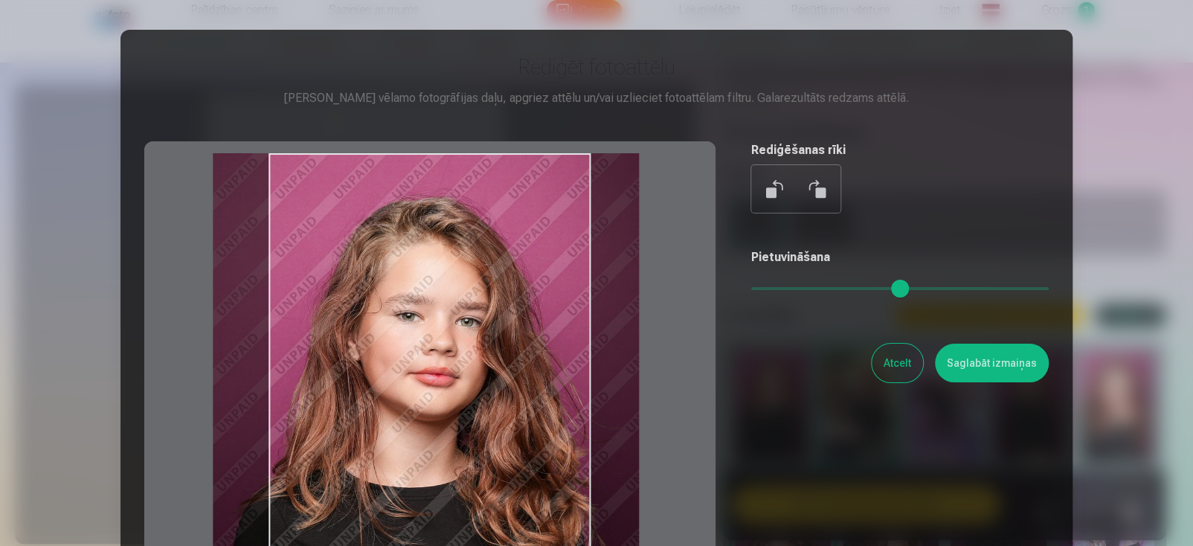
drag, startPoint x: 480, startPoint y: 353, endPoint x: 425, endPoint y: 362, distance: 56.5
click at [425, 362] on div at bounding box center [429, 374] width 571 height 467
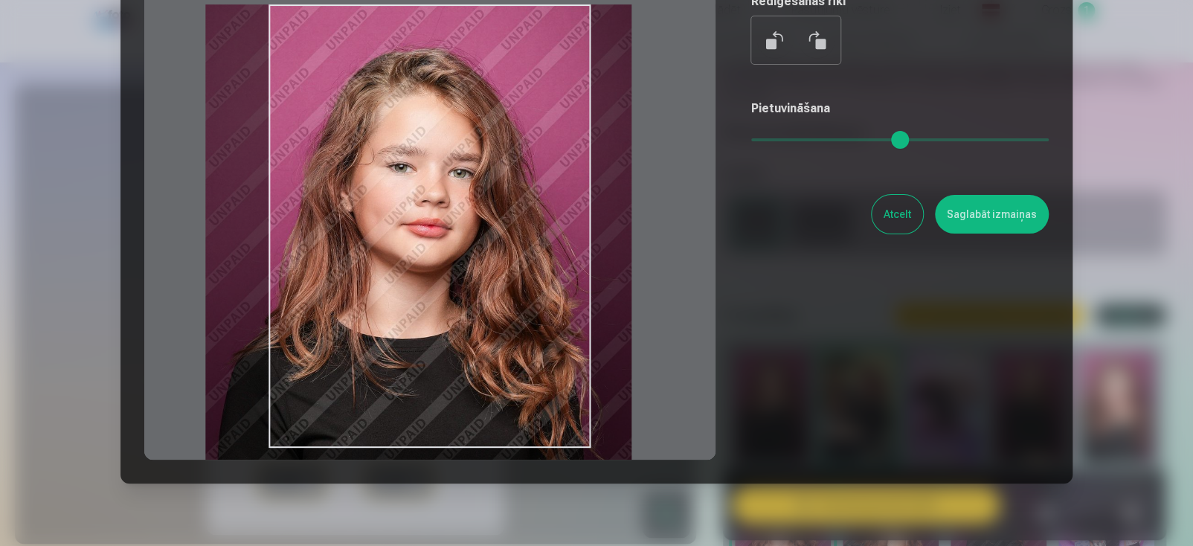
click at [428, 338] on div at bounding box center [429, 226] width 571 height 467
type input "****"
click at [973, 224] on button "Saglabāt izmaiņas" at bounding box center [992, 214] width 114 height 39
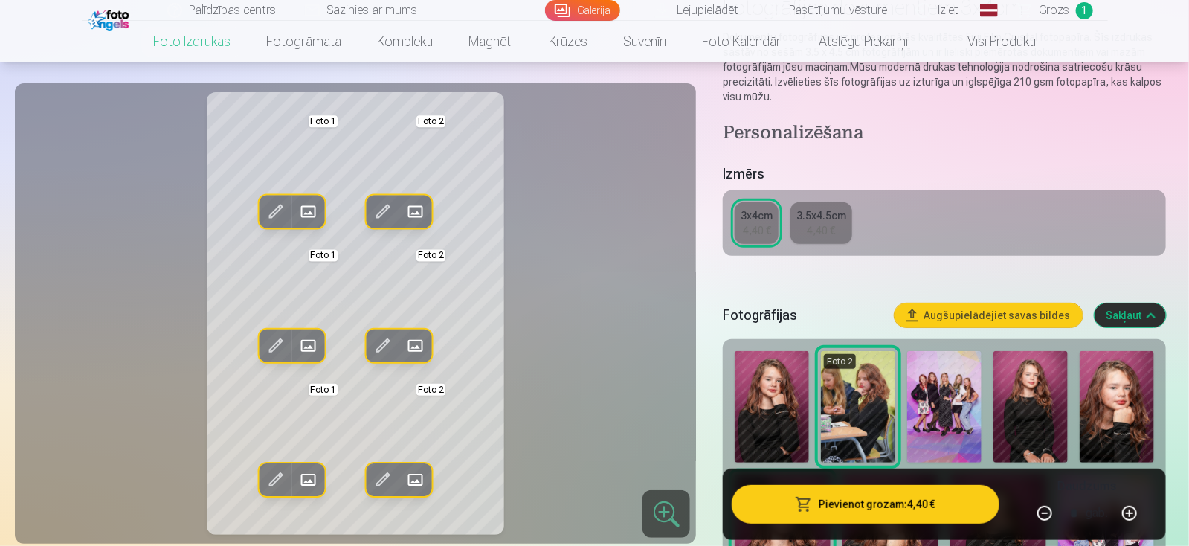
click at [413, 210] on span at bounding box center [416, 211] width 24 height 24
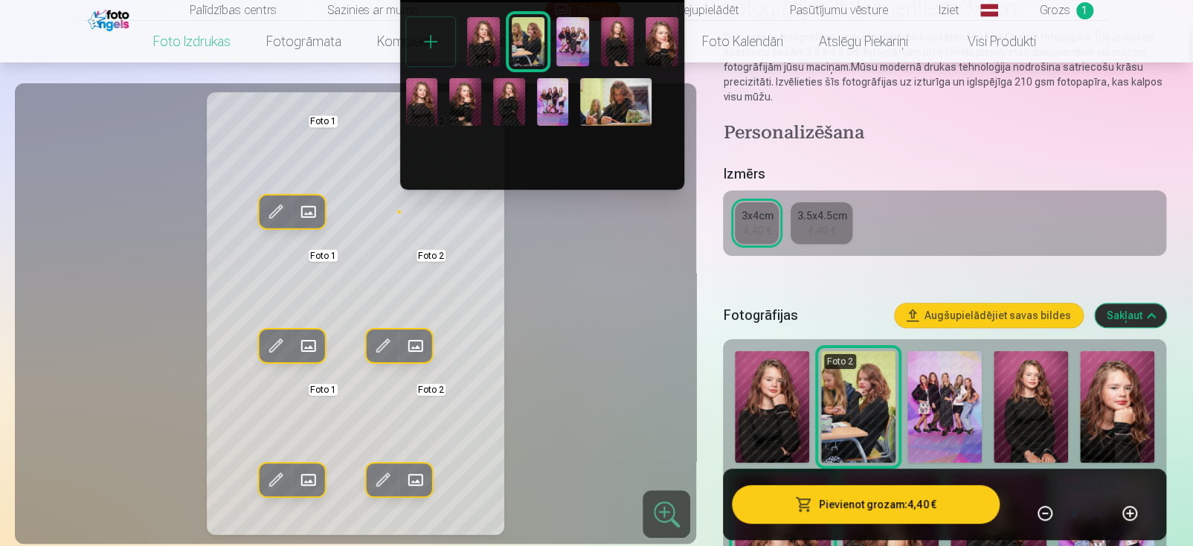
click at [623, 94] on img at bounding box center [615, 102] width 71 height 48
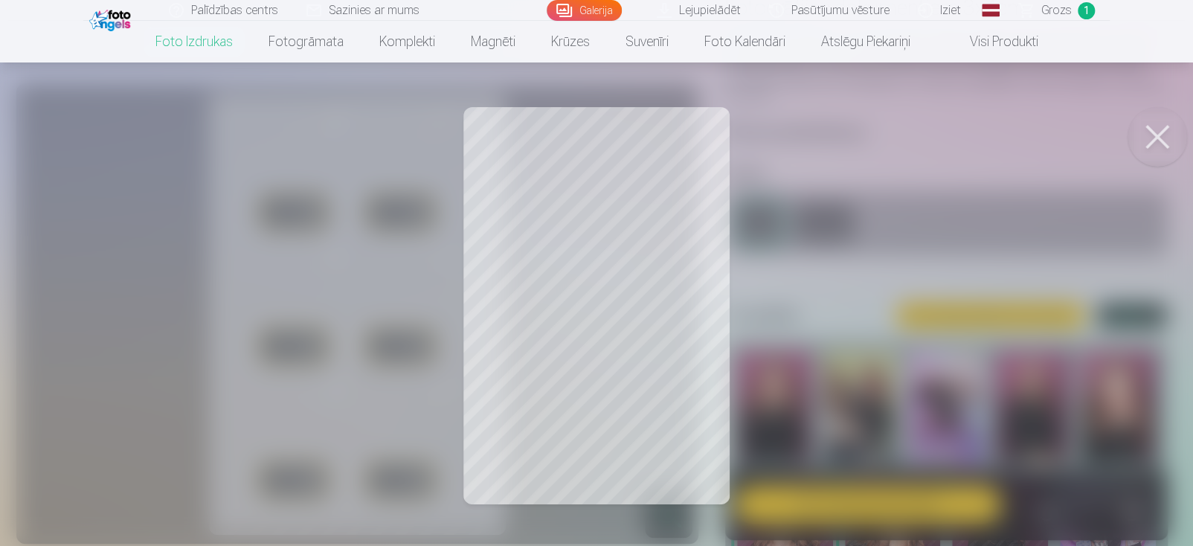
click at [637, 176] on div at bounding box center [596, 273] width 1193 height 546
click at [654, 178] on div at bounding box center [596, 273] width 1193 height 546
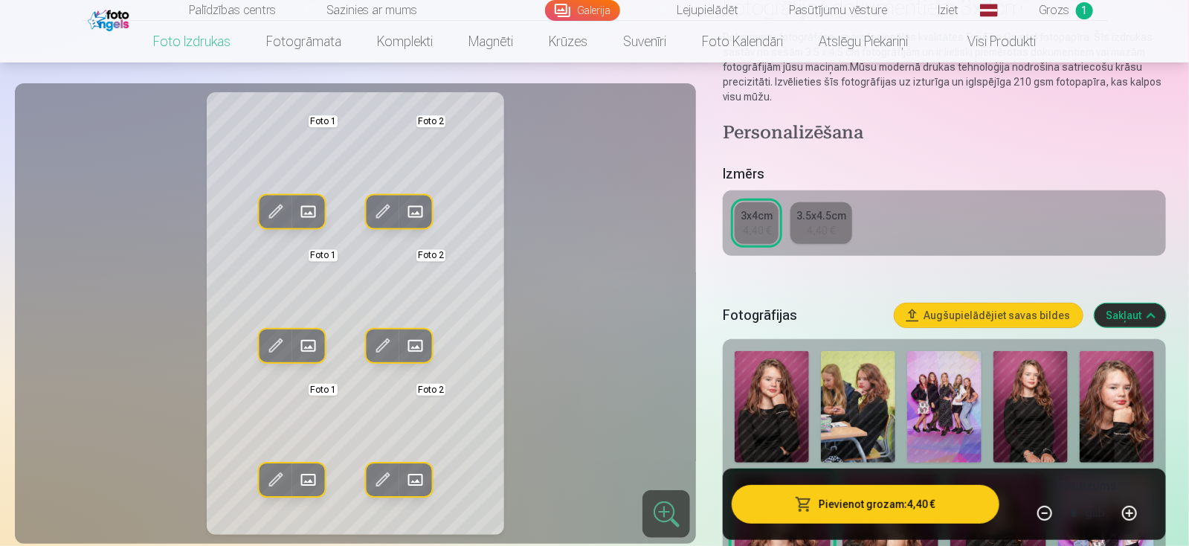
click at [379, 210] on span at bounding box center [383, 211] width 24 height 24
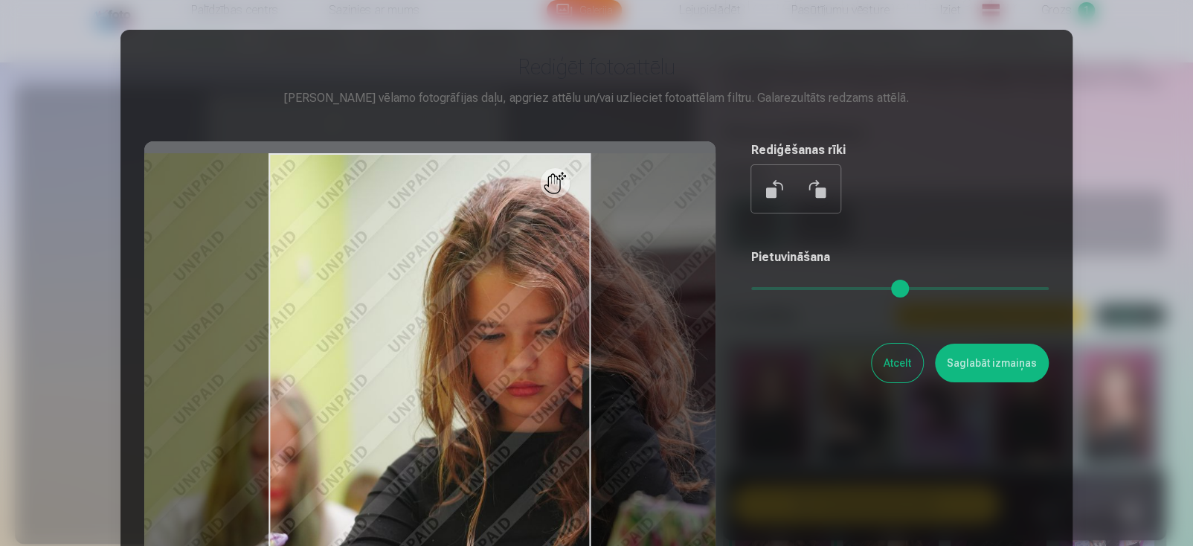
click at [767, 287] on input "range" at bounding box center [899, 288] width 297 height 3
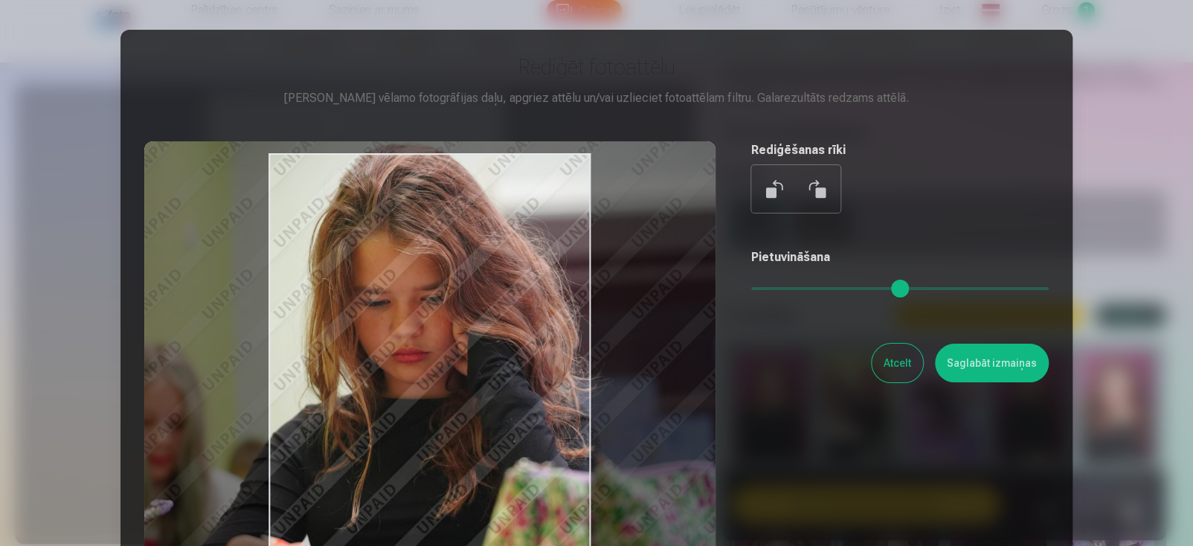
drag, startPoint x: 539, startPoint y: 353, endPoint x: 426, endPoint y: 320, distance: 117.9
click at [426, 320] on div at bounding box center [429, 374] width 571 height 467
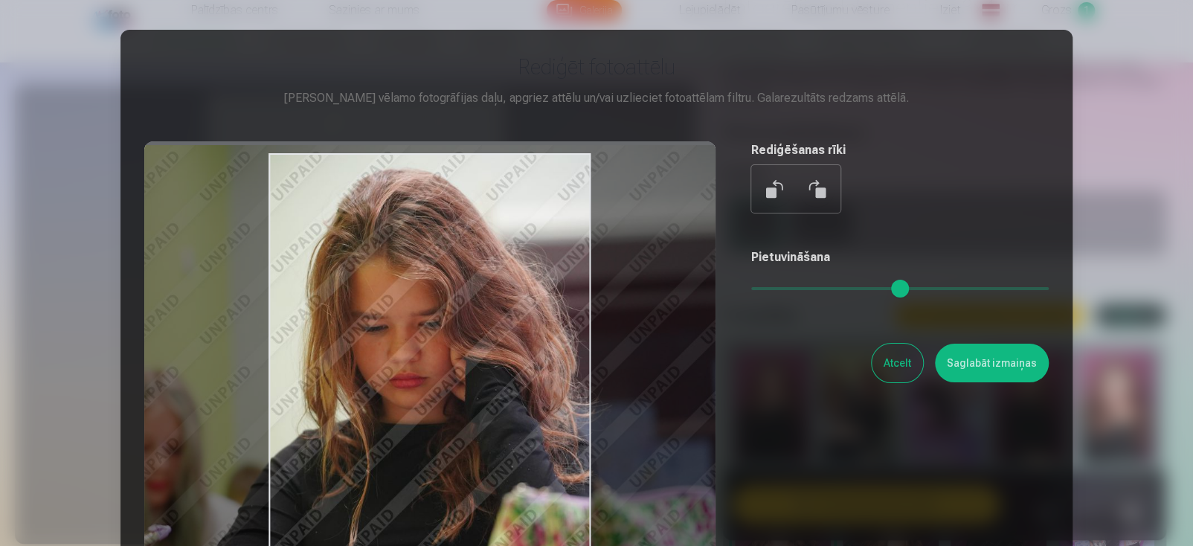
drag, startPoint x: 428, startPoint y: 319, endPoint x: 426, endPoint y: 344, distance: 25.4
click at [426, 344] on div at bounding box center [429, 374] width 571 height 467
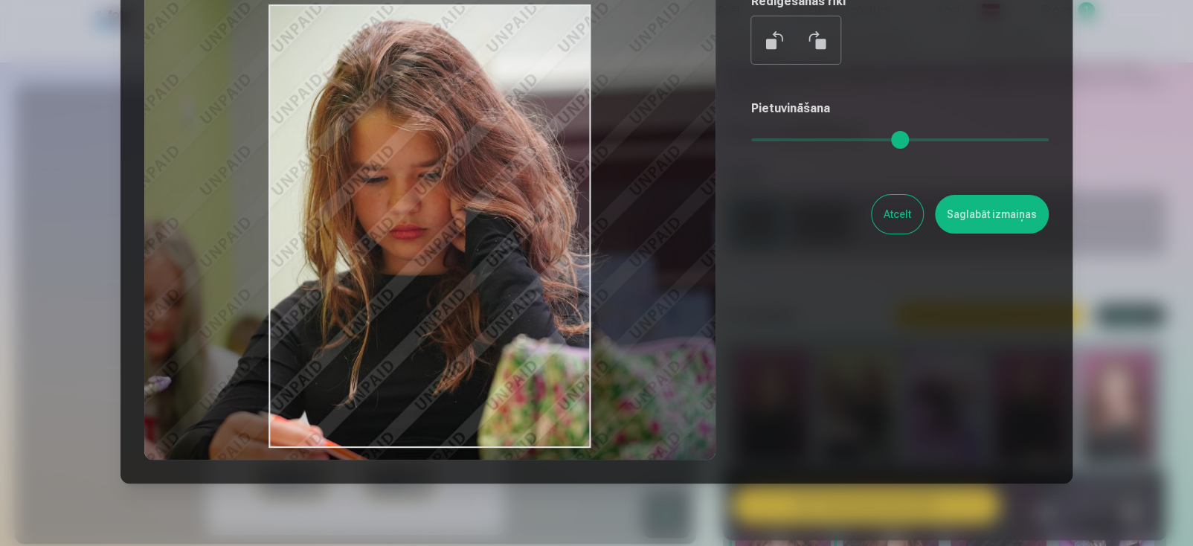
scroll to position [205, 0]
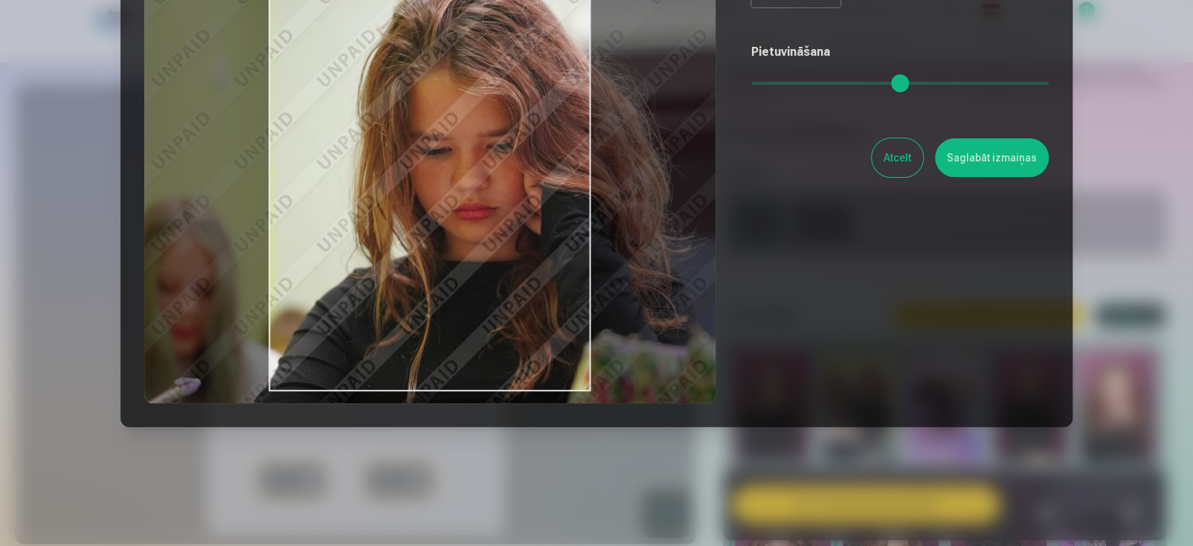
drag, startPoint x: 767, startPoint y: 88, endPoint x: 775, endPoint y: 89, distance: 8.3
click at [775, 85] on input "range" at bounding box center [899, 83] width 297 height 3
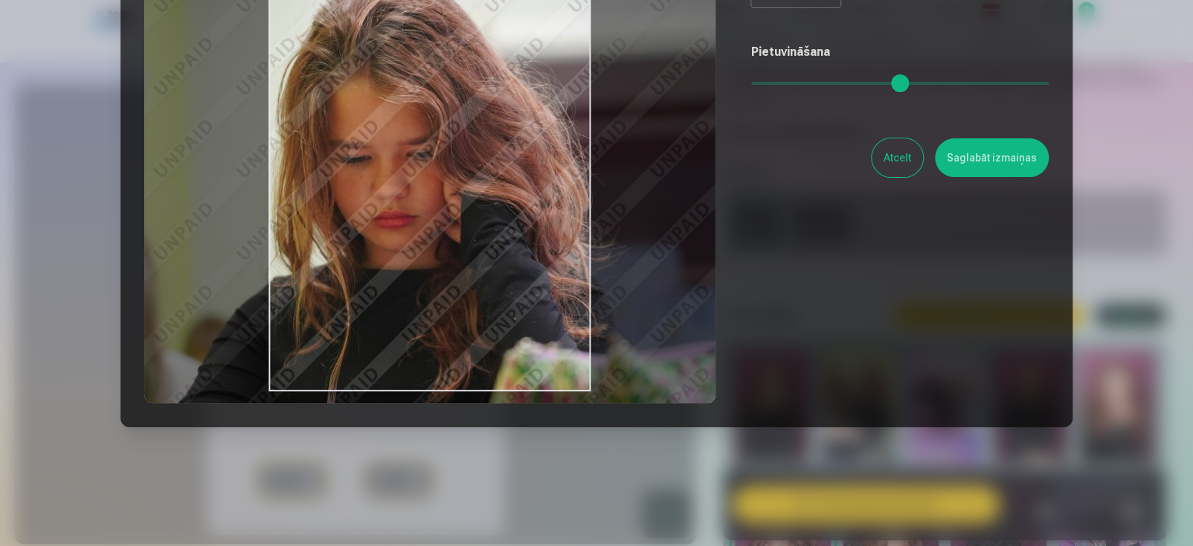
drag, startPoint x: 456, startPoint y: 233, endPoint x: 376, endPoint y: 264, distance: 86.2
click at [376, 264] on div at bounding box center [429, 169] width 571 height 467
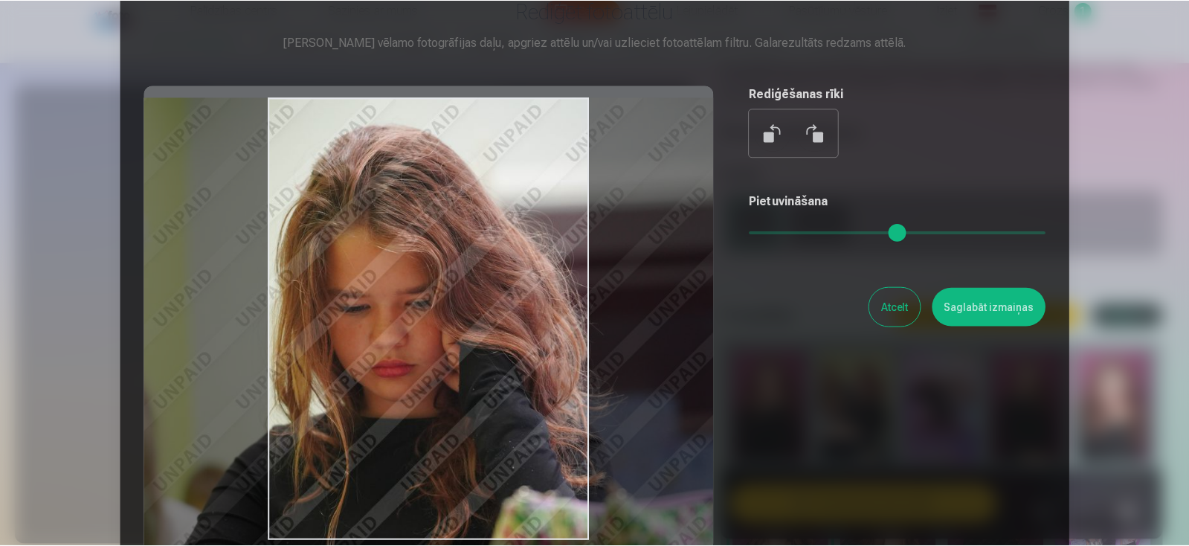
scroll to position [131, 0]
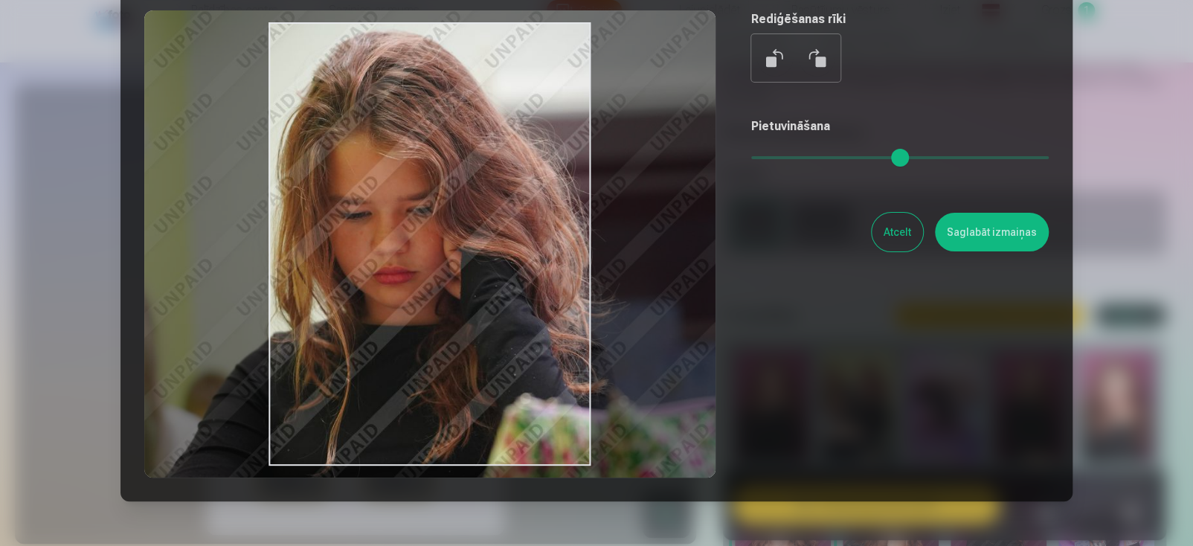
type input "****"
drag, startPoint x: 420, startPoint y: 319, endPoint x: 420, endPoint y: 300, distance: 18.6
click at [420, 300] on div at bounding box center [429, 243] width 571 height 467
click at [986, 242] on button "Saglabāt izmaiņas" at bounding box center [992, 232] width 114 height 39
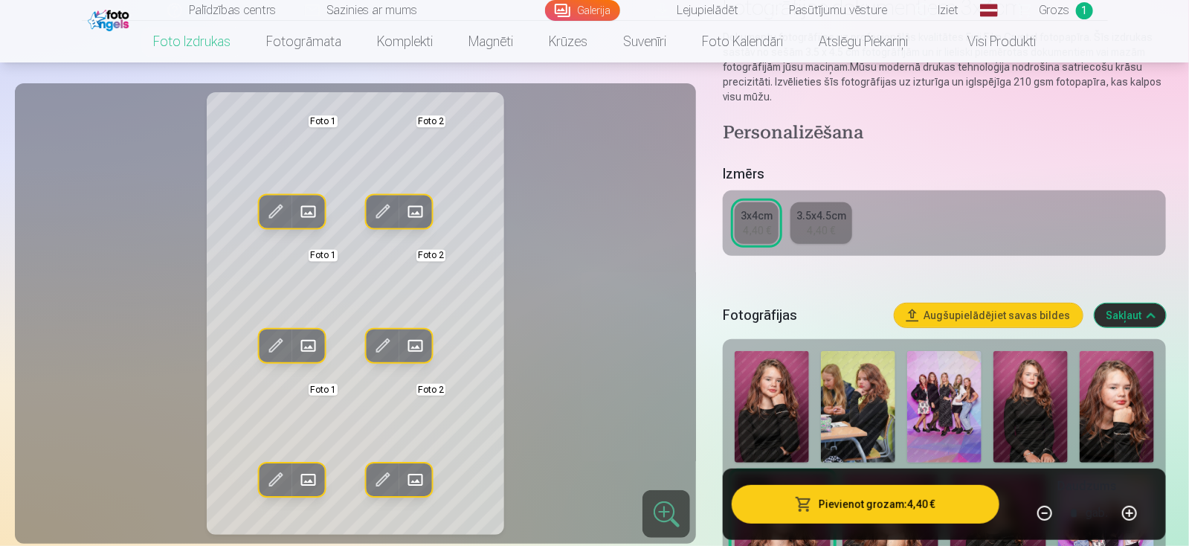
click at [301, 477] on span at bounding box center [308, 480] width 24 height 24
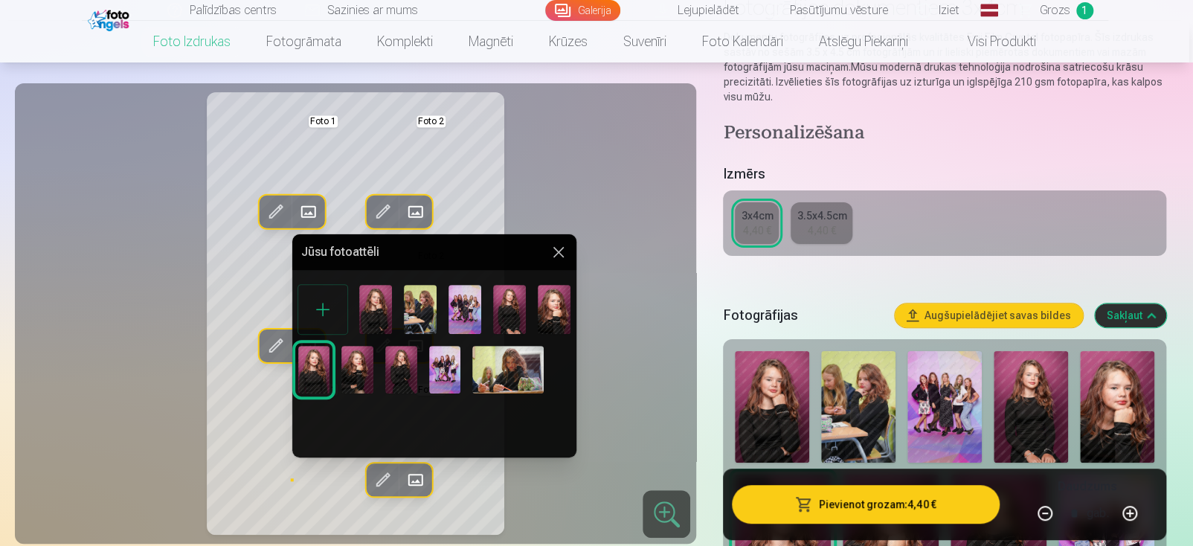
click at [554, 315] on img at bounding box center [554, 309] width 33 height 49
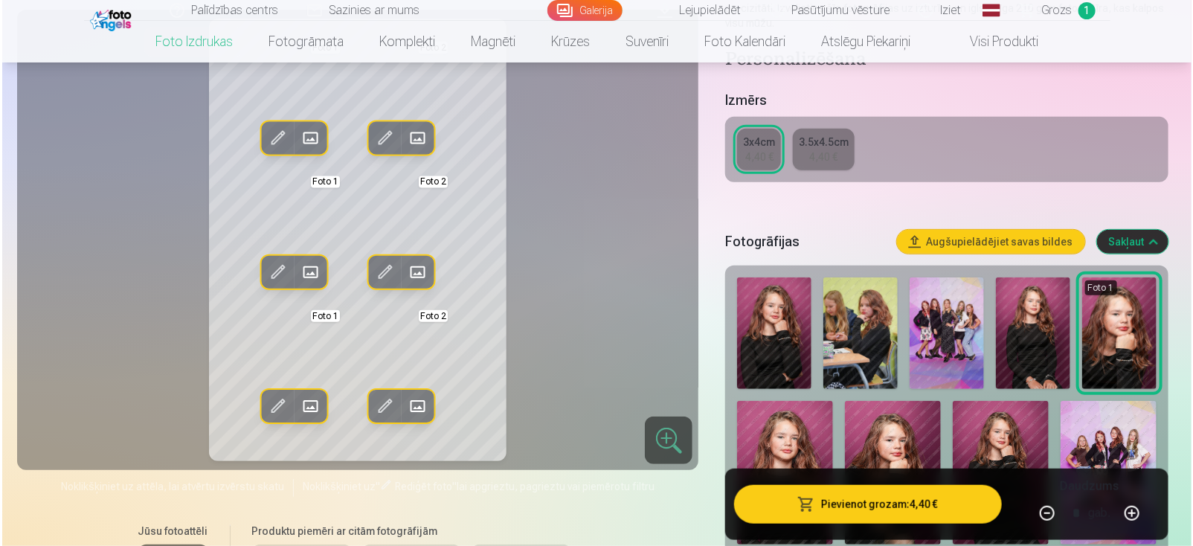
scroll to position [149, 0]
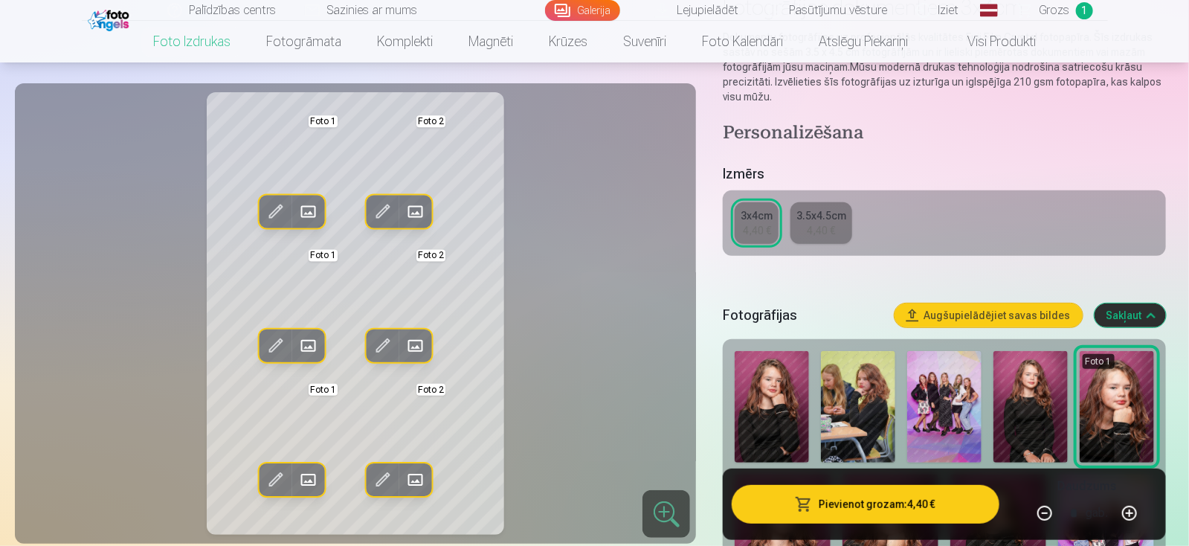
click at [308, 213] on span at bounding box center [308, 211] width 24 height 24
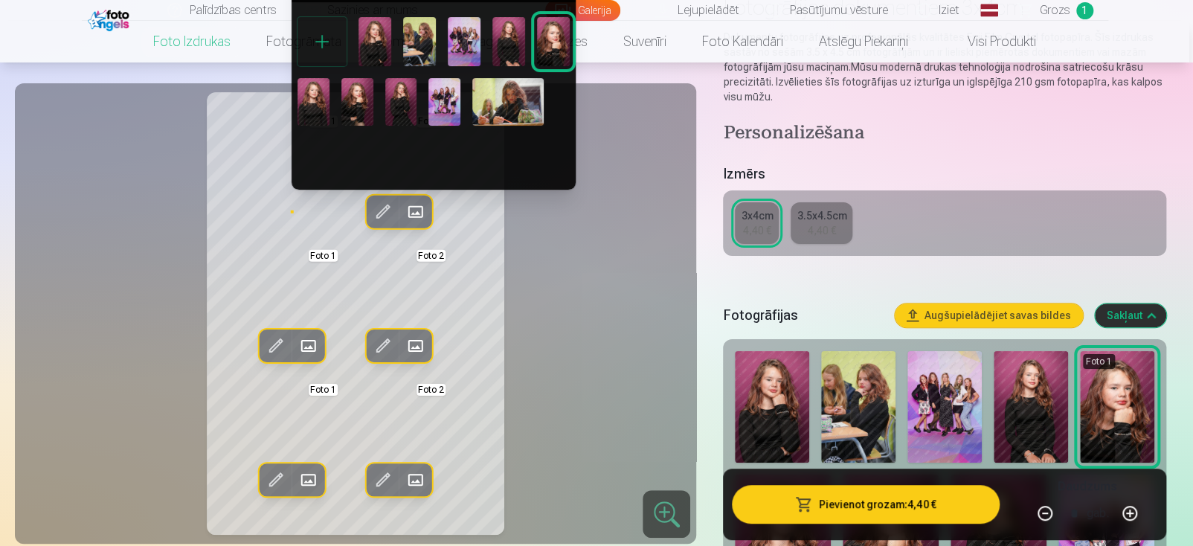
click at [309, 109] on img at bounding box center [313, 102] width 32 height 48
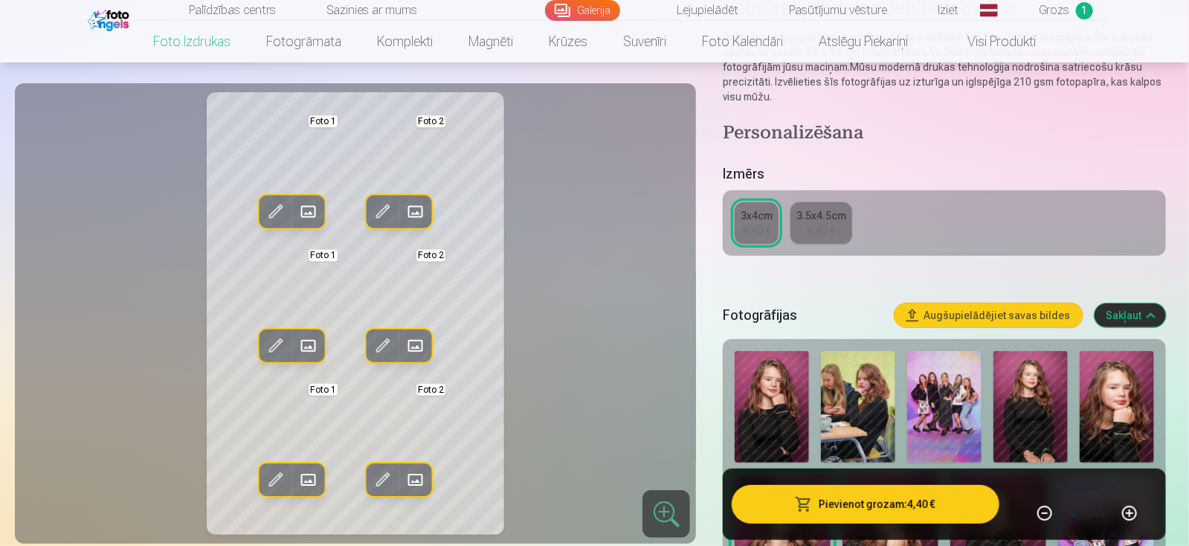
click at [280, 213] on span at bounding box center [275, 211] width 24 height 24
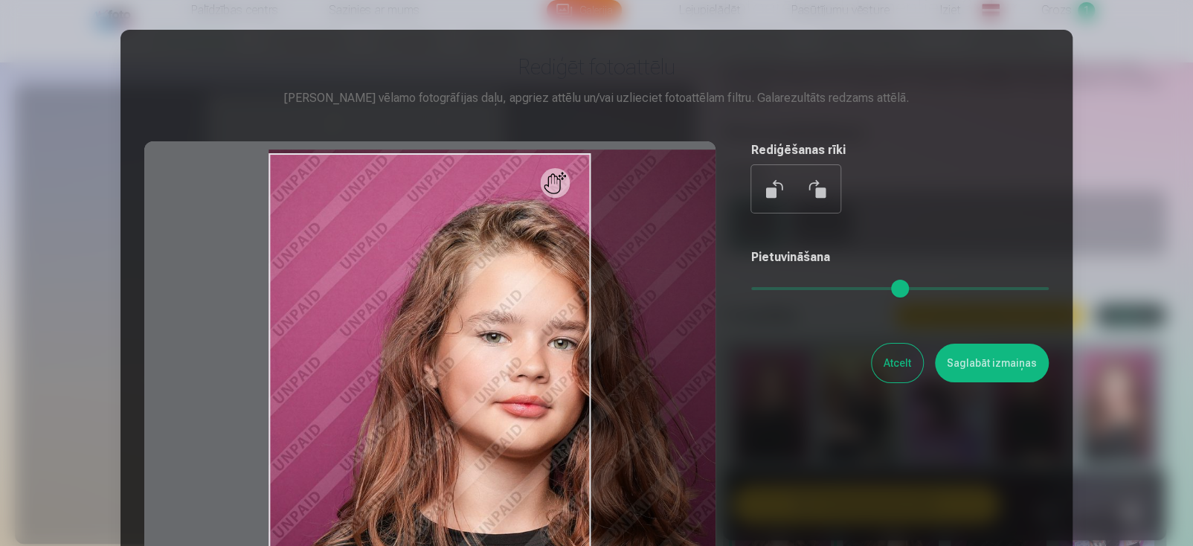
drag, startPoint x: 754, startPoint y: 291, endPoint x: 796, endPoint y: 286, distance: 42.0
click at [796, 287] on input "range" at bounding box center [899, 288] width 297 height 3
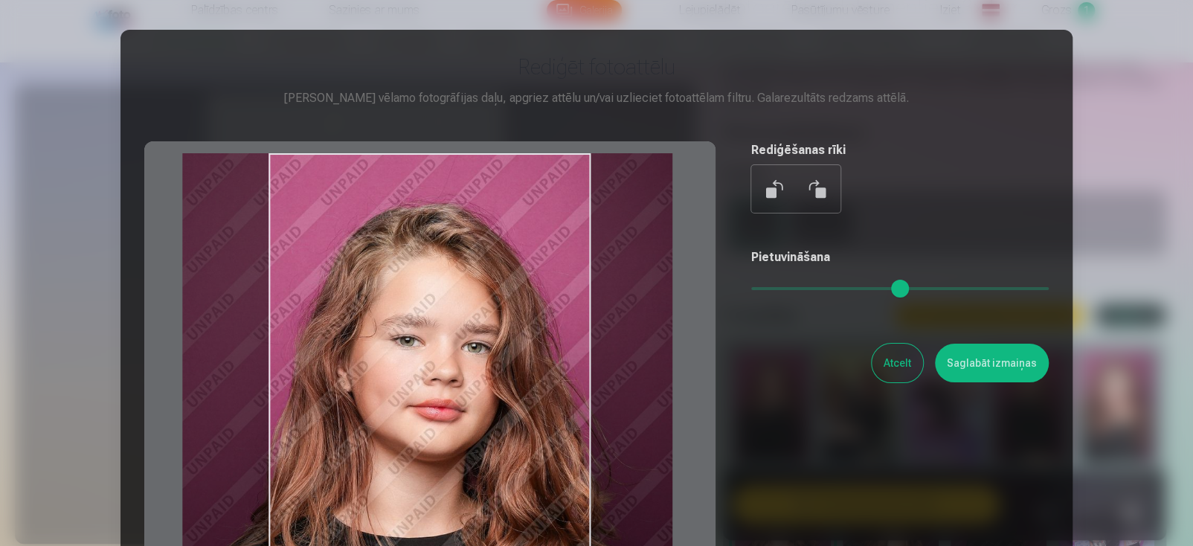
drag, startPoint x: 499, startPoint y: 358, endPoint x: 413, endPoint y: 363, distance: 86.4
click at [413, 363] on div at bounding box center [429, 374] width 571 height 467
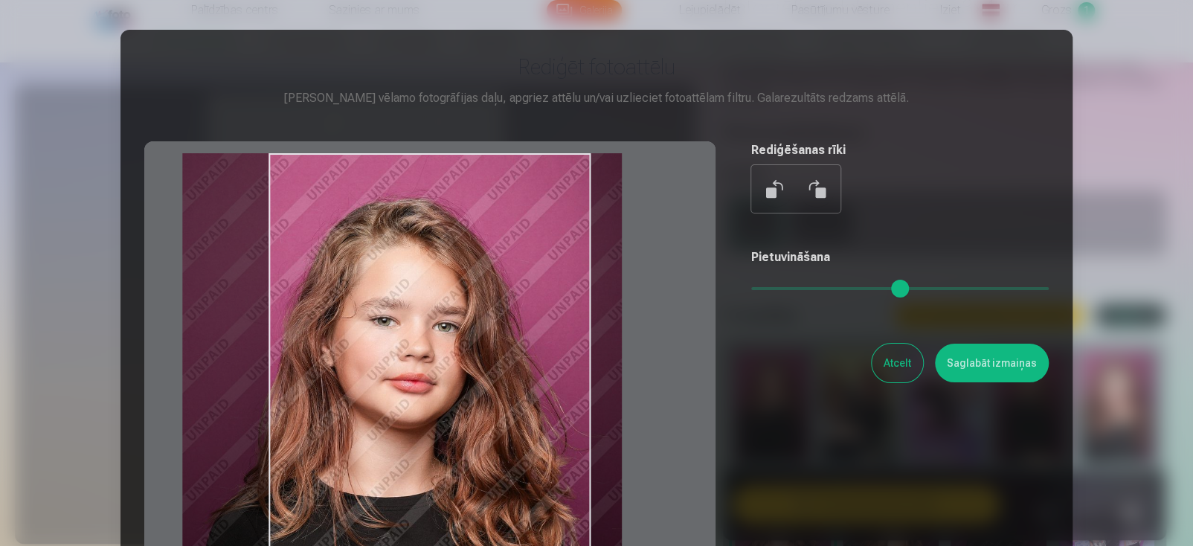
drag, startPoint x: 796, startPoint y: 286, endPoint x: 782, endPoint y: 286, distance: 14.1
type input "****"
click at [782, 287] on input "range" at bounding box center [899, 288] width 297 height 3
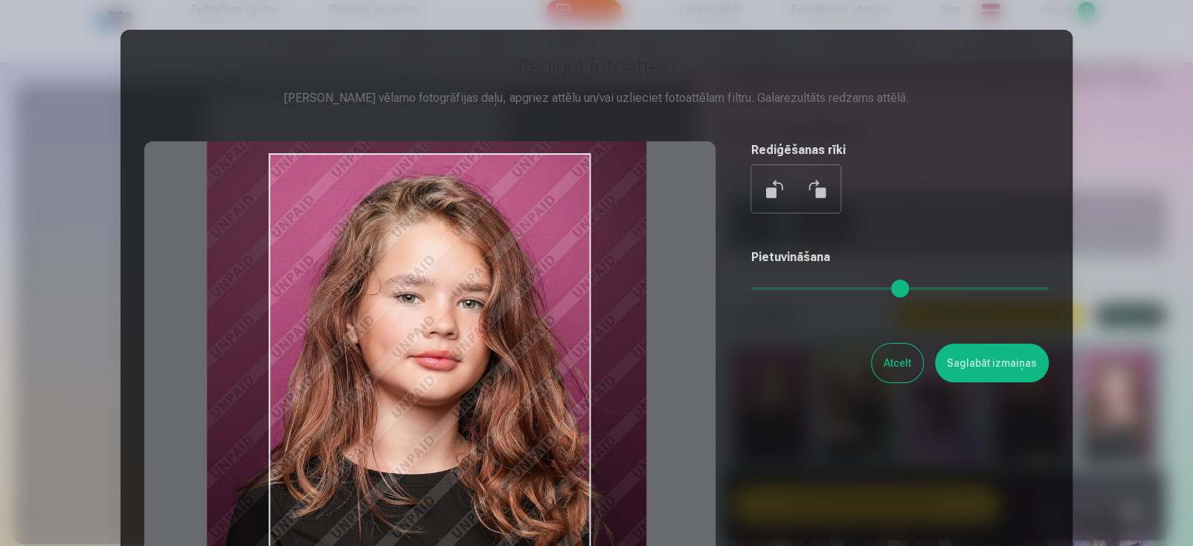
drag, startPoint x: 445, startPoint y: 389, endPoint x: 470, endPoint y: 366, distance: 33.7
click at [470, 366] on div at bounding box center [429, 374] width 571 height 467
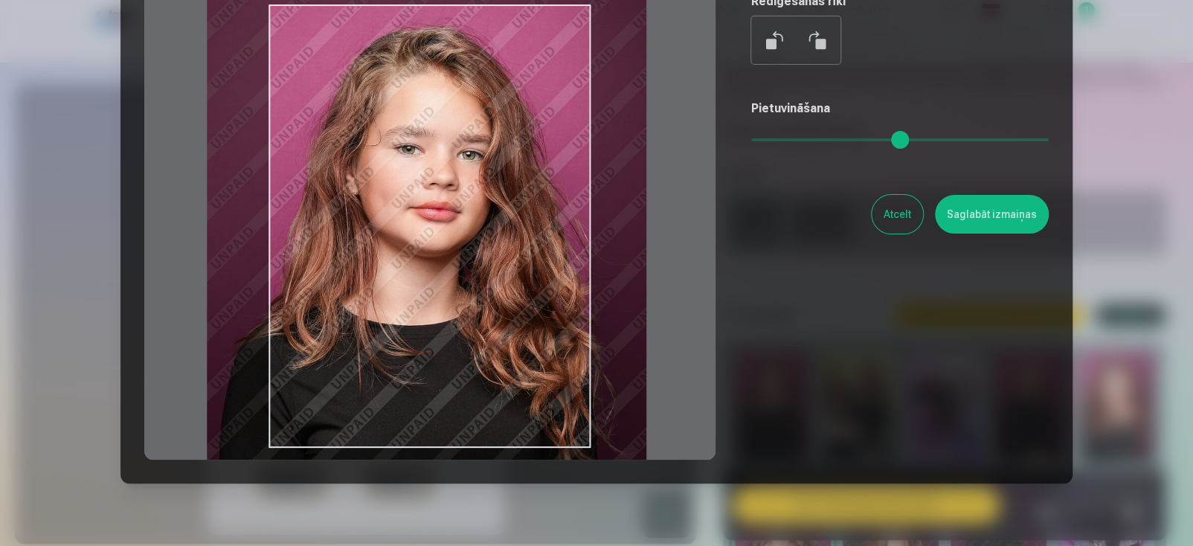
click at [975, 221] on button "Saglabāt izmaiņas" at bounding box center [992, 214] width 114 height 39
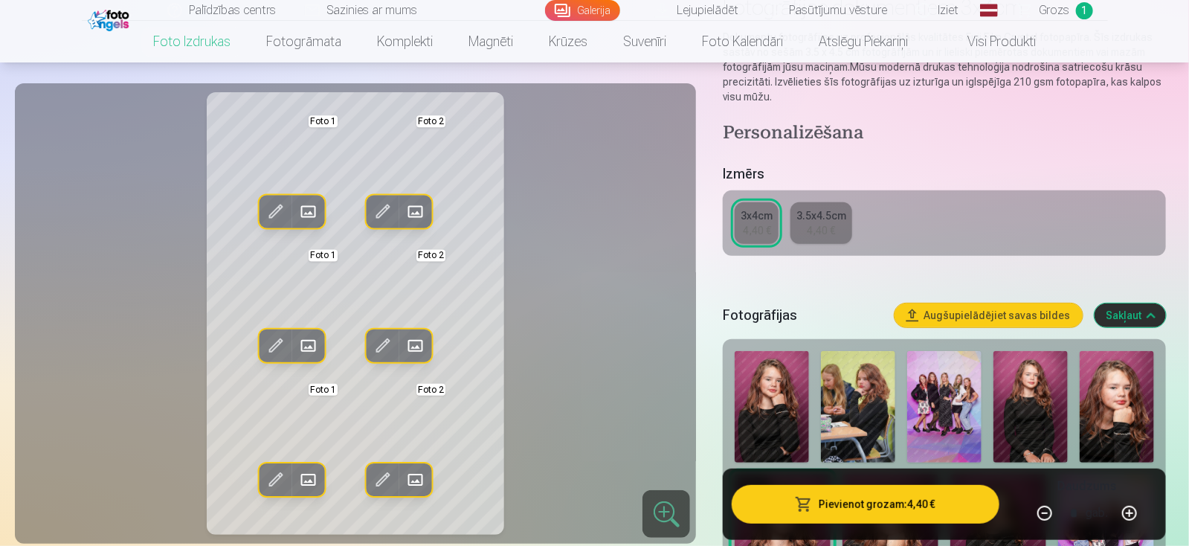
click at [305, 477] on span at bounding box center [308, 480] width 24 height 24
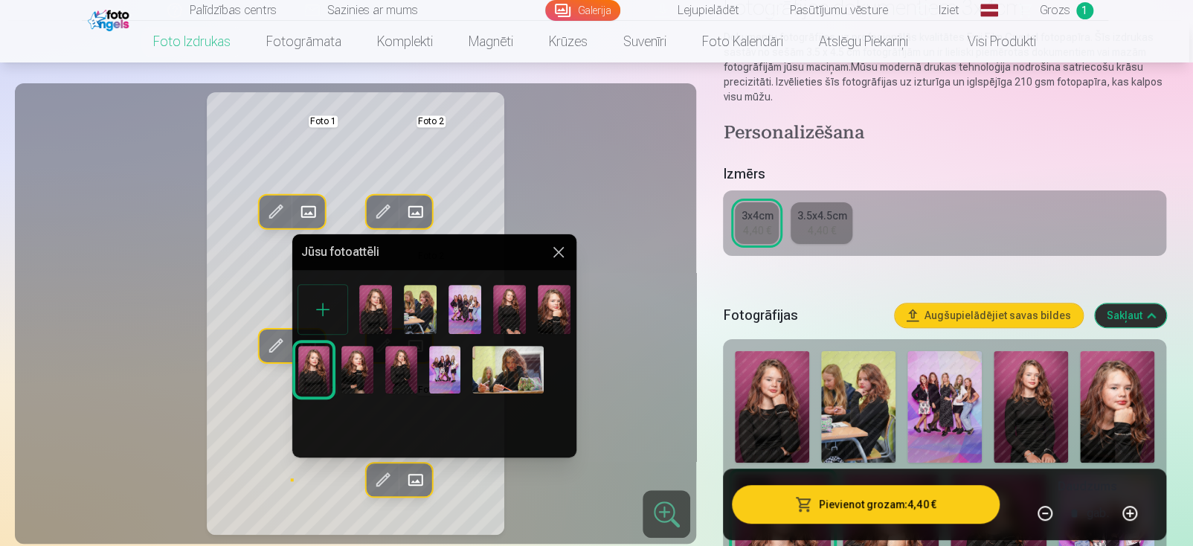
click at [558, 252] on button at bounding box center [559, 252] width 18 height 18
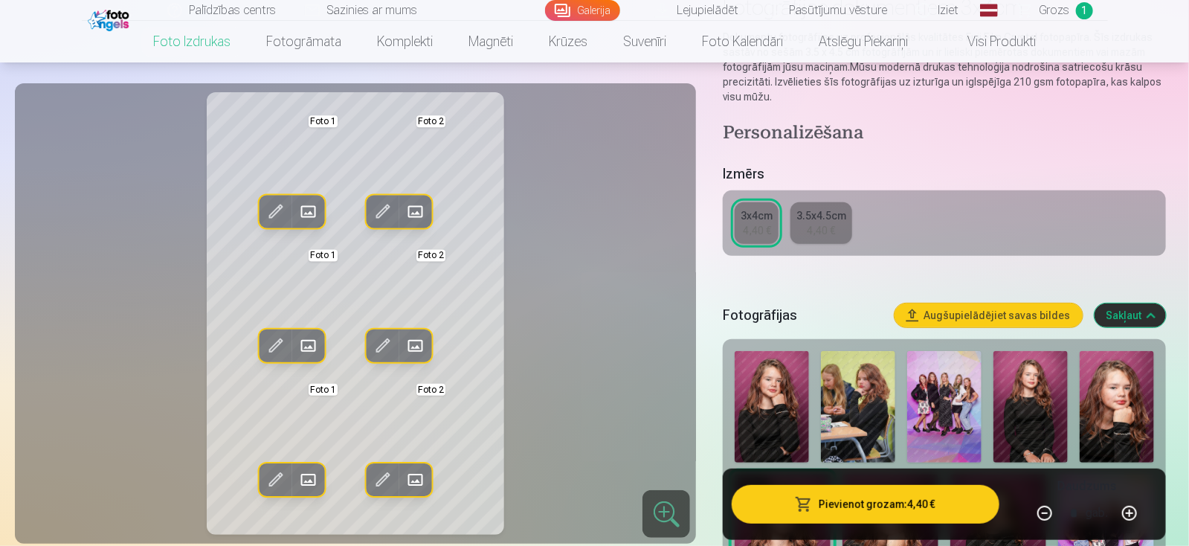
click at [556, 321] on div "Rediģēt foto Aizstāt Foto 1 Rediģēt foto Aizstāt Foto 2 Rediģēt foto Aizstāt Fo…" at bounding box center [356, 313] width 664 height 442
click at [277, 345] on span at bounding box center [275, 346] width 24 height 24
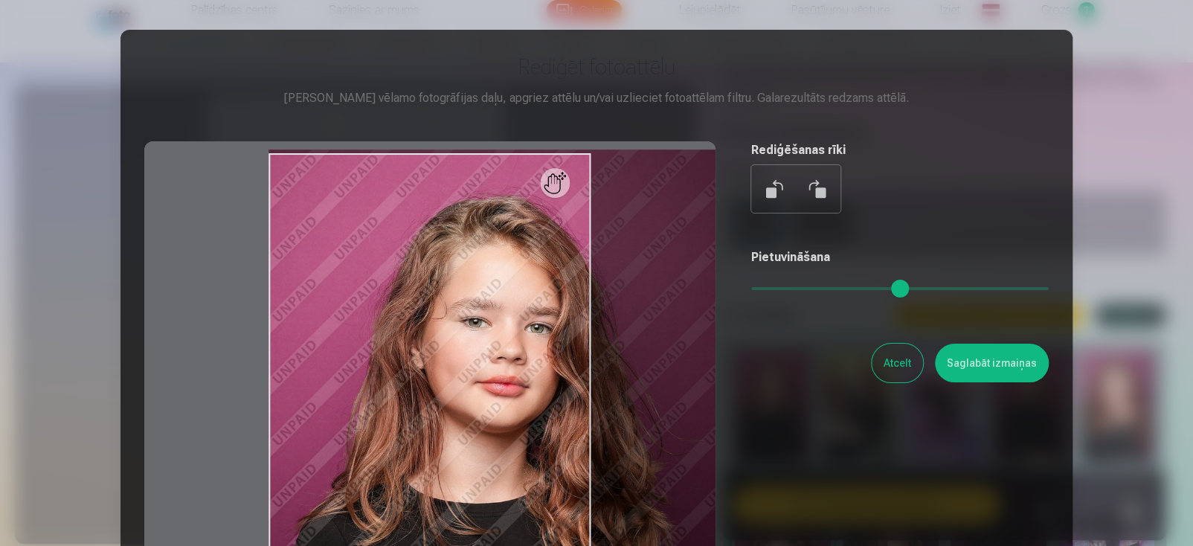
drag, startPoint x: 762, startPoint y: 287, endPoint x: 787, endPoint y: 286, distance: 25.3
click at [787, 287] on input "range" at bounding box center [899, 288] width 297 height 3
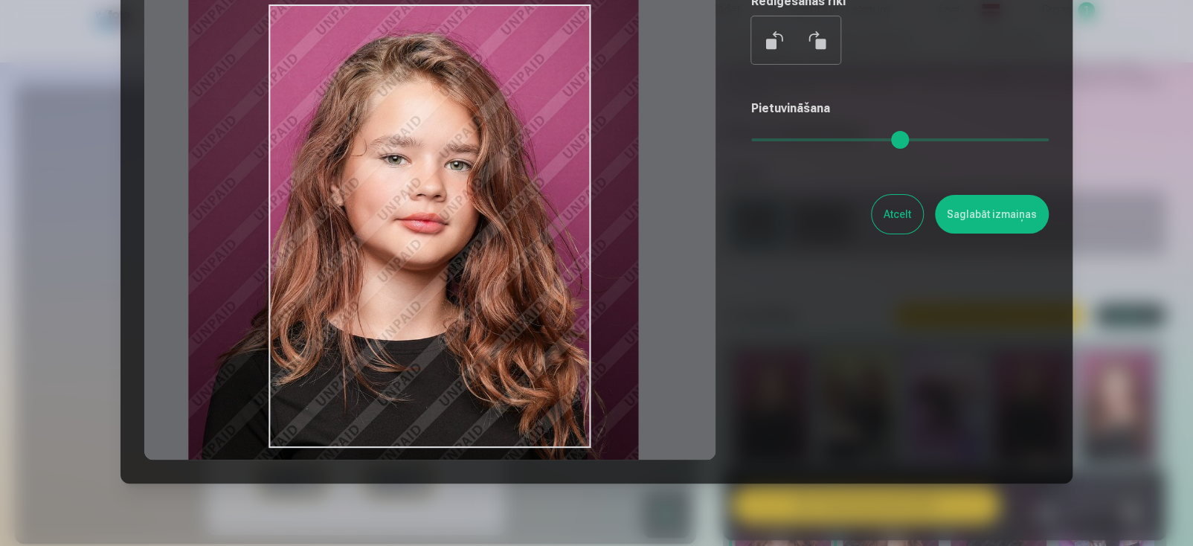
drag, startPoint x: 623, startPoint y: 314, endPoint x: 543, endPoint y: 300, distance: 81.6
click at [543, 300] on div at bounding box center [429, 226] width 571 height 467
type input "***"
click at [970, 227] on button "Saglabāt izmaiņas" at bounding box center [992, 214] width 114 height 39
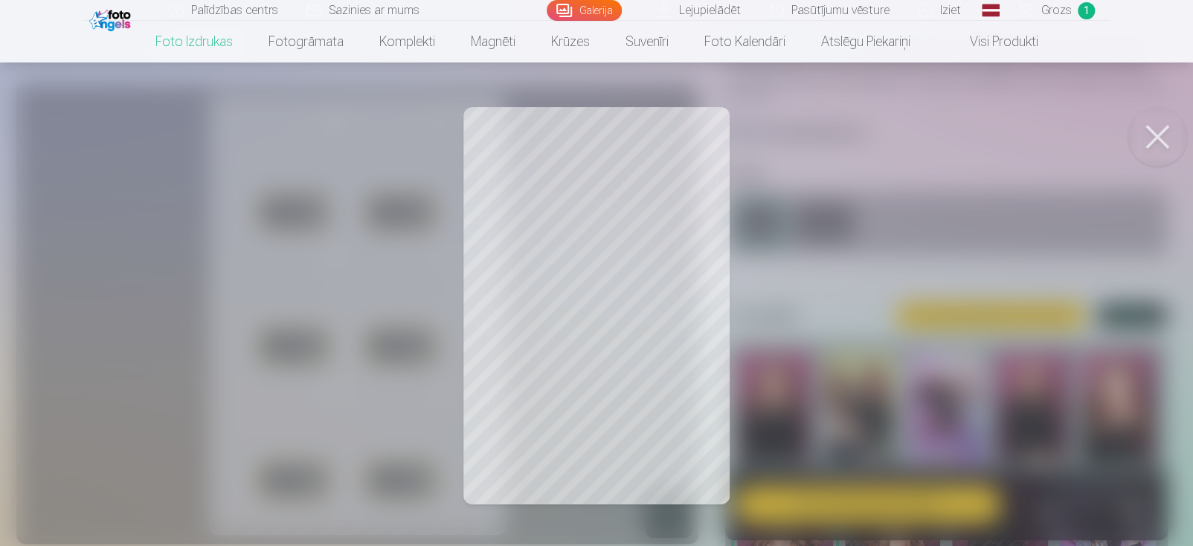
click at [556, 447] on div at bounding box center [596, 273] width 1193 height 546
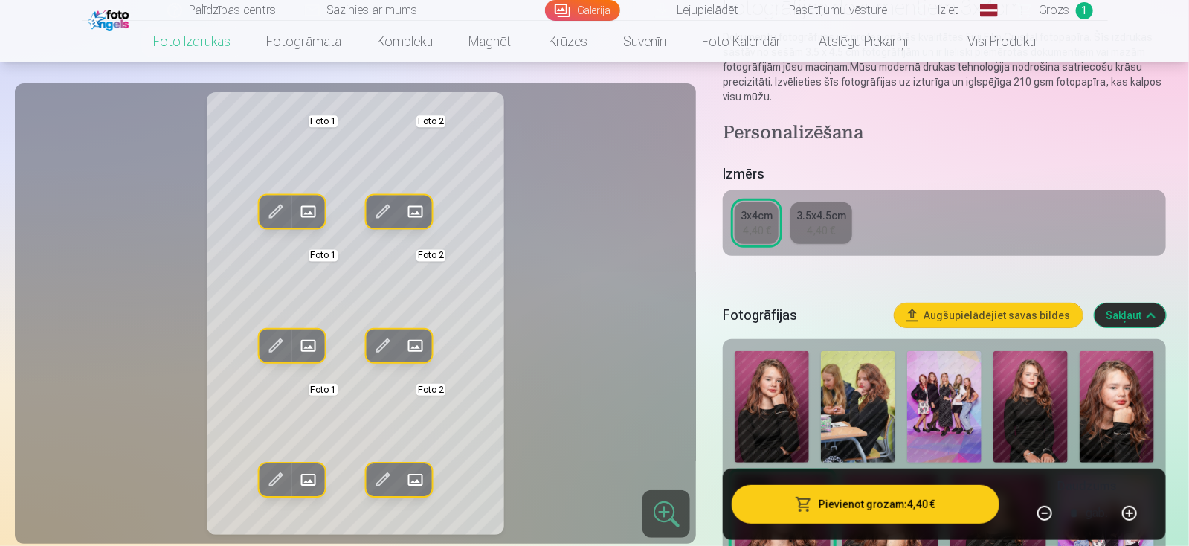
click at [309, 478] on span at bounding box center [308, 480] width 24 height 24
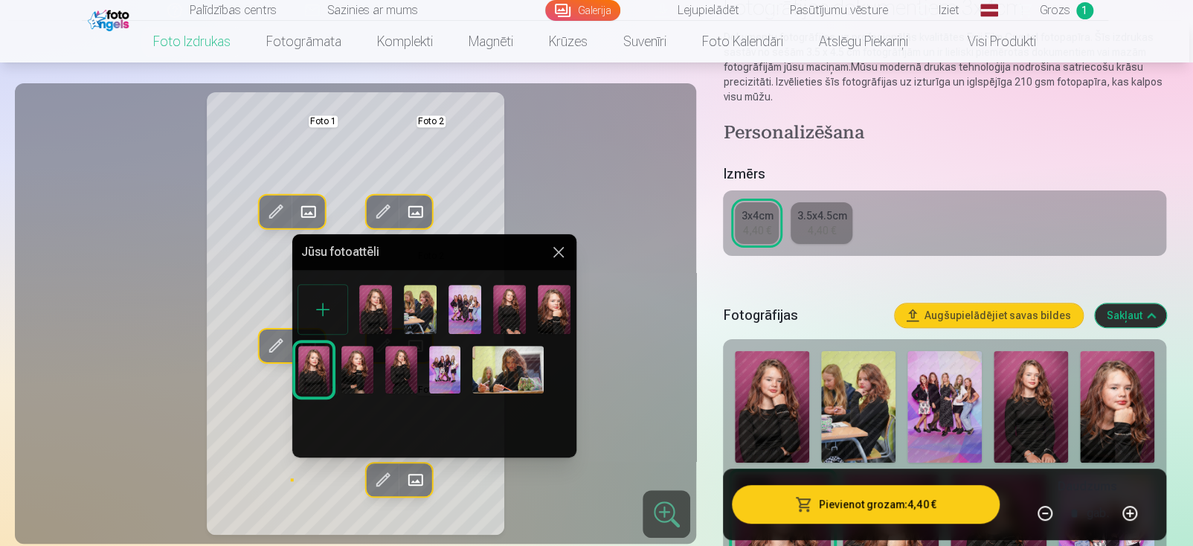
click at [559, 247] on button at bounding box center [559, 252] width 18 height 18
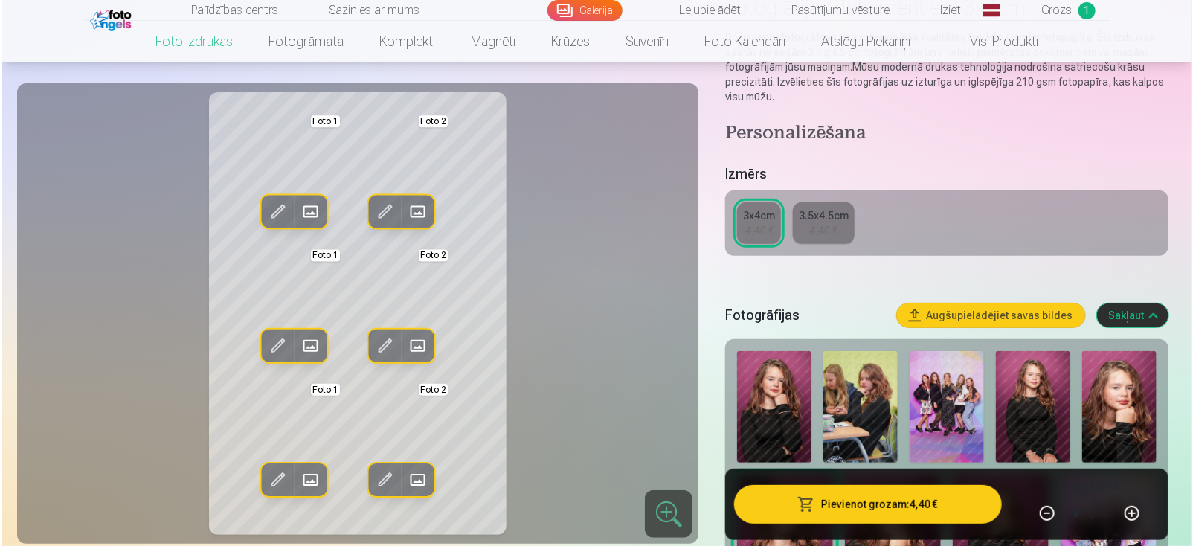
scroll to position [297, 0]
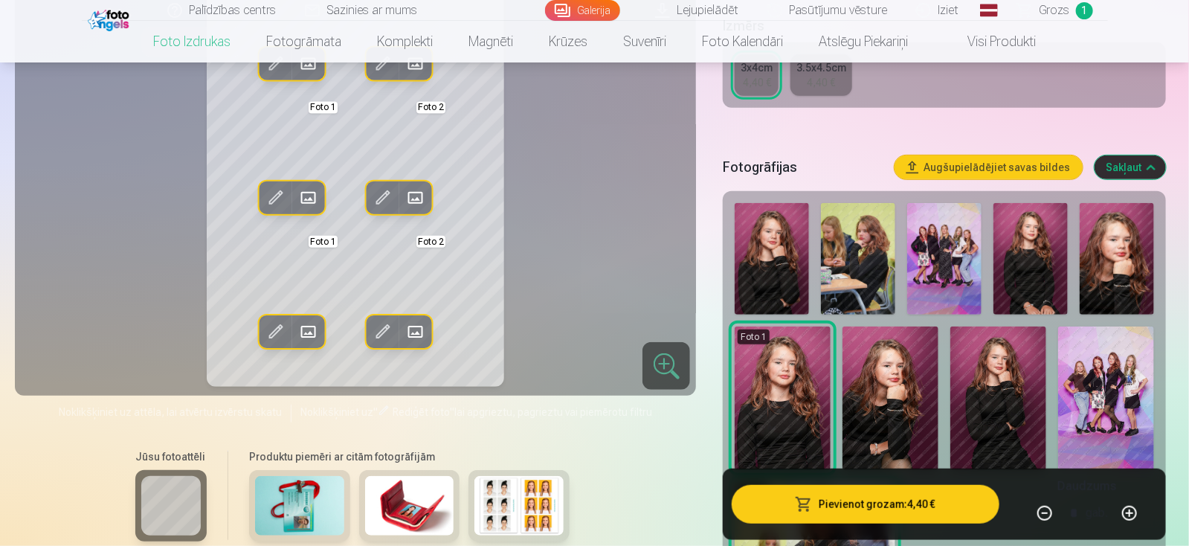
click at [876, 508] on button "Pievienot grozam : 4,40 €" at bounding box center [865, 504] width 267 height 39
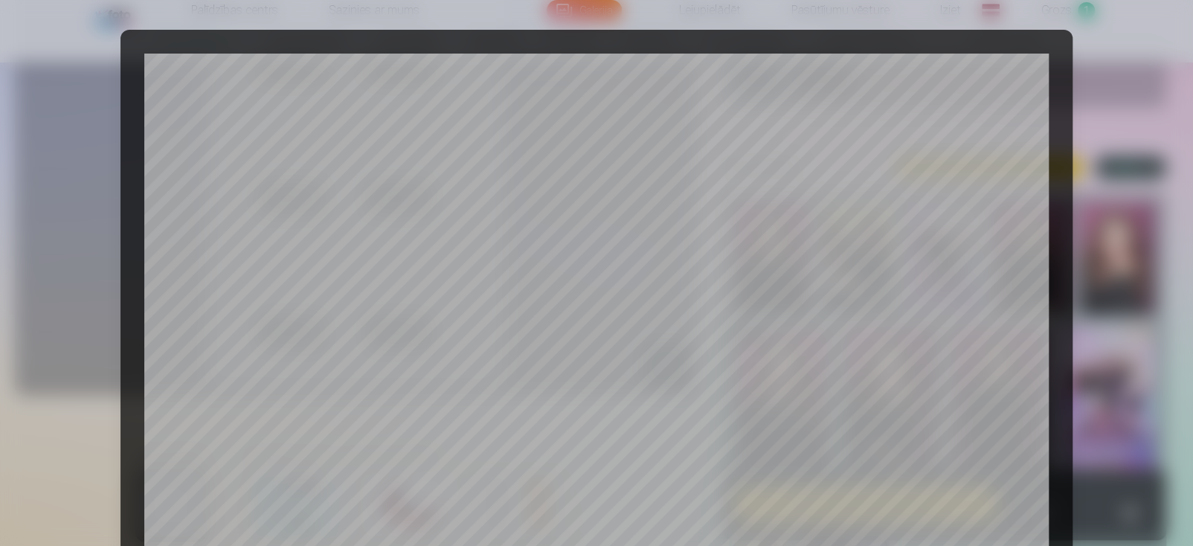
scroll to position [525, 0]
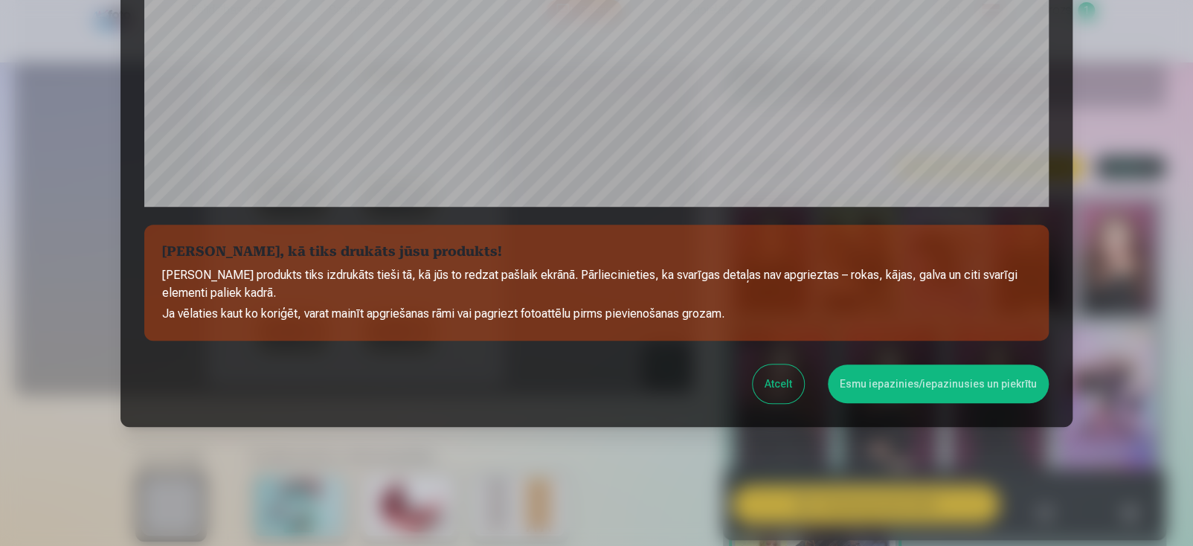
click at [995, 383] on button "Esmu iepazinies/iepazinusies un piekrītu" at bounding box center [938, 383] width 221 height 39
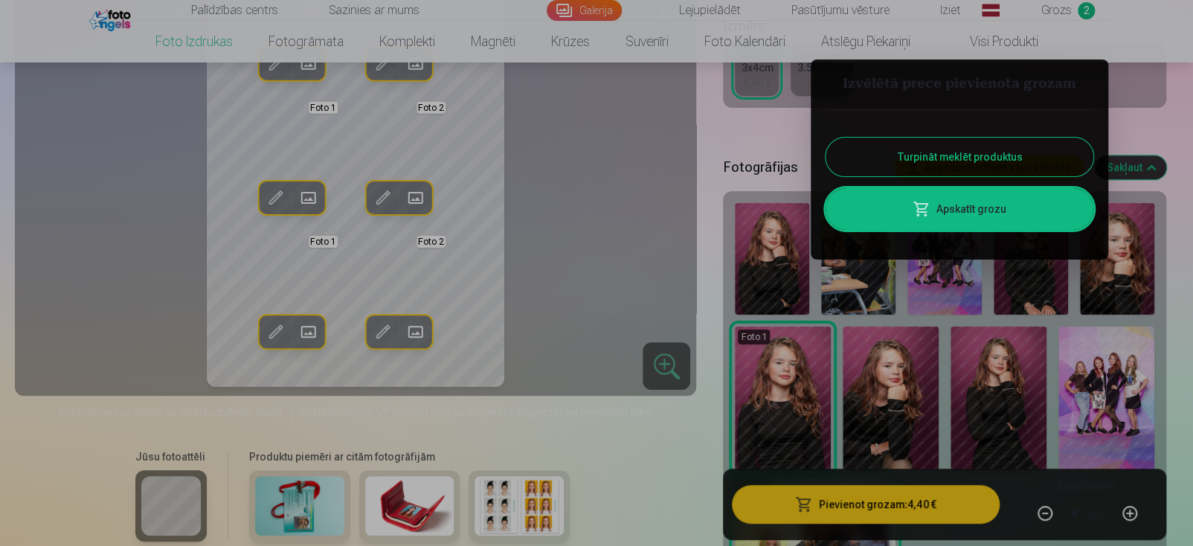
click at [980, 218] on link "Apskatīt grozu" at bounding box center [959, 209] width 268 height 42
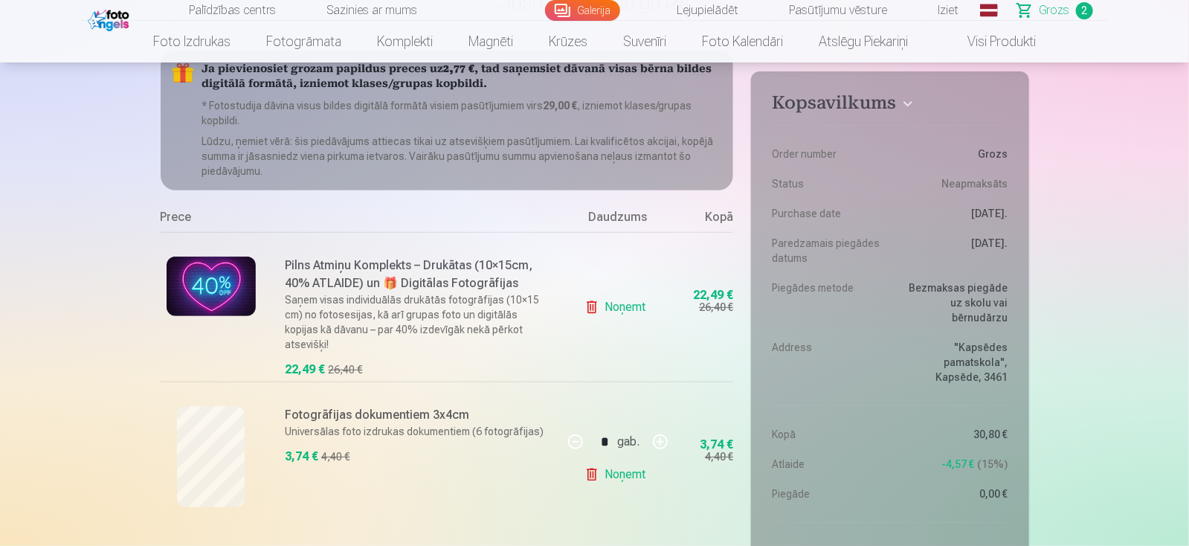
scroll to position [223, 0]
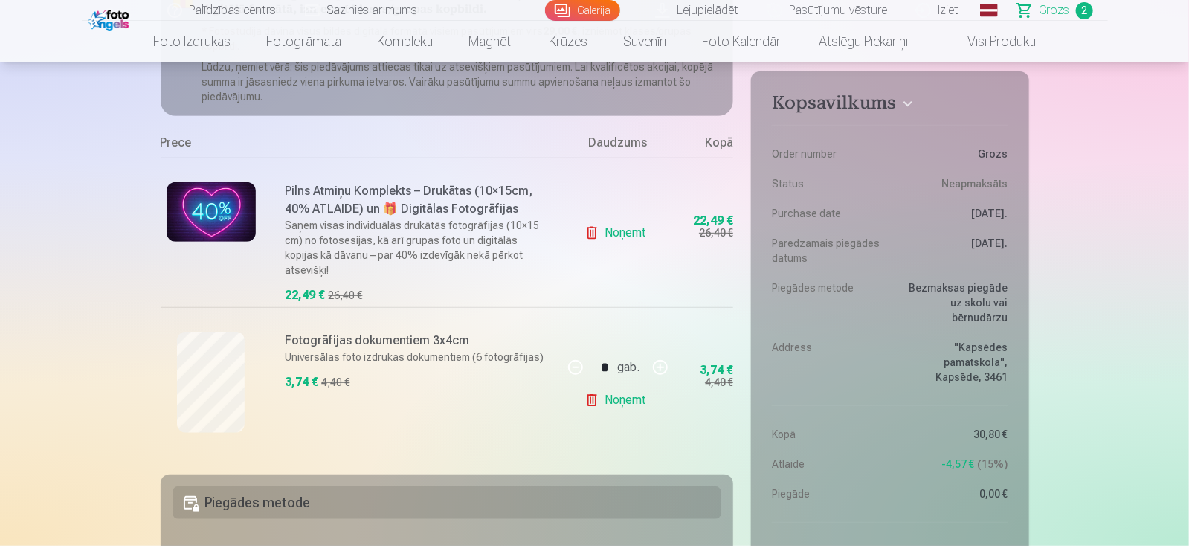
click at [222, 226] on img at bounding box center [211, 211] width 89 height 59
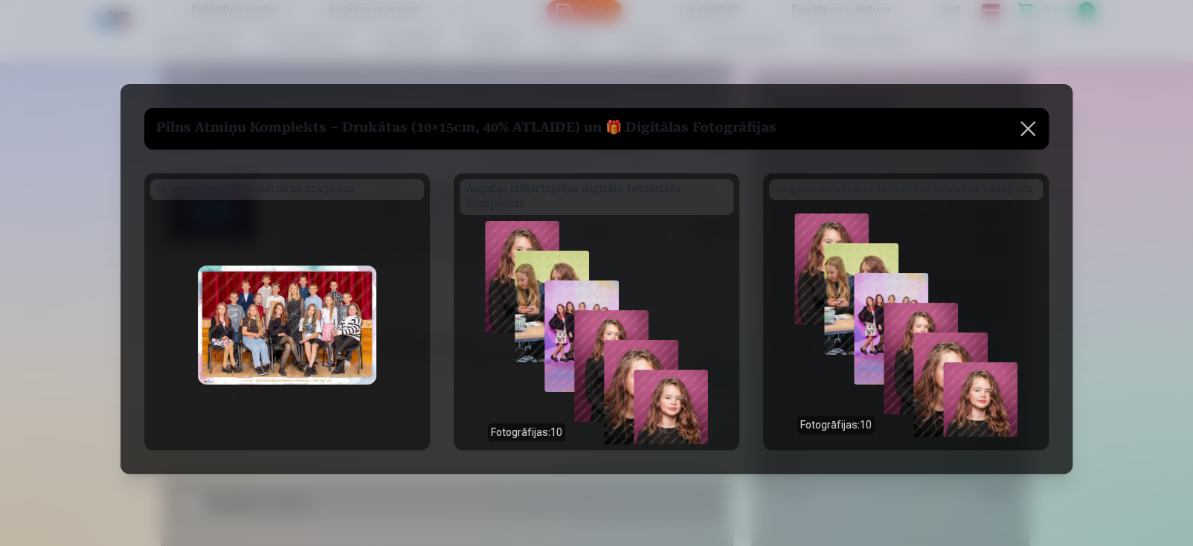
click at [1023, 129] on button at bounding box center [1028, 129] width 42 height 42
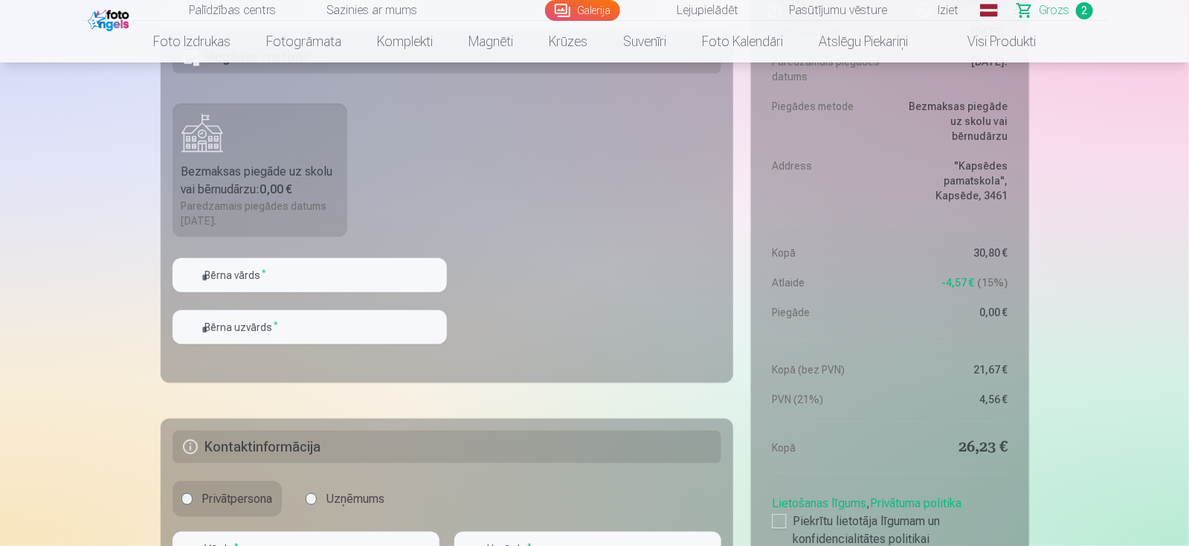
scroll to position [595, 0]
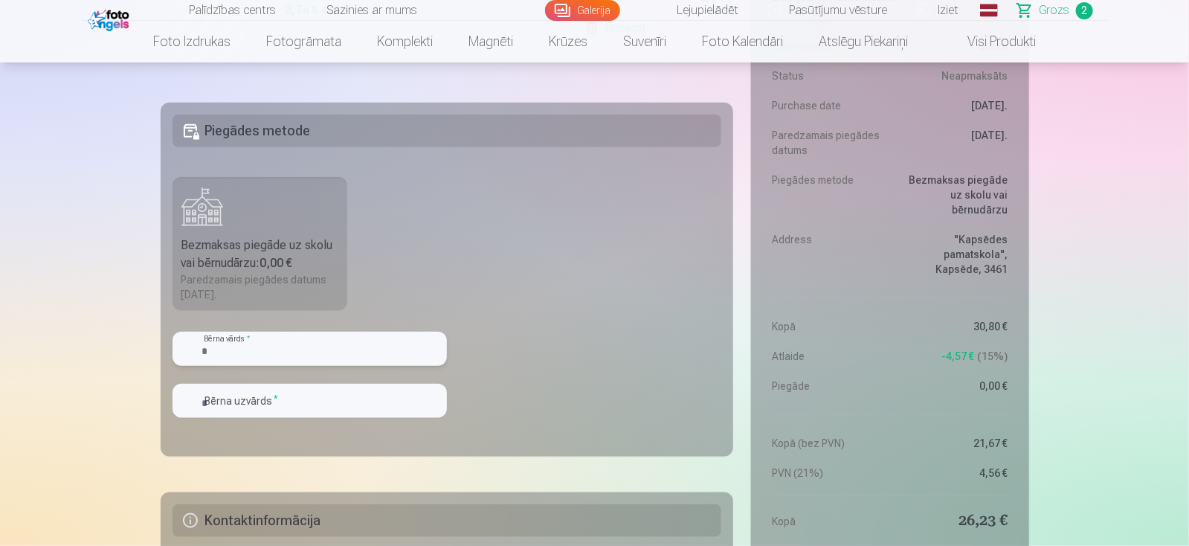
click at [288, 350] on input "text" at bounding box center [310, 349] width 274 height 34
type input "****"
click at [259, 400] on input "text" at bounding box center [310, 401] width 274 height 34
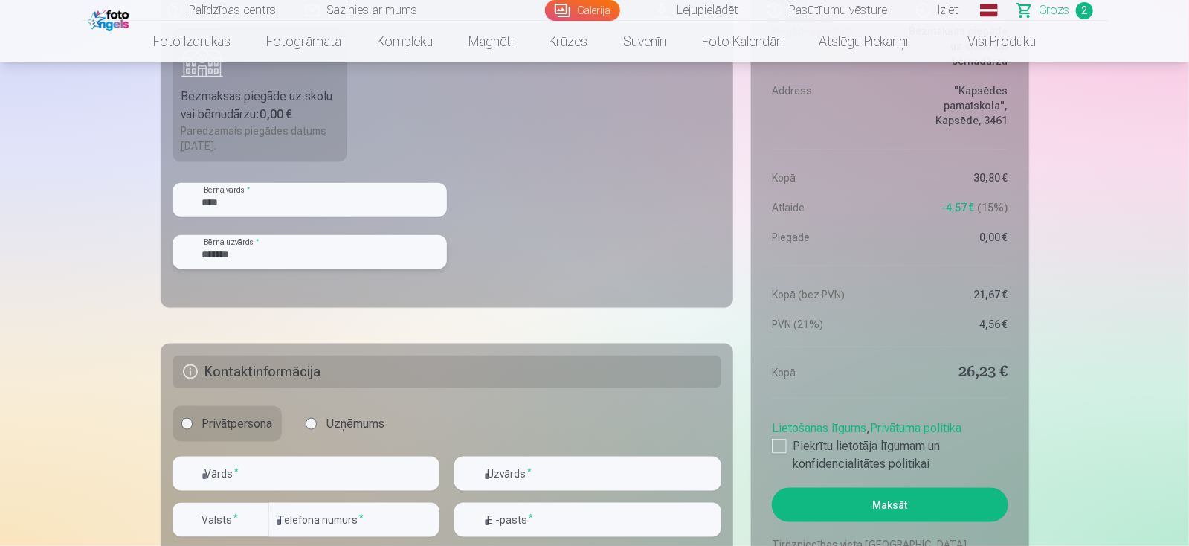
scroll to position [818, 0]
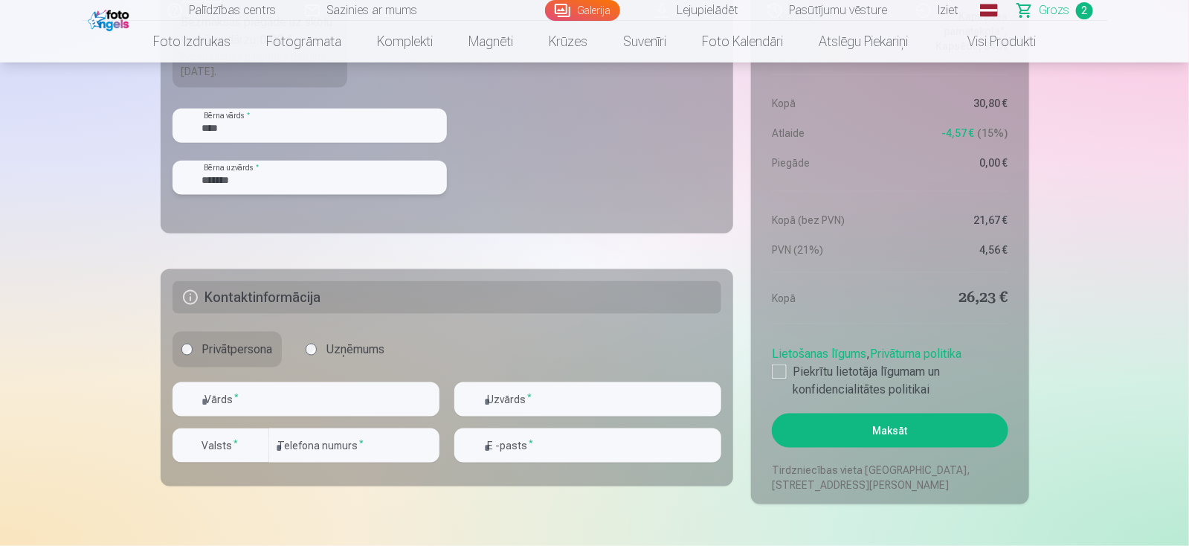
type input "*******"
click at [281, 396] on input "text" at bounding box center [306, 399] width 267 height 34
type input "*****"
click at [259, 443] on div "button" at bounding box center [257, 446] width 18 height 18
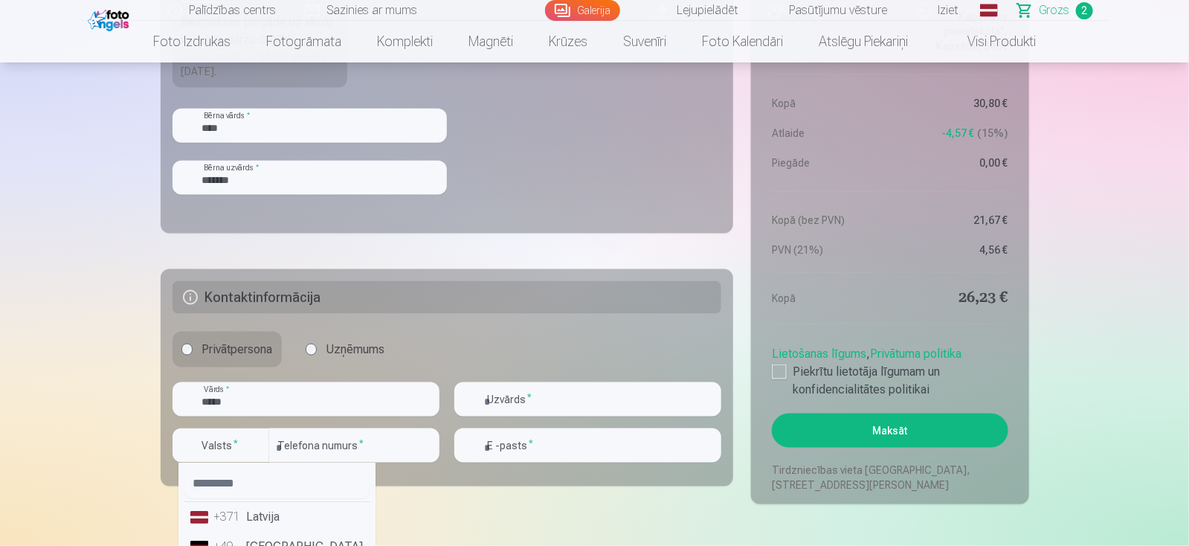
click at [248, 518] on li "+371 Latvija" at bounding box center [276, 517] width 185 height 30
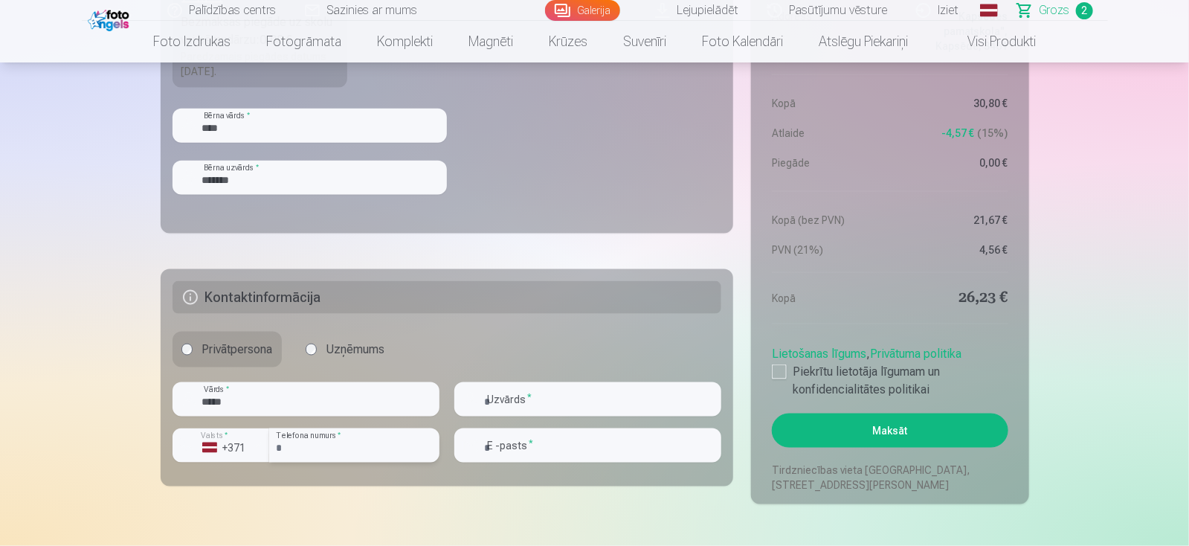
click at [334, 435] on input "number" at bounding box center [354, 445] width 170 height 34
type input "********"
click at [510, 398] on input "text" at bounding box center [587, 399] width 267 height 34
type input "*******"
click at [524, 443] on input "email" at bounding box center [587, 445] width 267 height 34
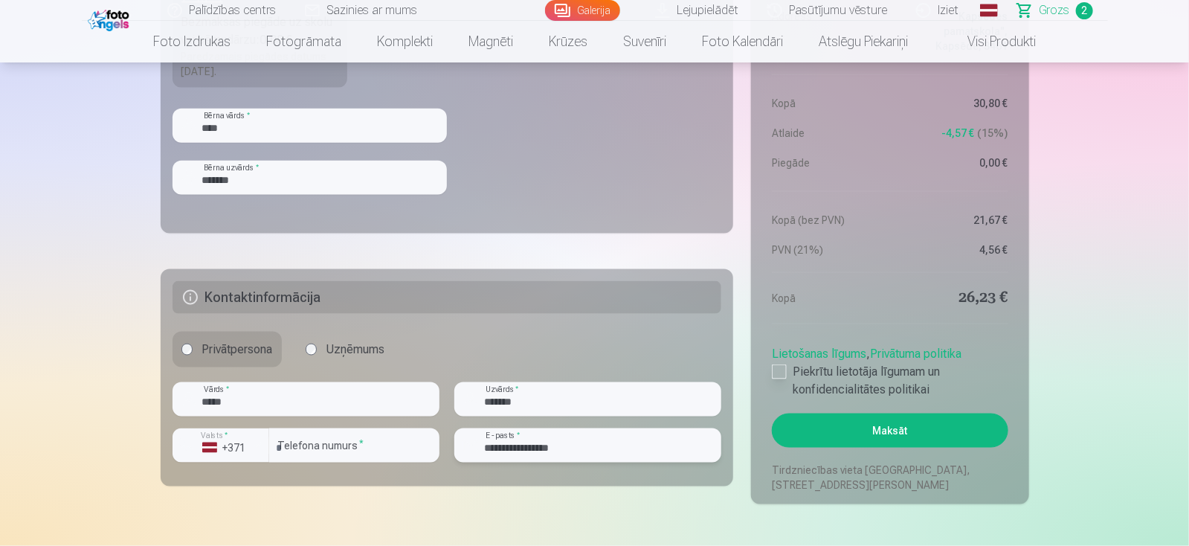
type input "**********"
click at [780, 372] on div at bounding box center [779, 371] width 15 height 15
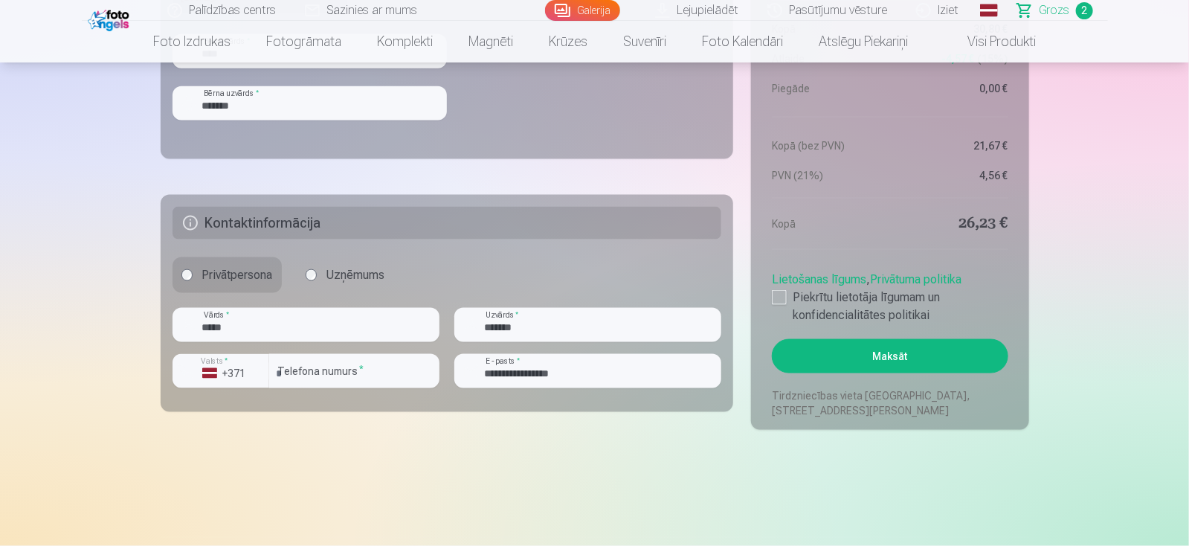
click at [929, 354] on button "Maksāt" at bounding box center [890, 356] width 236 height 34
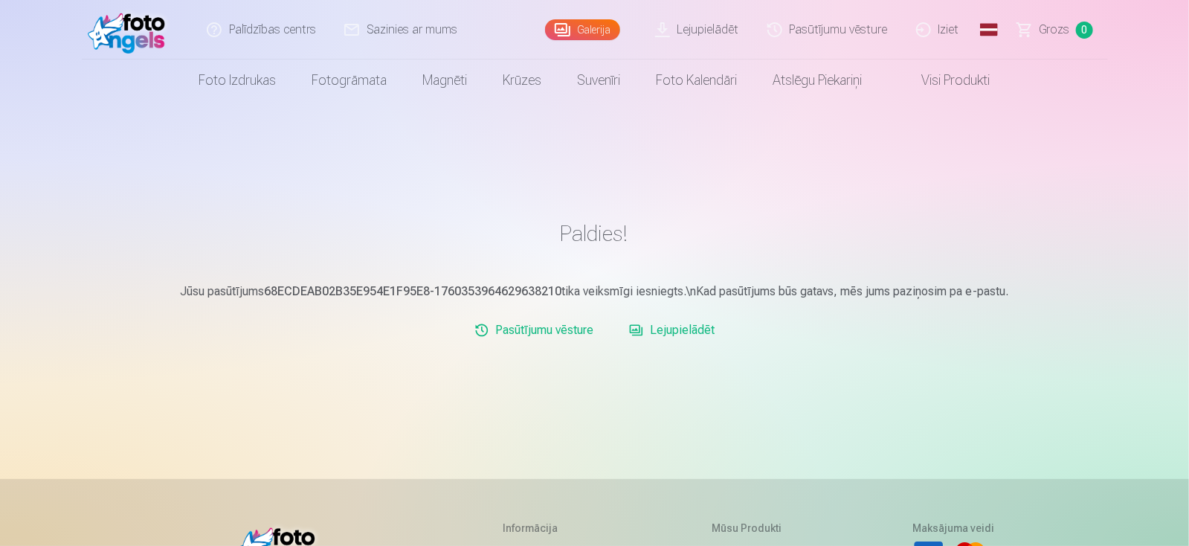
click at [691, 330] on link "Lejupielādēt" at bounding box center [671, 330] width 97 height 30
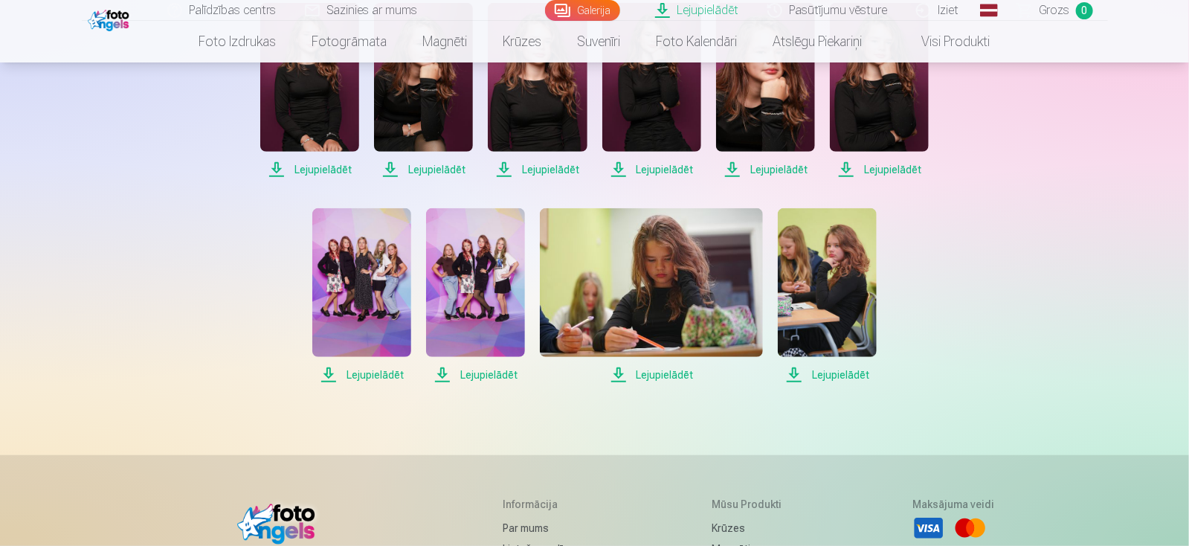
scroll to position [297, 0]
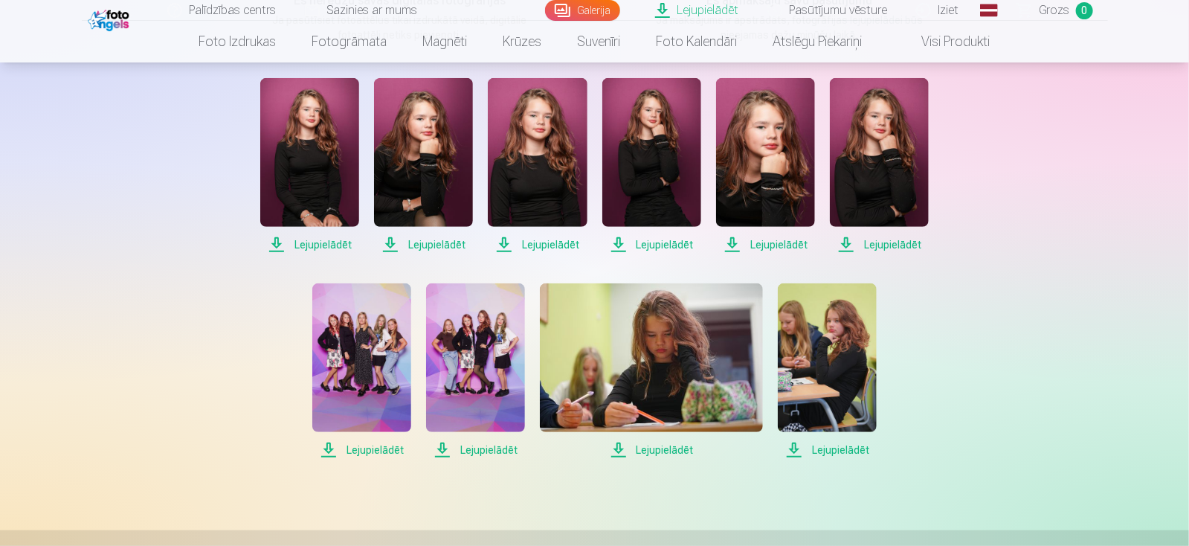
click at [319, 155] on img at bounding box center [309, 152] width 99 height 149
click at [457, 244] on span "Lejupielādēt" at bounding box center [423, 245] width 99 height 18
click at [551, 248] on span "Lejupielādēt" at bounding box center [537, 245] width 99 height 18
click at [666, 244] on span "Lejupielādēt" at bounding box center [651, 245] width 99 height 18
click at [778, 245] on span "Lejupielādēt" at bounding box center [765, 245] width 99 height 18
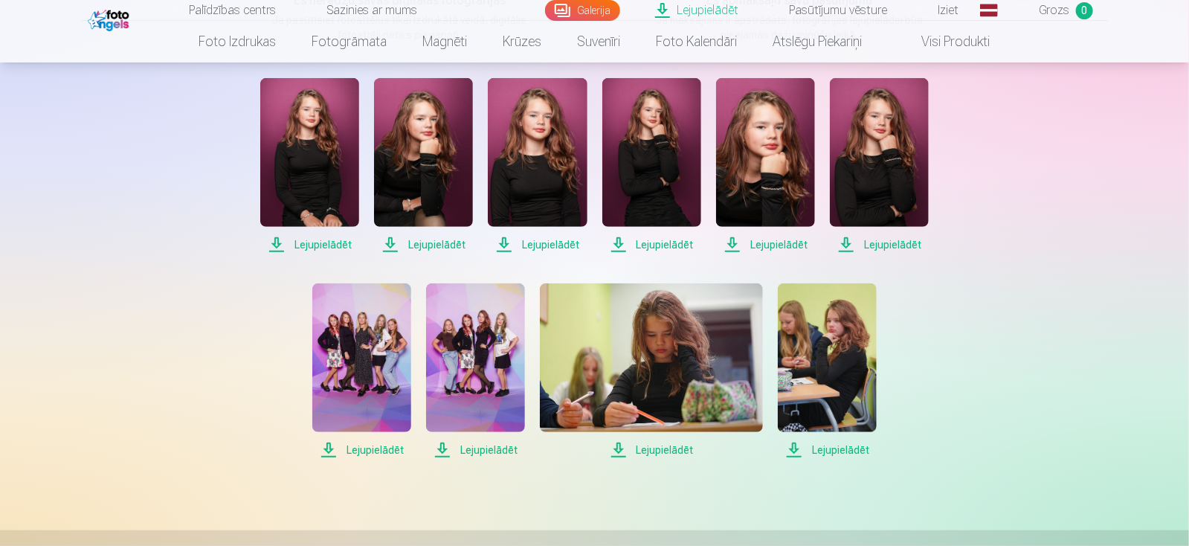
click at [897, 245] on span "Lejupielādēt" at bounding box center [879, 245] width 99 height 18
click at [377, 447] on span "Lejupielādēt" at bounding box center [361, 450] width 99 height 18
click at [466, 377] on img at bounding box center [475, 357] width 99 height 149
click at [657, 452] on span "Lejupielādēt" at bounding box center [651, 450] width 223 height 18
